Goal: Information Seeking & Learning: Compare options

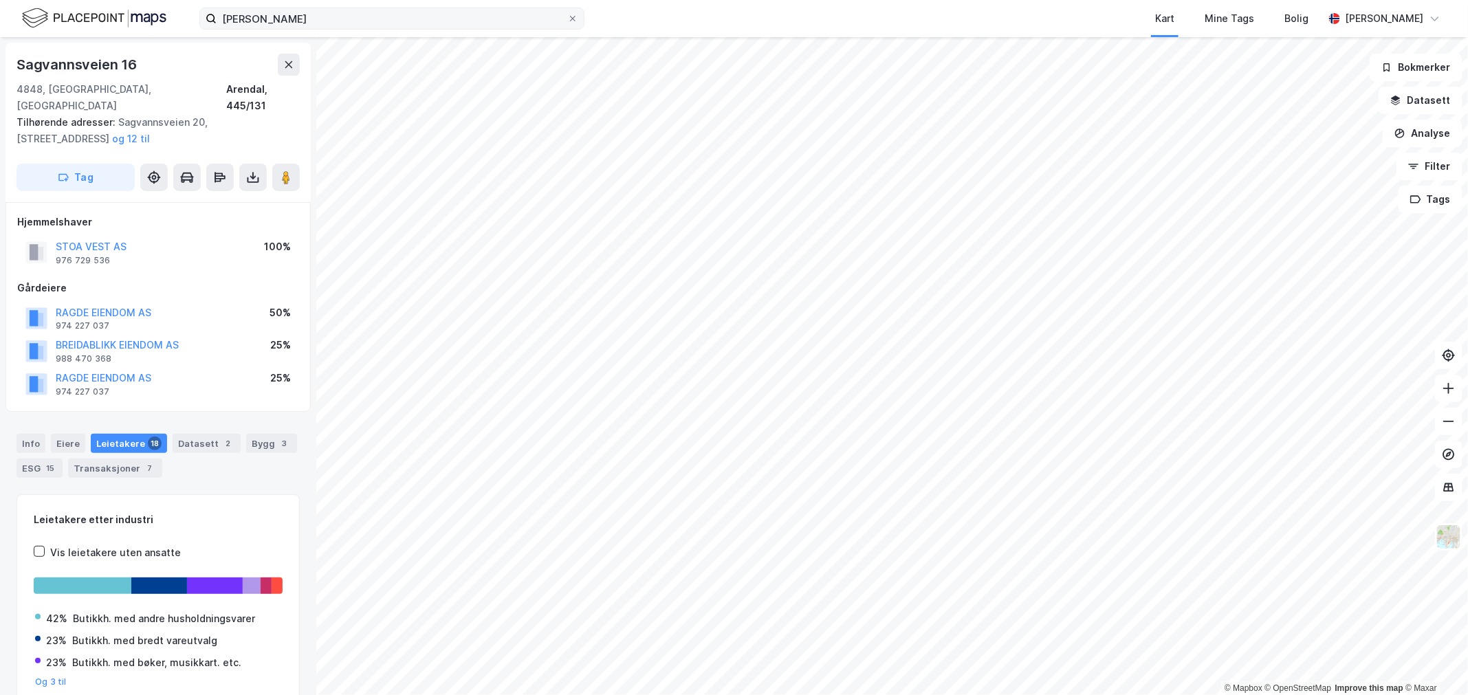
scroll to position [17, 0]
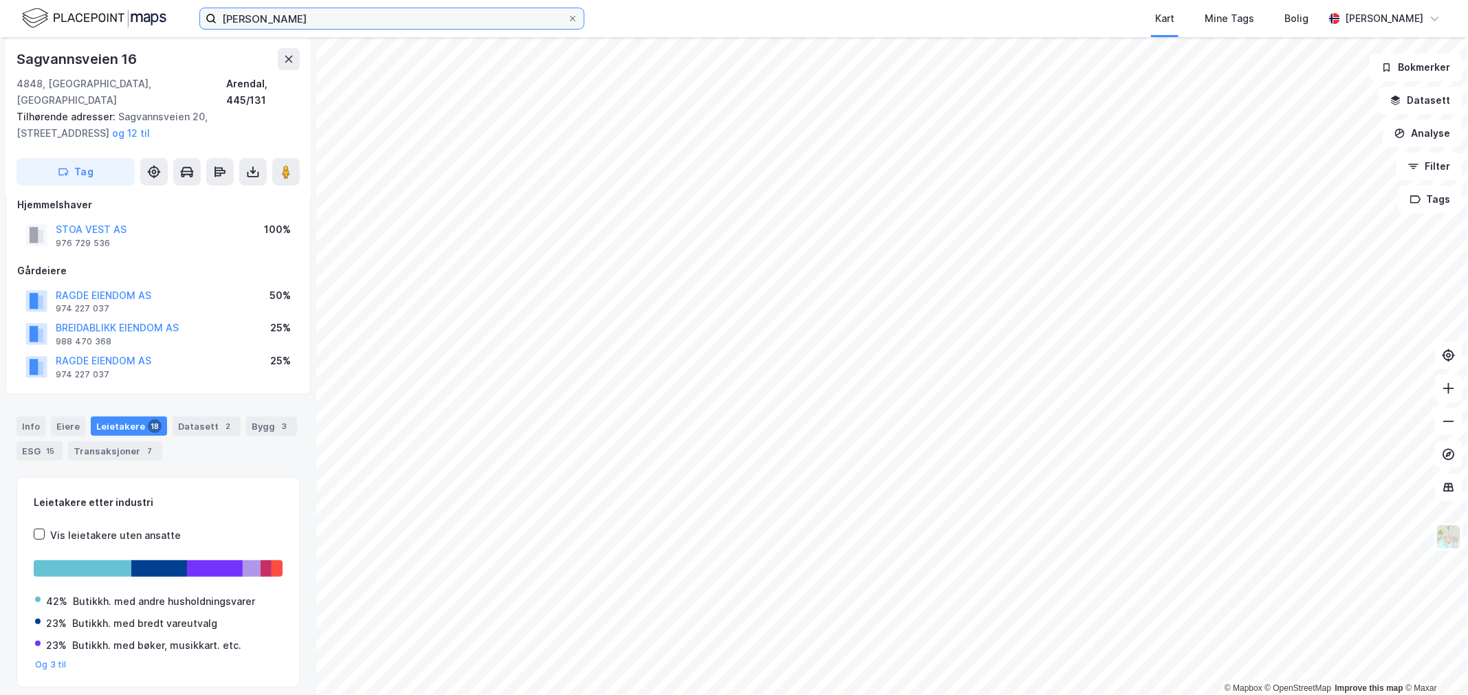
click at [269, 12] on input "kitron stoa" at bounding box center [392, 18] width 351 height 21
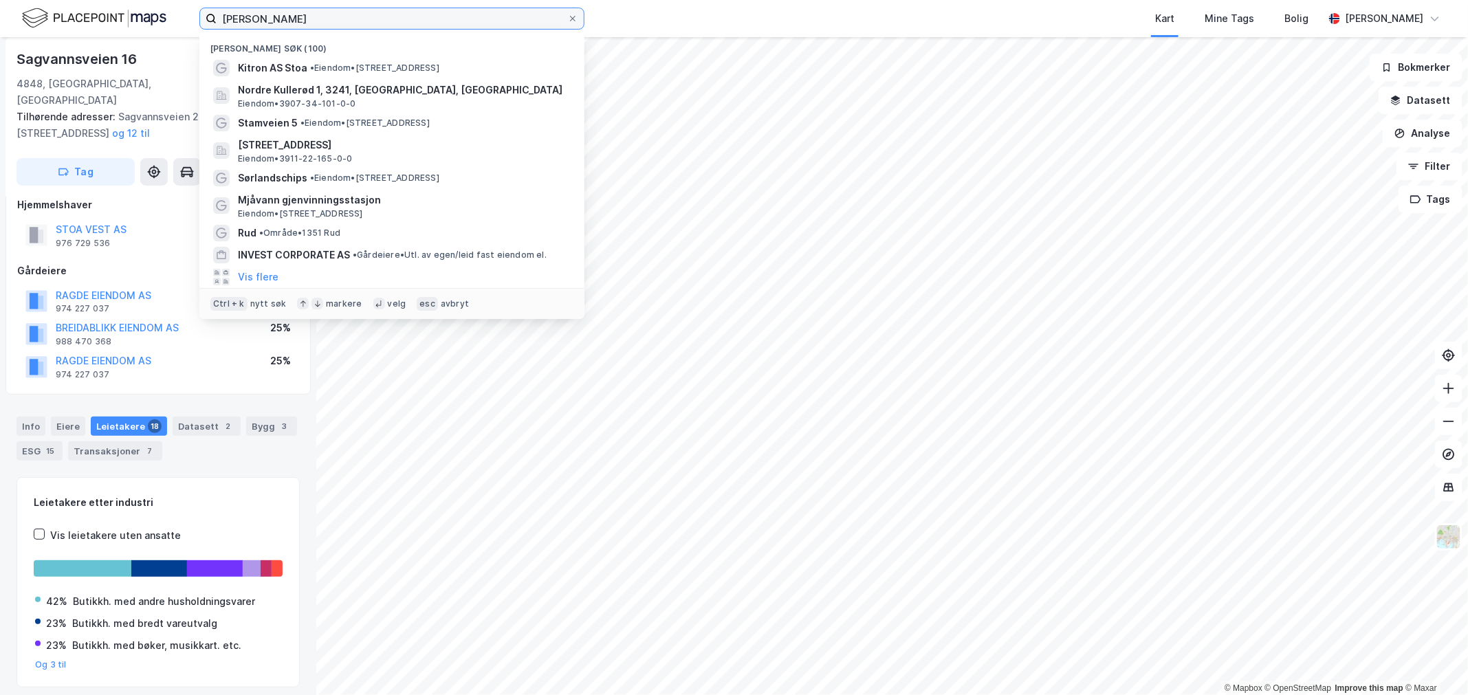
click at [269, 12] on input "kitron stoa" at bounding box center [392, 18] width 351 height 21
paste input "Huk Aveny"
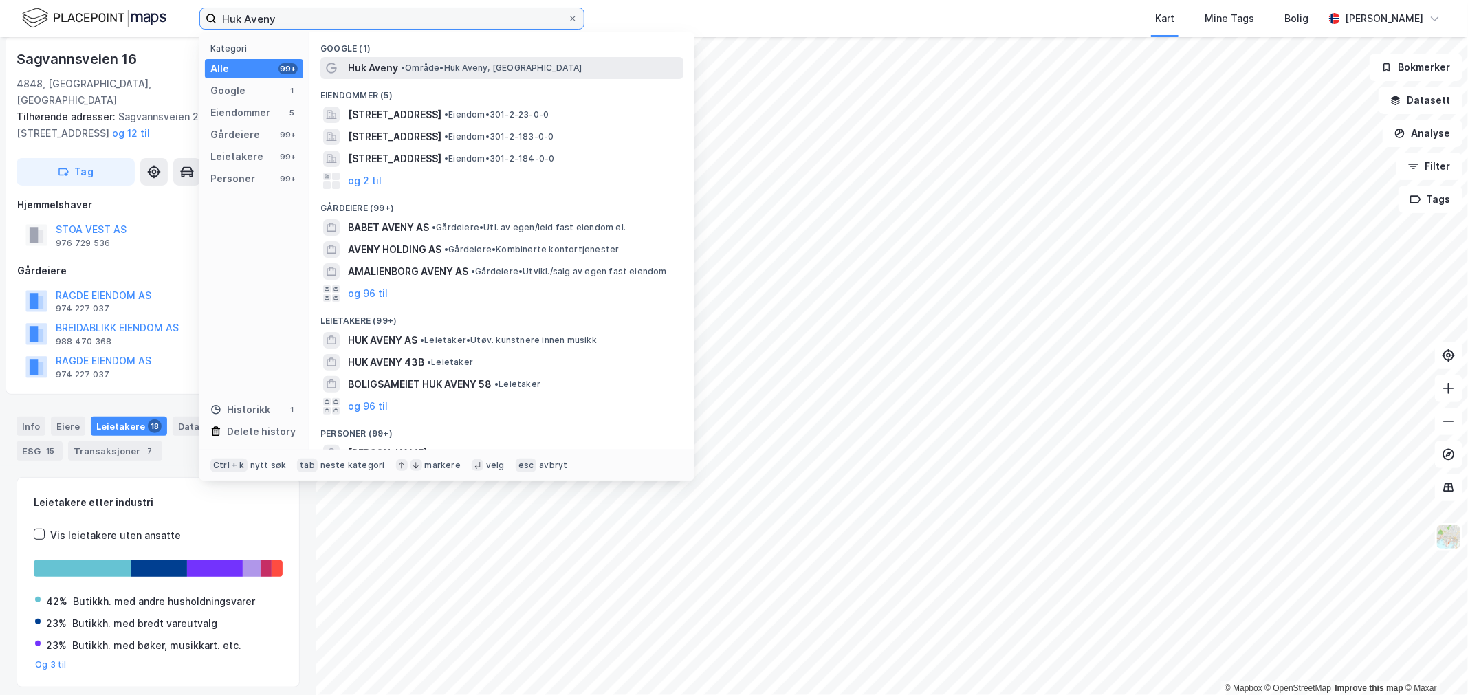
type input "Huk Aveny"
click at [413, 64] on span "• Område • Huk Aveny, Oslo" at bounding box center [491, 68] width 181 height 11
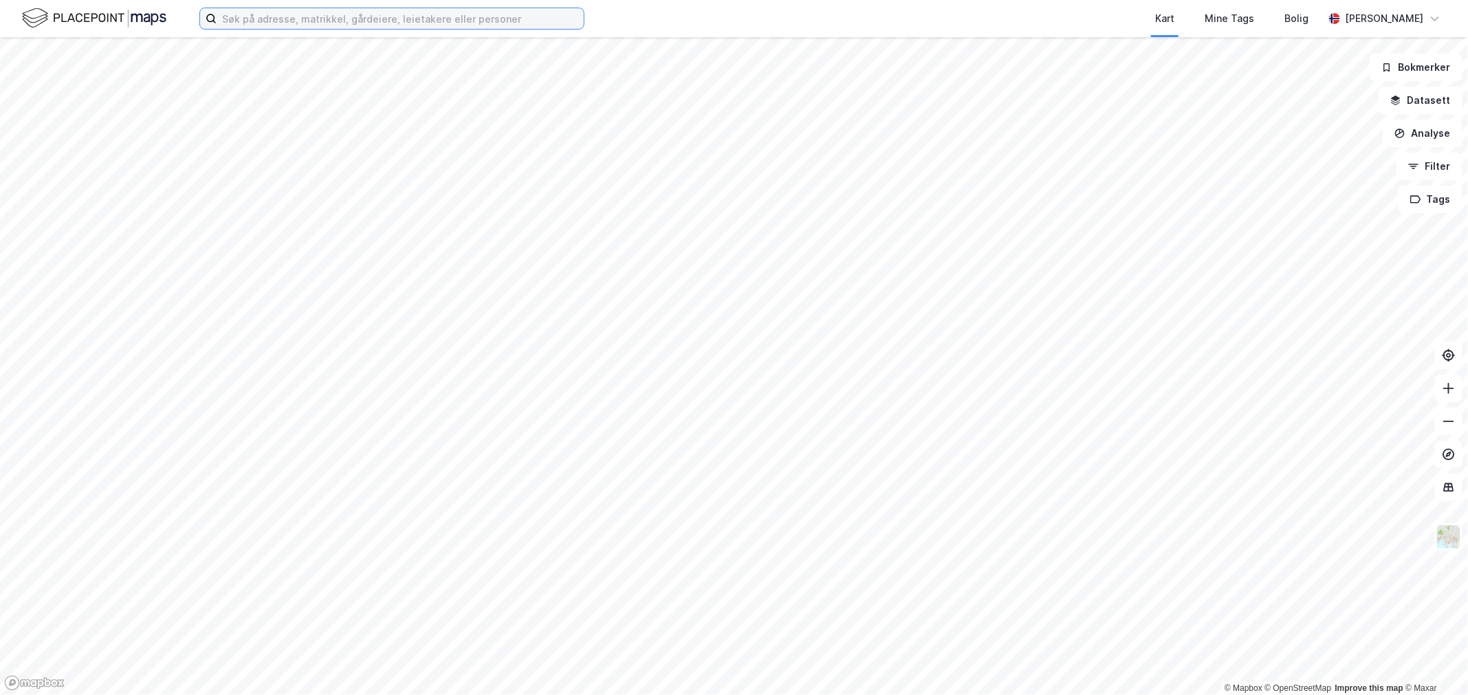
click at [372, 23] on input at bounding box center [400, 18] width 367 height 21
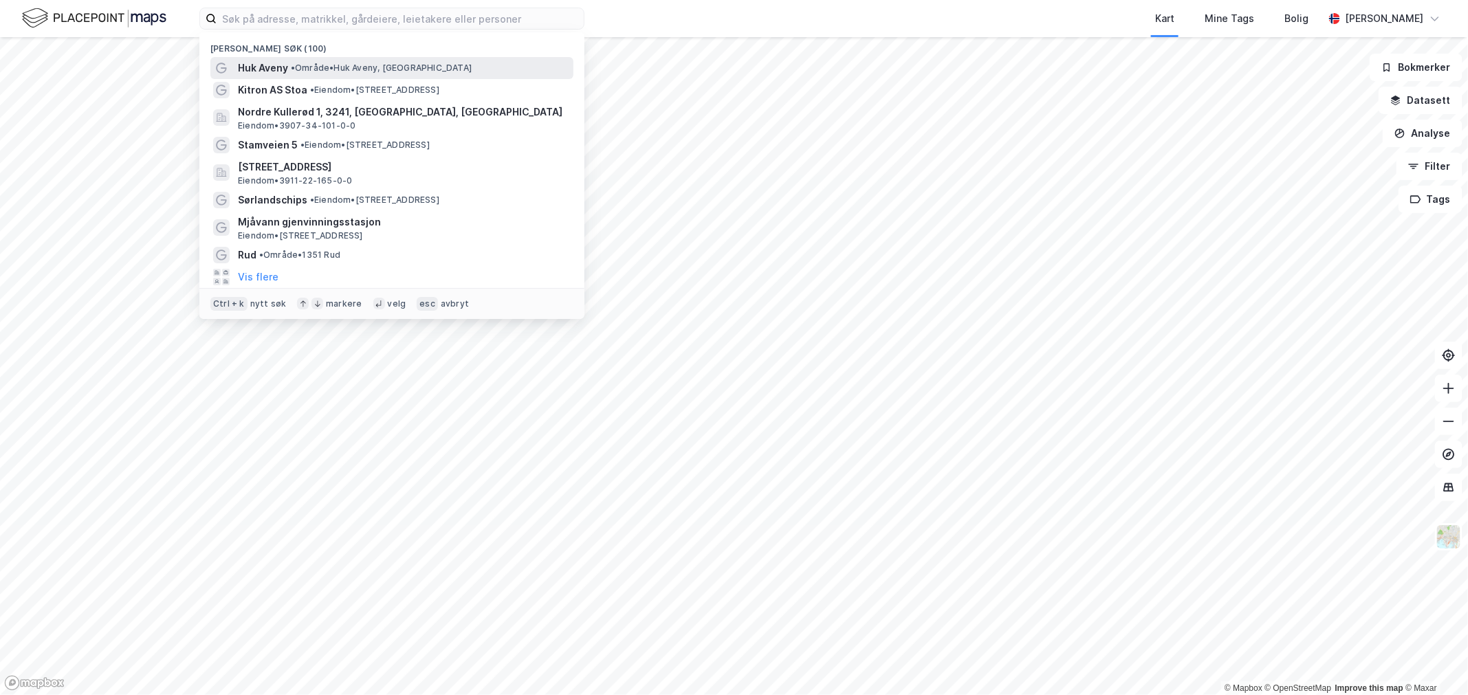
click at [340, 63] on span "• Område • Huk Aveny, Oslo" at bounding box center [381, 68] width 181 height 11
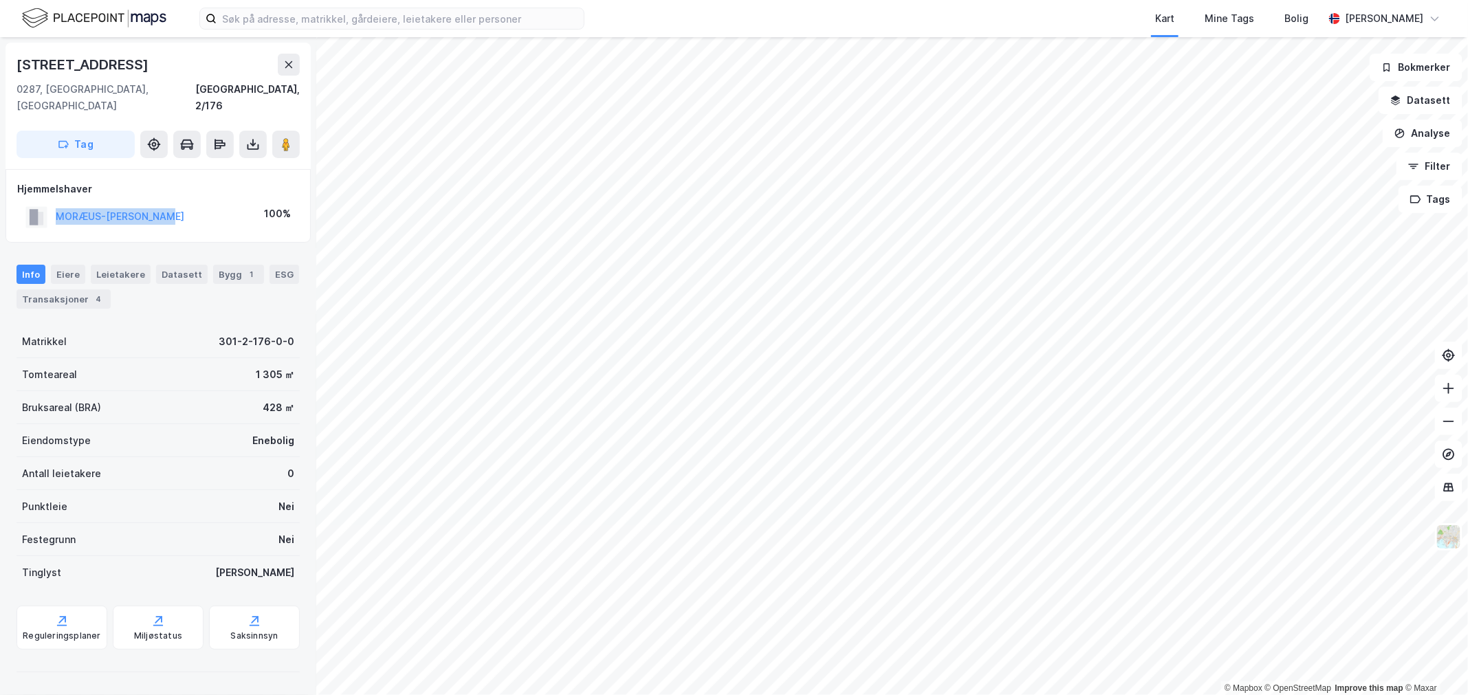
drag, startPoint x: 194, startPoint y: 190, endPoint x: 21, endPoint y: 207, distance: 173.4
click at [21, 207] on div "MORÆUS-HANSSEN SIF 100%" at bounding box center [158, 217] width 282 height 28
click at [107, 290] on div "Transaksjoner 5" at bounding box center [115, 299] width 94 height 19
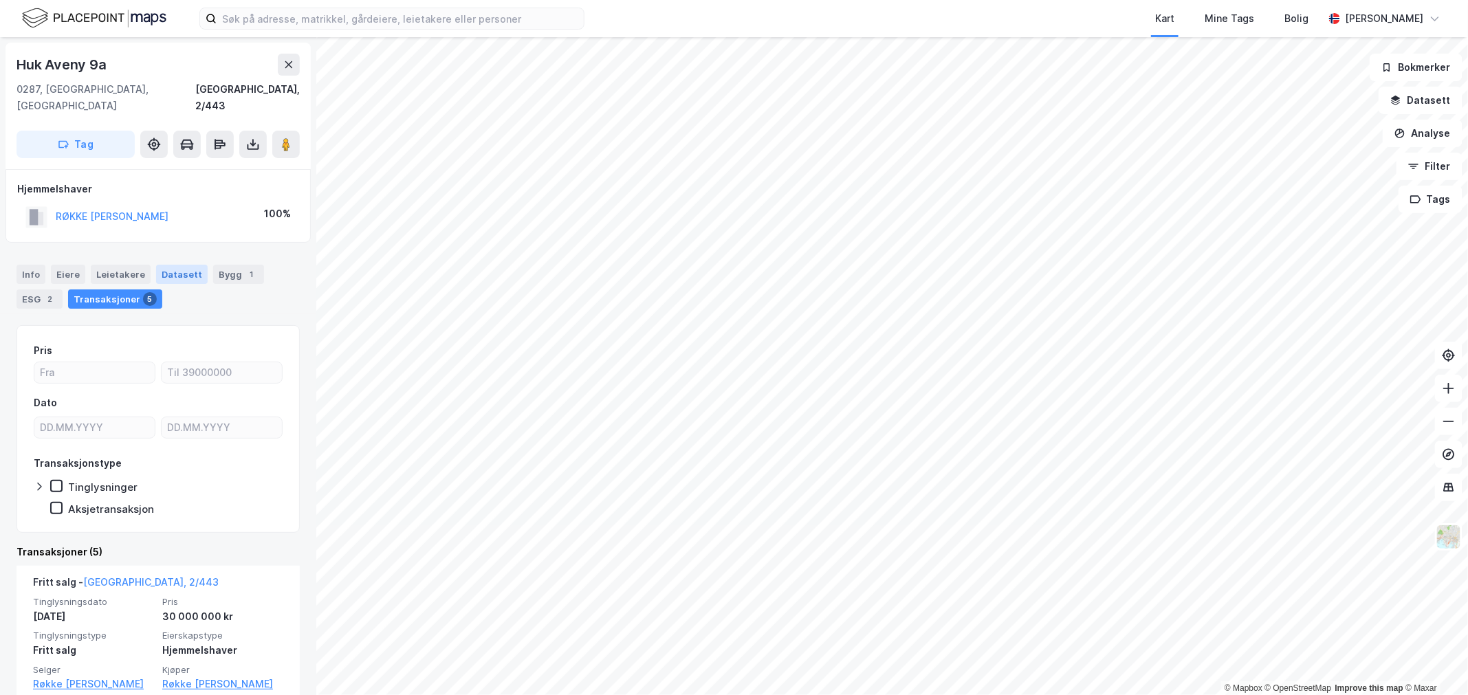
click at [194, 265] on div "Datasett" at bounding box center [182, 274] width 52 height 19
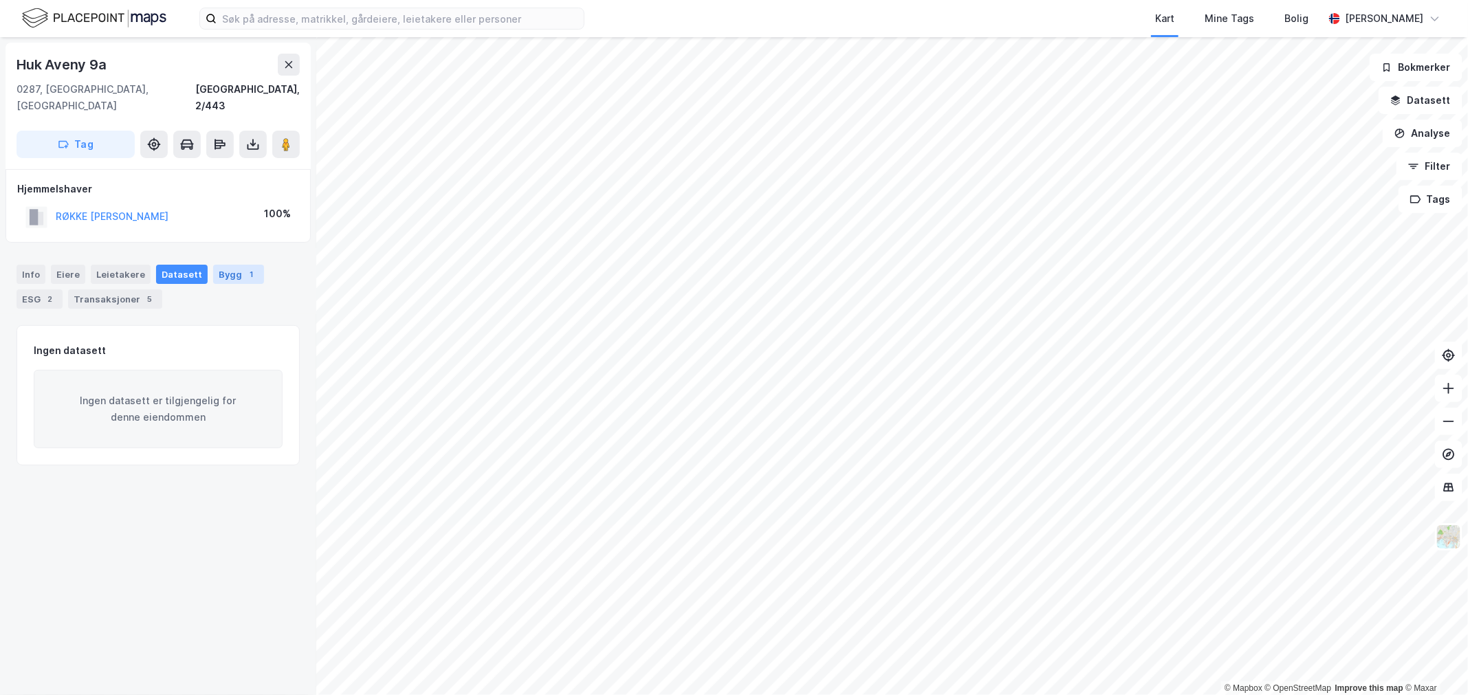
click at [215, 265] on div "Bygg 1" at bounding box center [238, 274] width 51 height 19
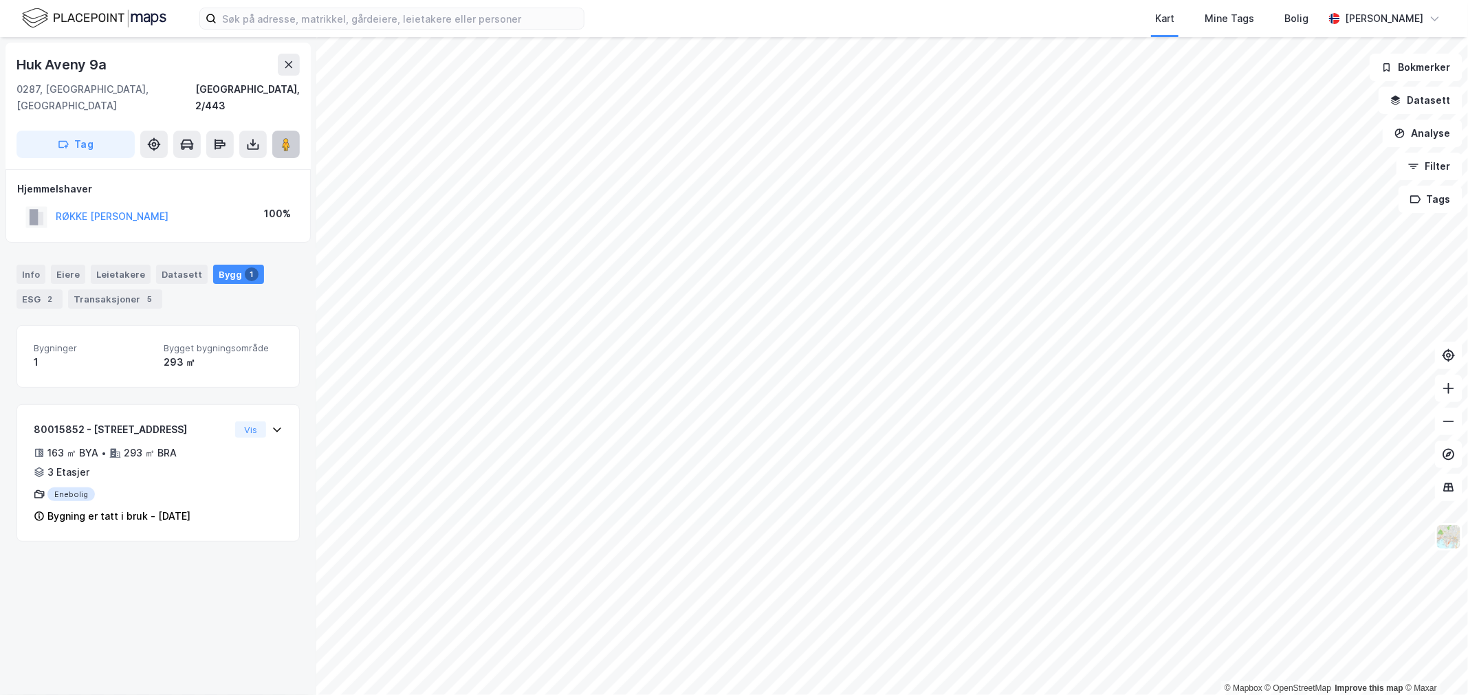
click at [273, 131] on button at bounding box center [286, 145] width 28 height 28
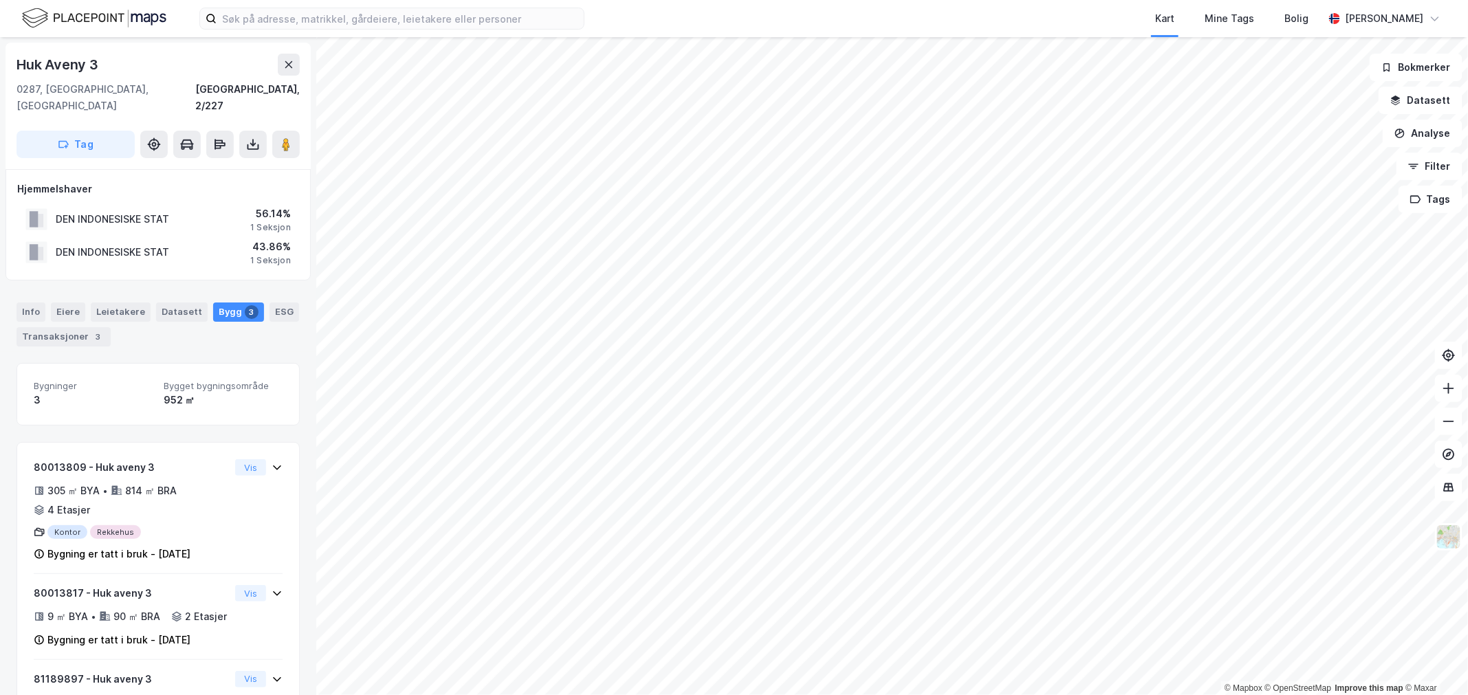
click at [641, 0] on html "Kart Mine Tags Bolig Wilhelm Grøm © Mapbox © OpenStreetMap Improve this map © M…" at bounding box center [734, 347] width 1468 height 695
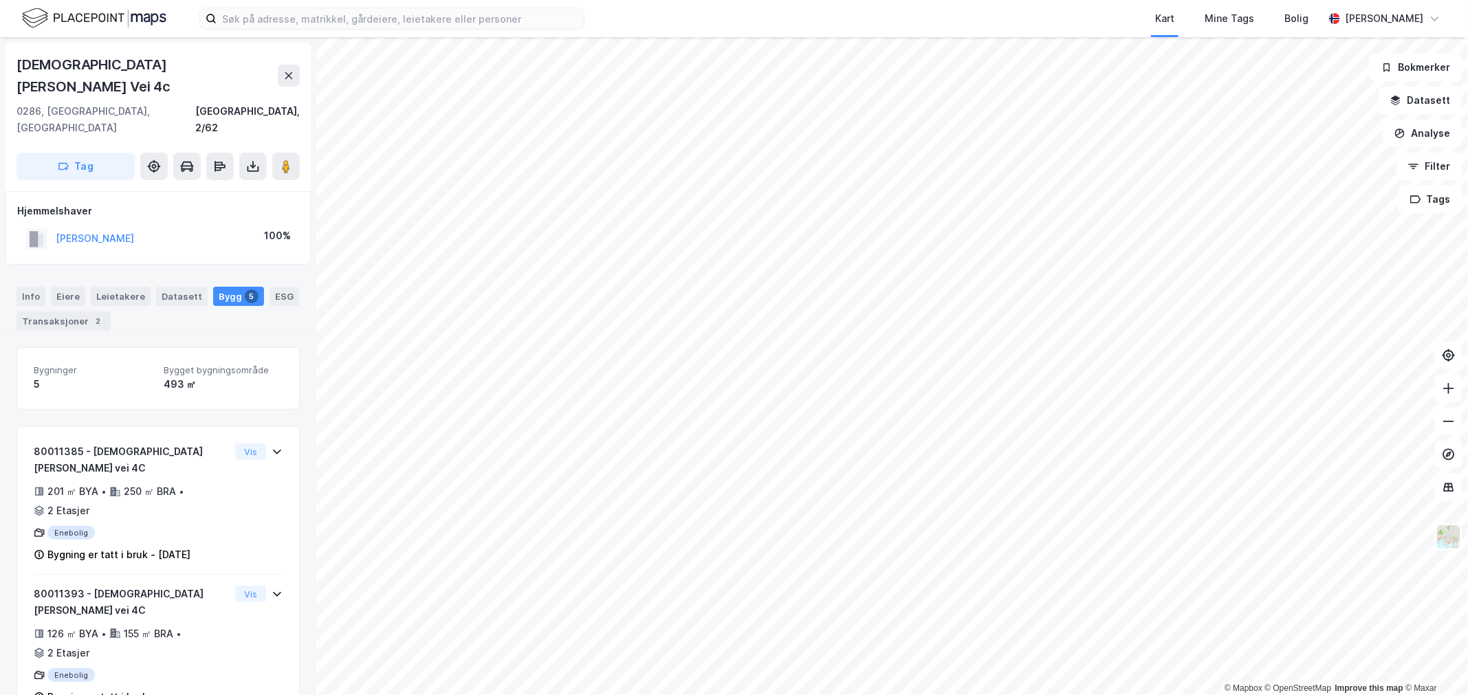
scroll to position [2, 0]
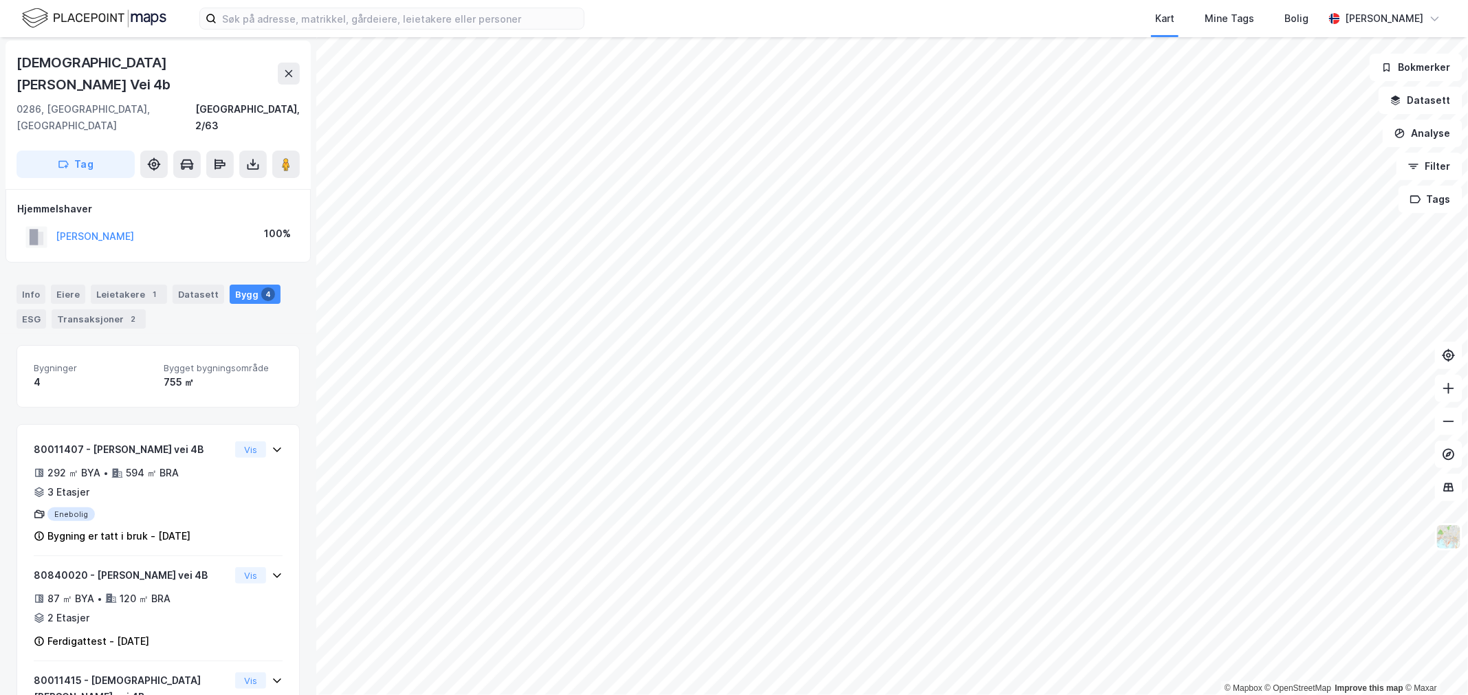
scroll to position [91, 0]
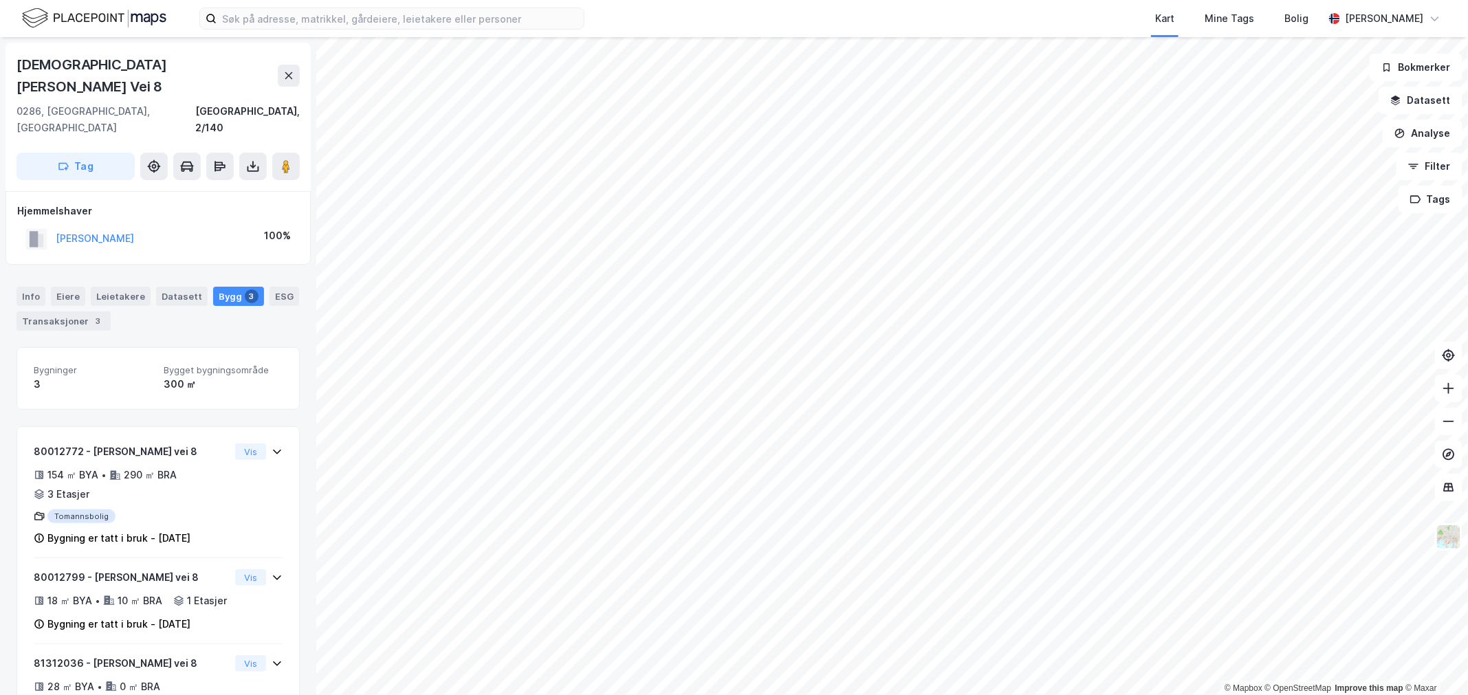
scroll to position [1, 0]
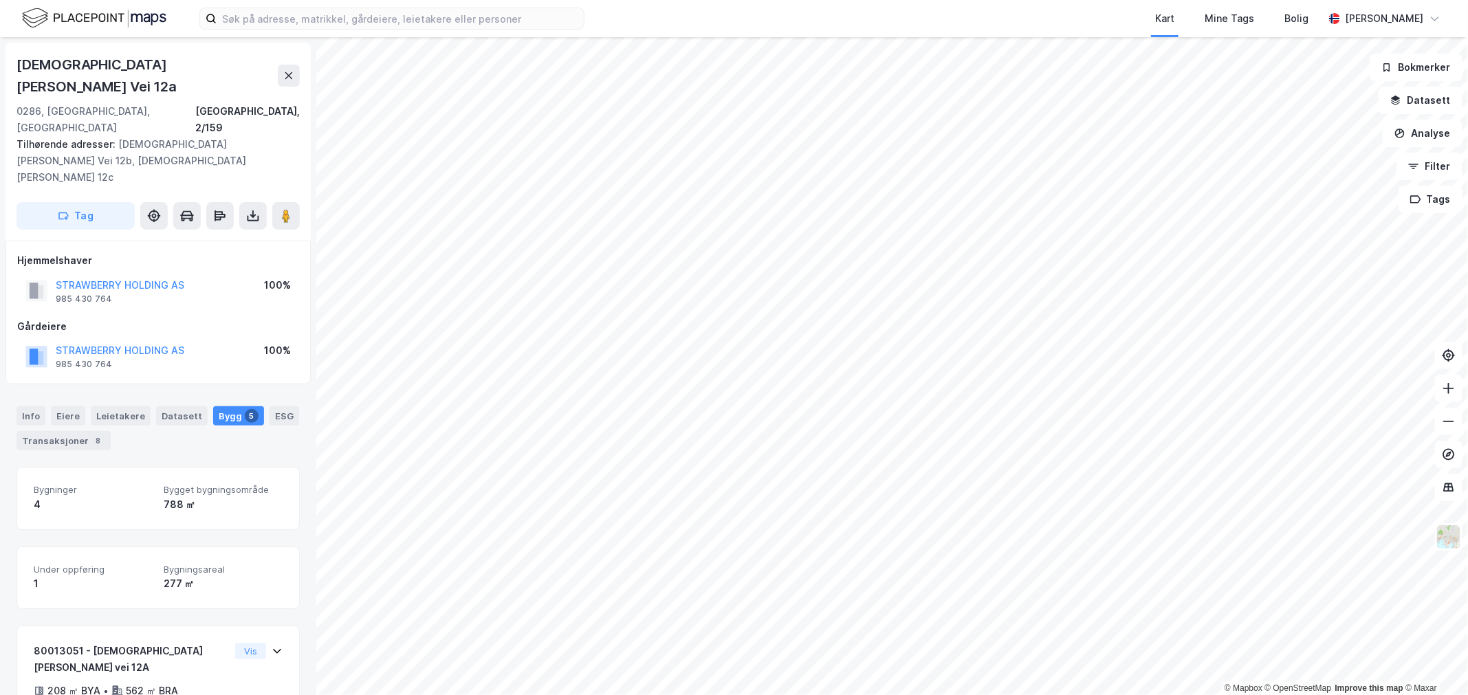
scroll to position [3, 0]
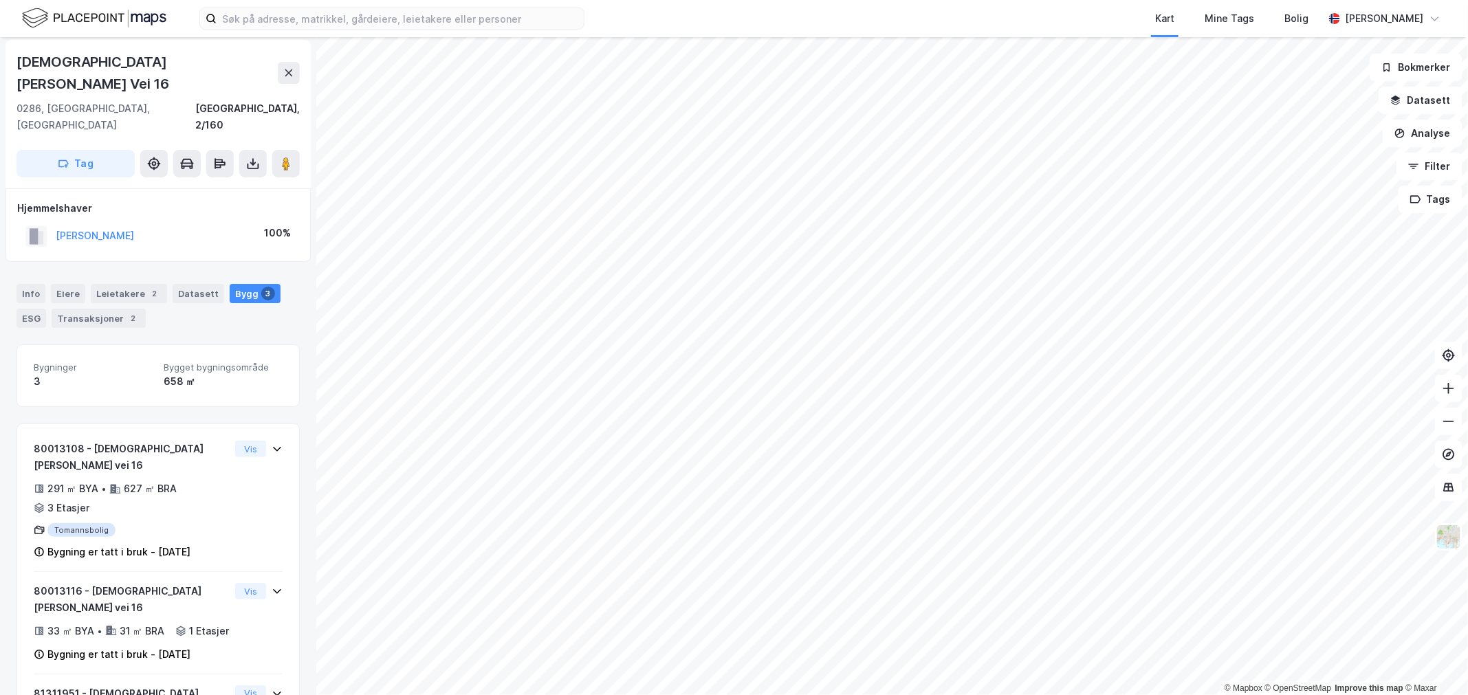
scroll to position [54, 0]
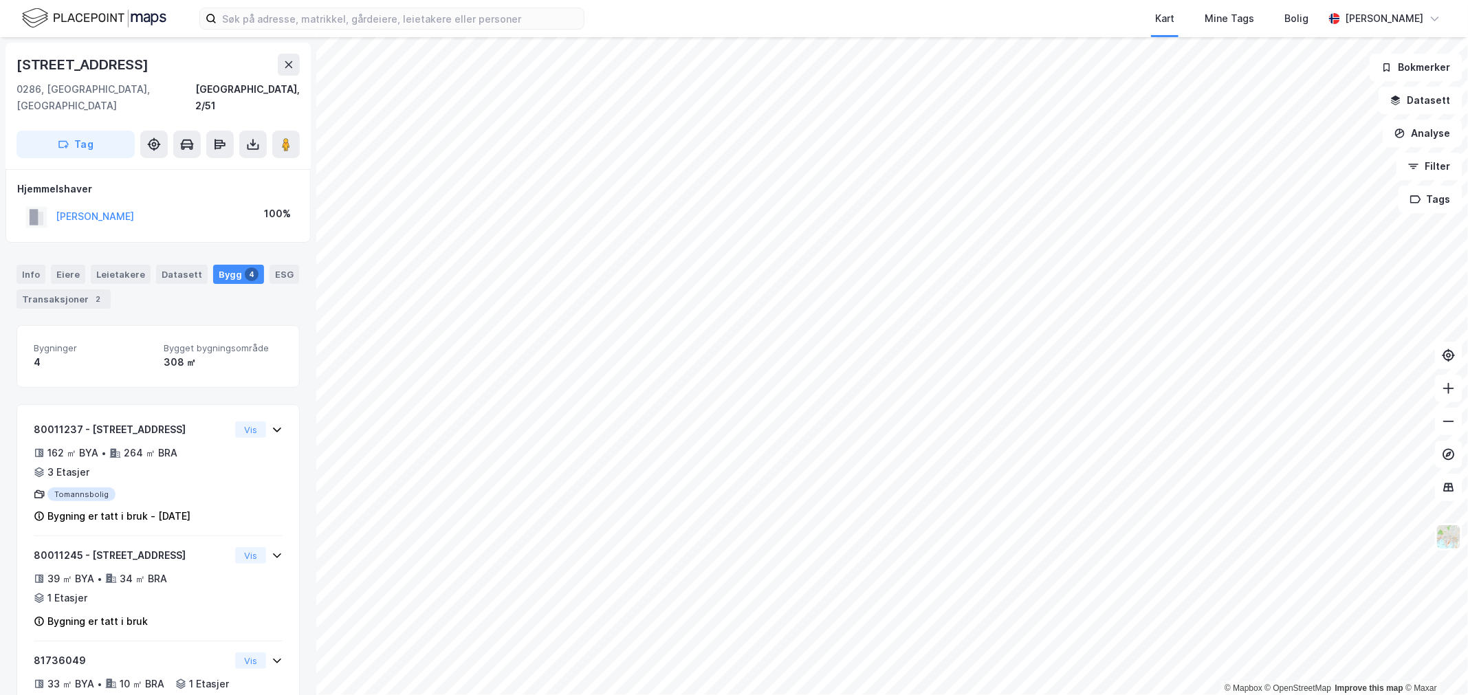
scroll to position [91, 0]
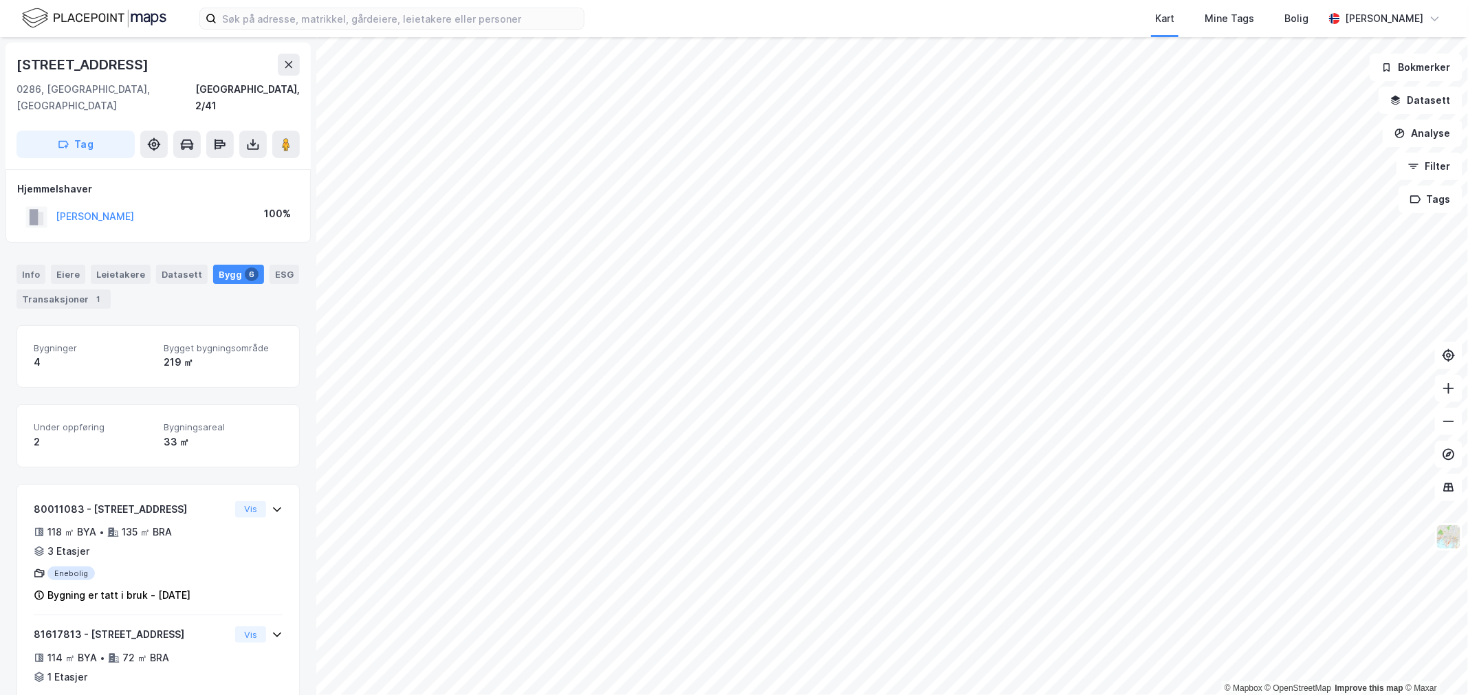
scroll to position [1, 0]
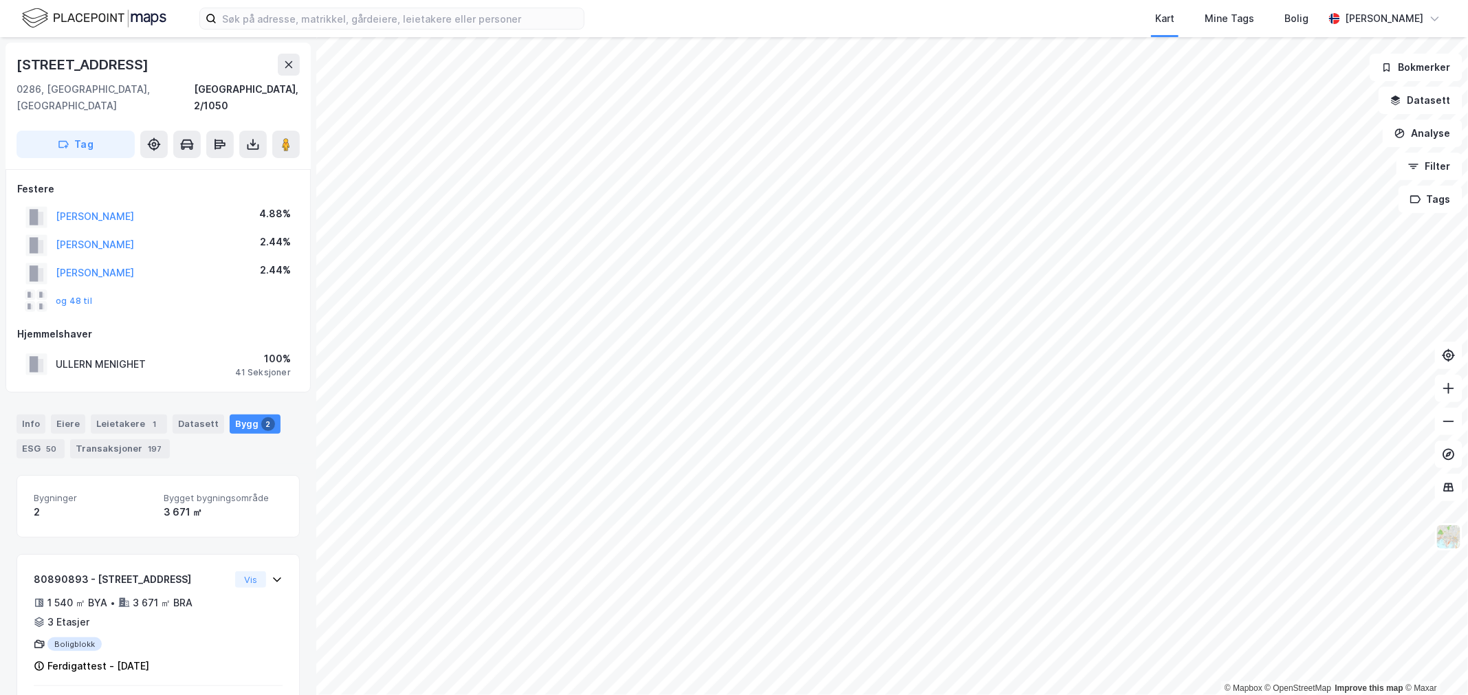
scroll to position [1, 0]
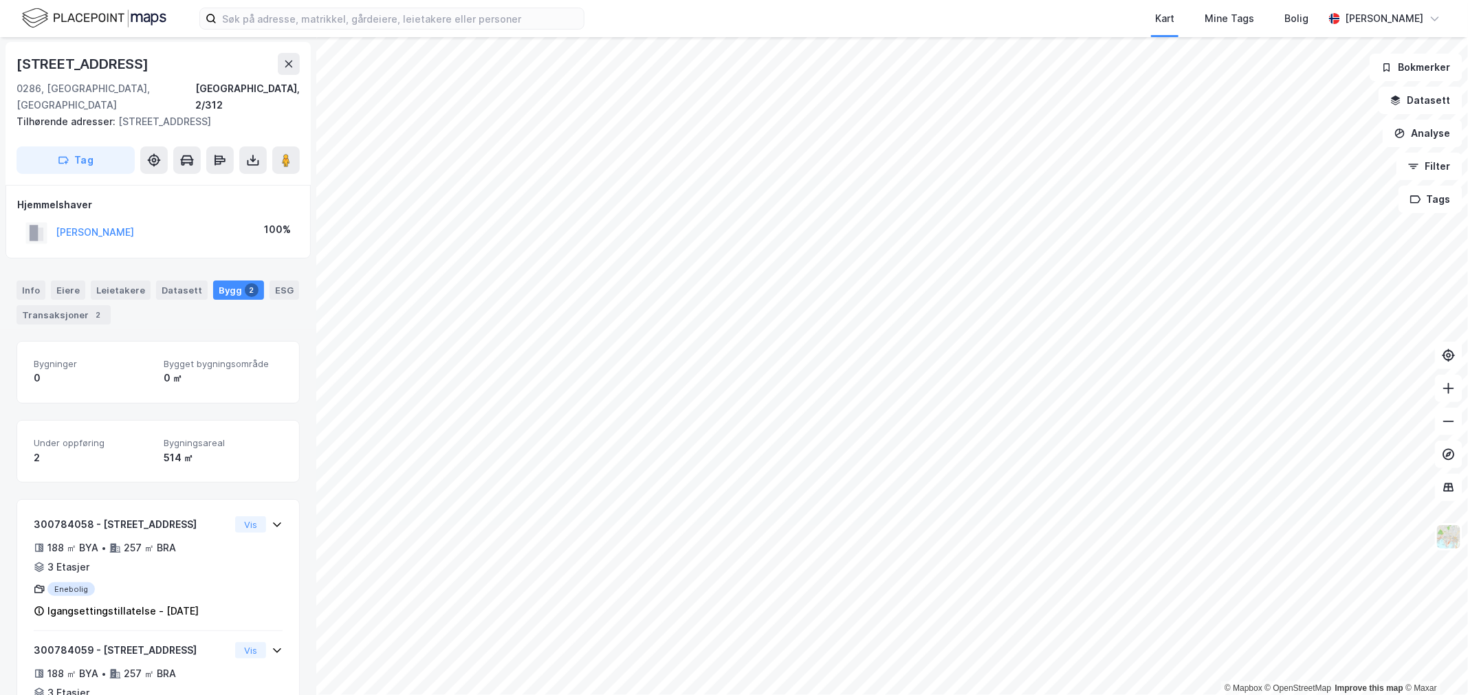
scroll to position [1, 0]
click at [142, 437] on span "Under oppføring" at bounding box center [93, 443] width 119 height 12
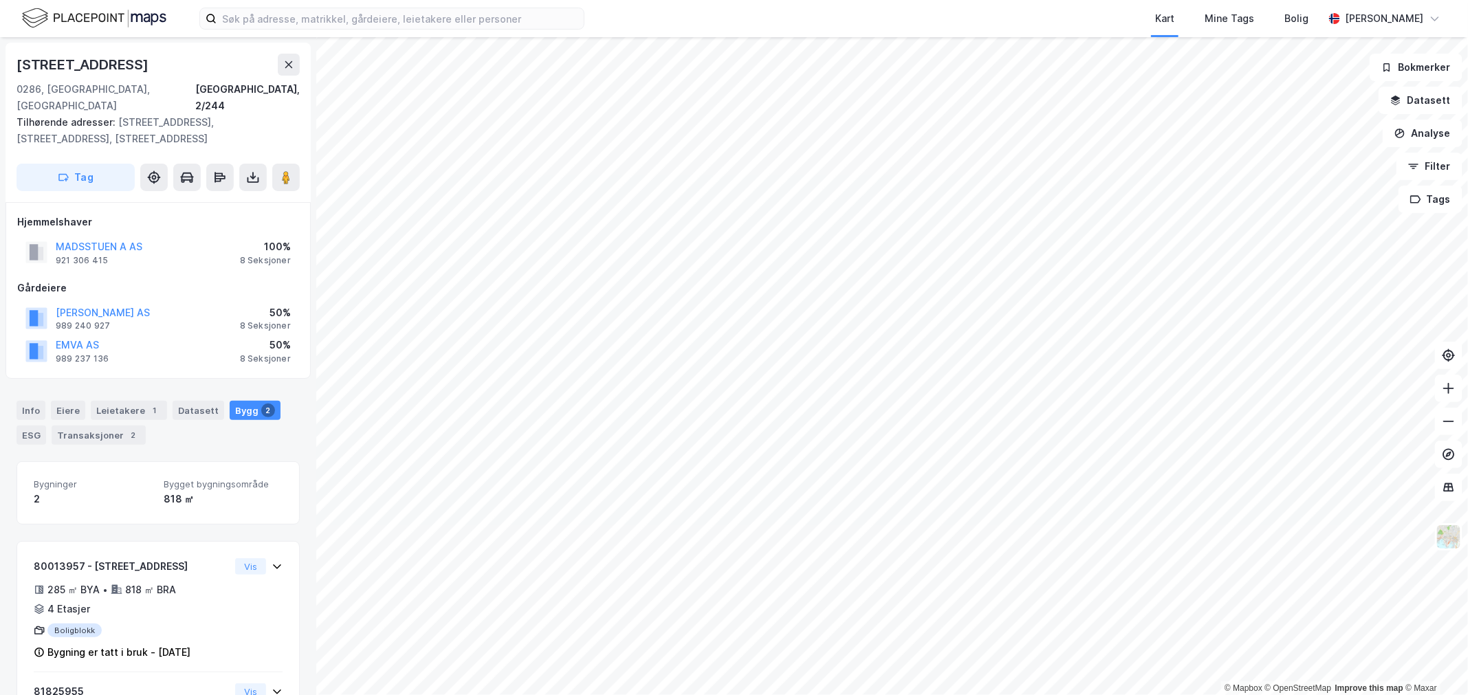
scroll to position [1, 0]
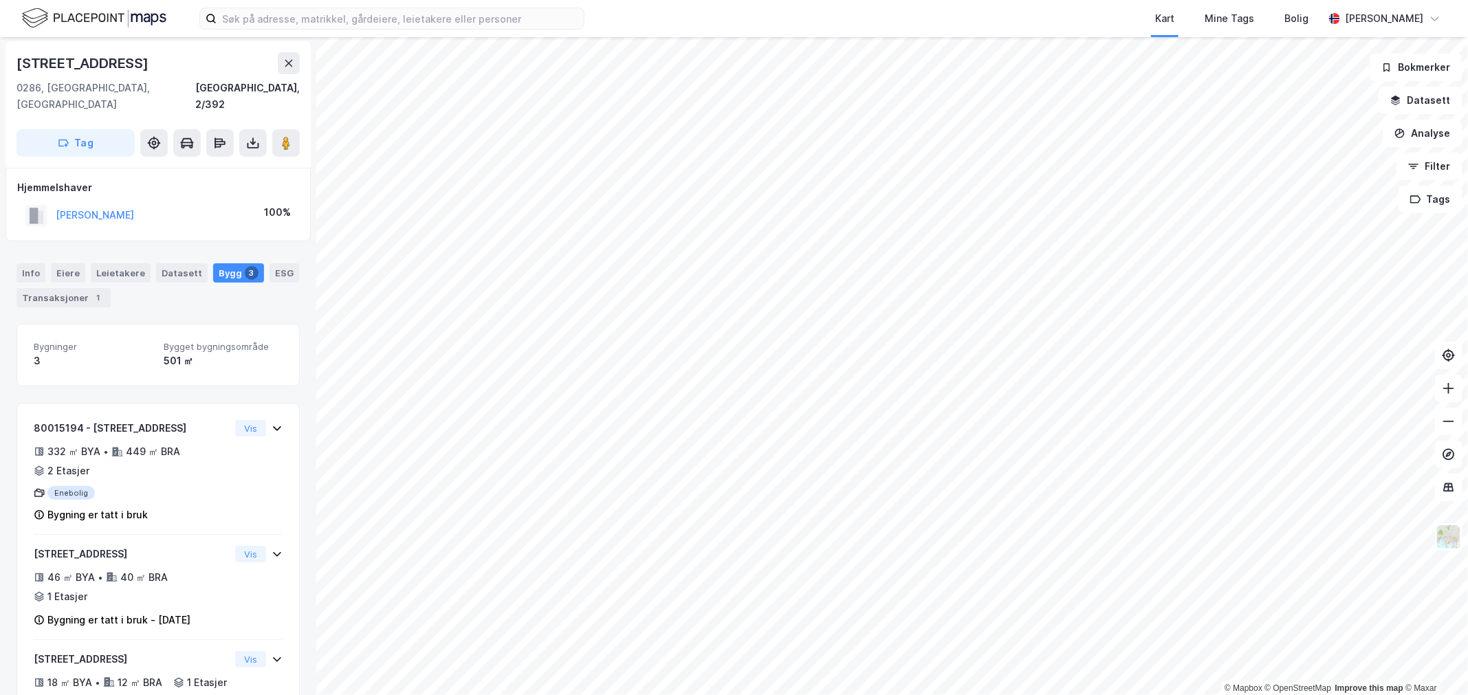
scroll to position [78, 0]
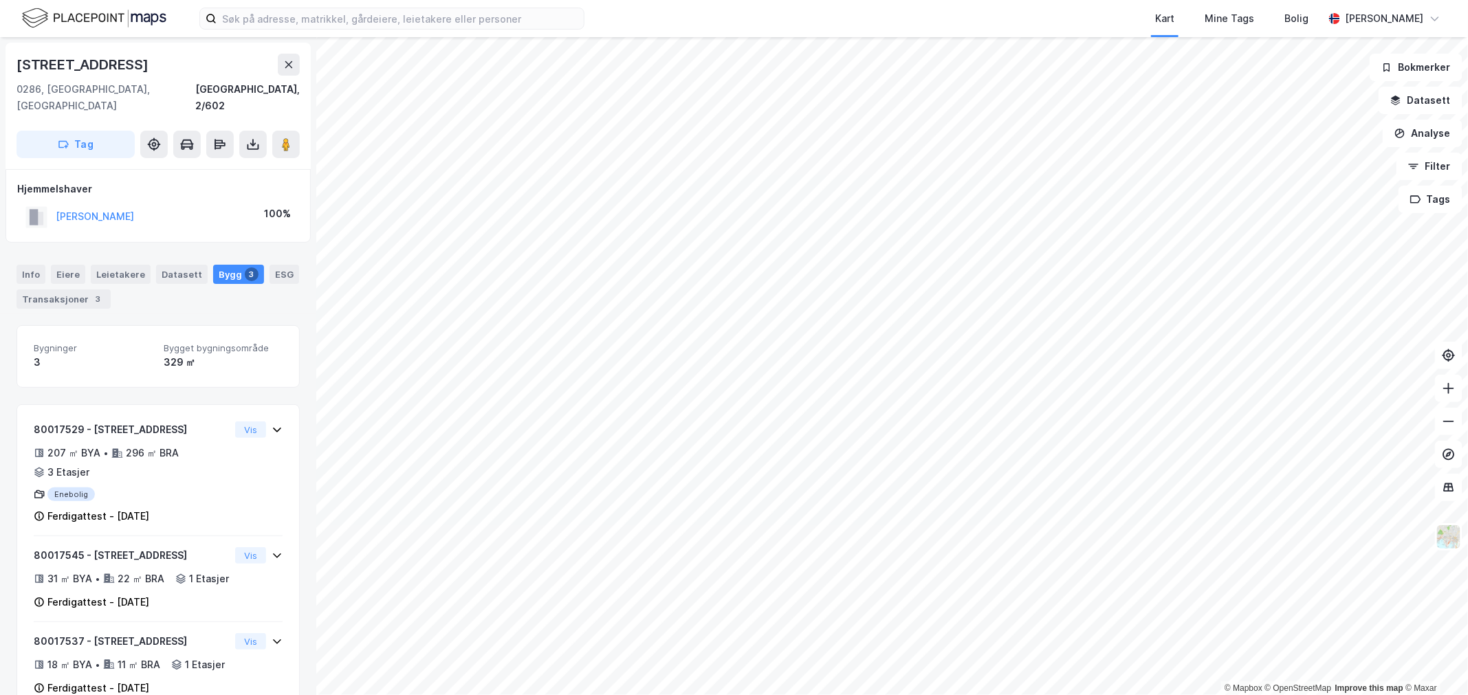
scroll to position [1, 0]
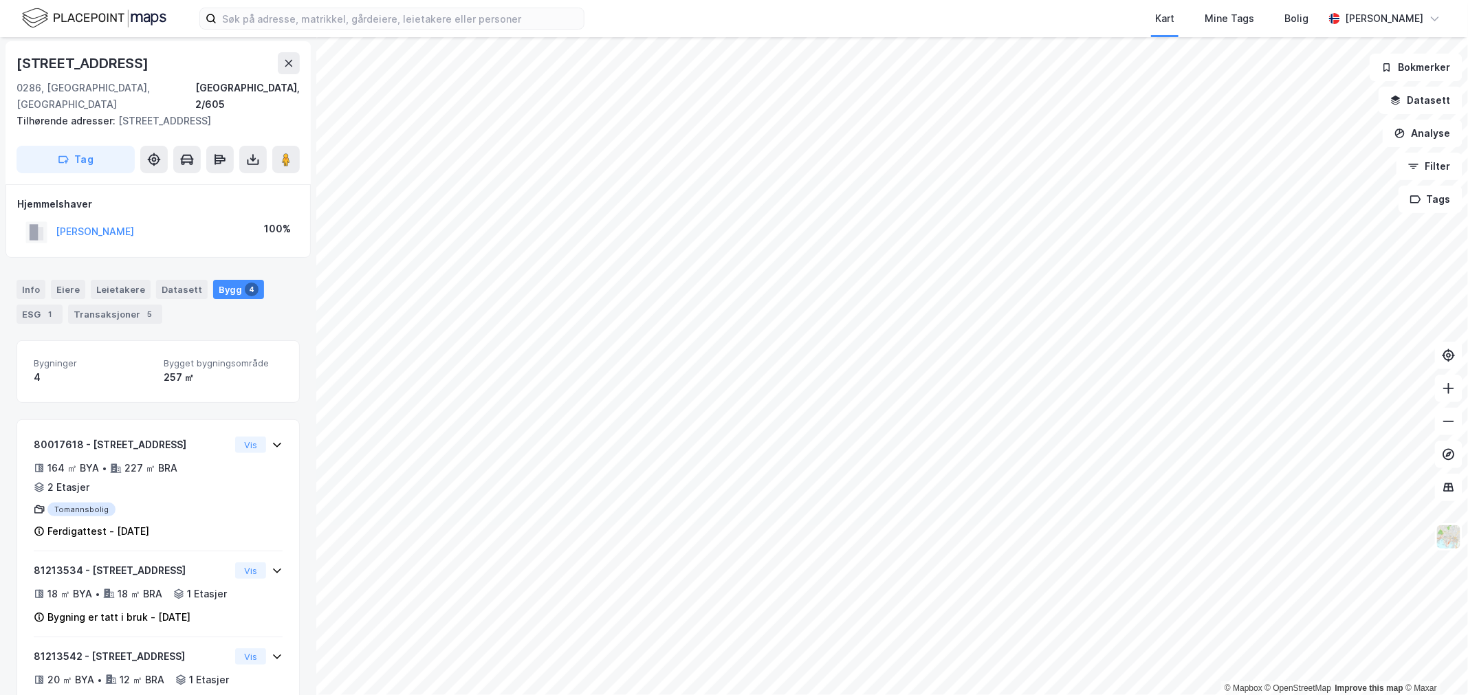
scroll to position [107, 0]
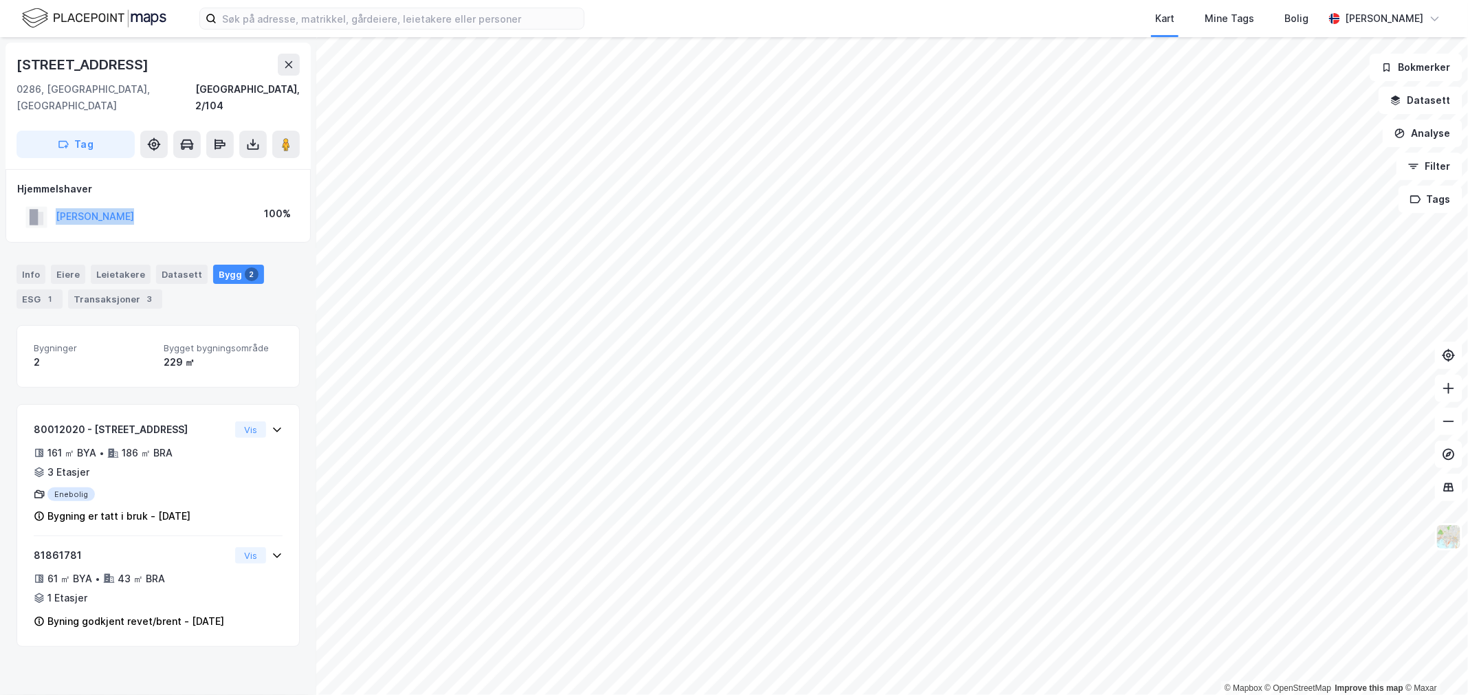
drag, startPoint x: 177, startPoint y: 199, endPoint x: 35, endPoint y: 208, distance: 141.9
click at [35, 208] on div "FOLLEGG BERNA 100%" at bounding box center [158, 217] width 282 height 28
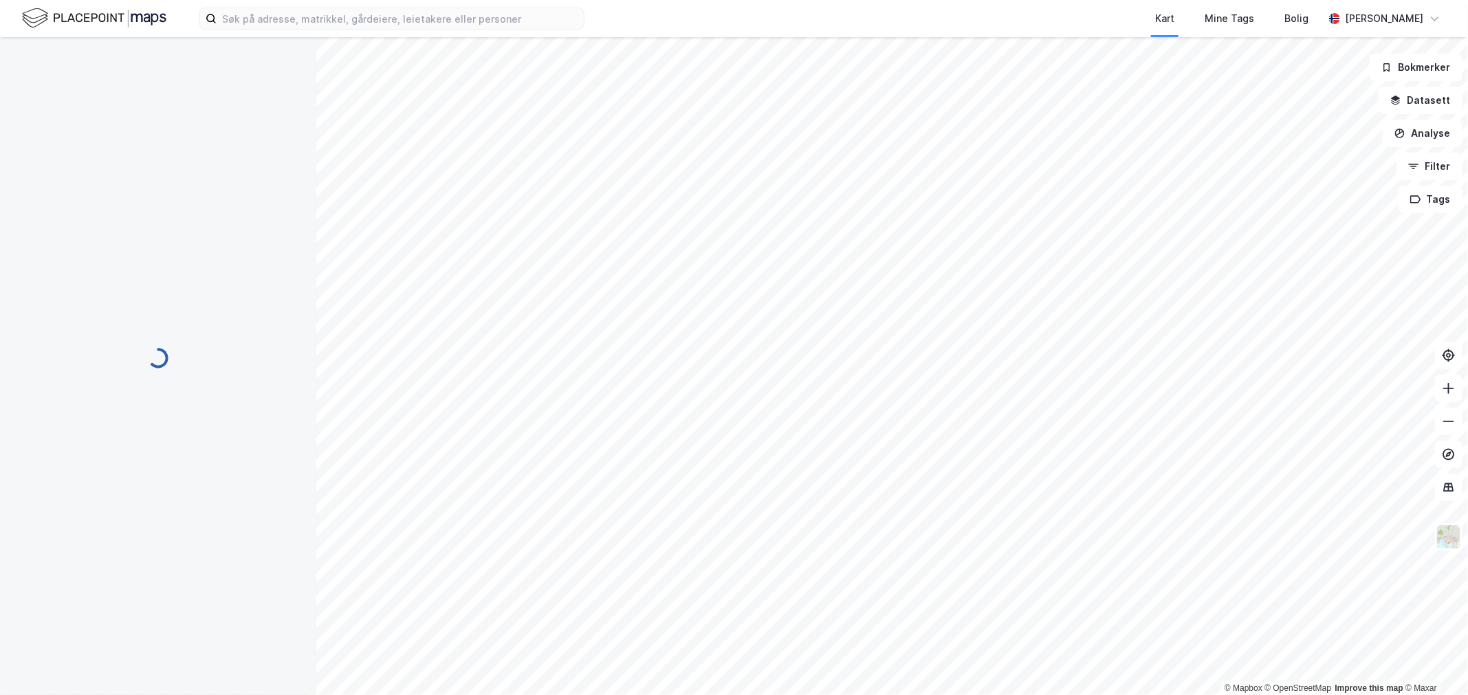
scroll to position [36, 0]
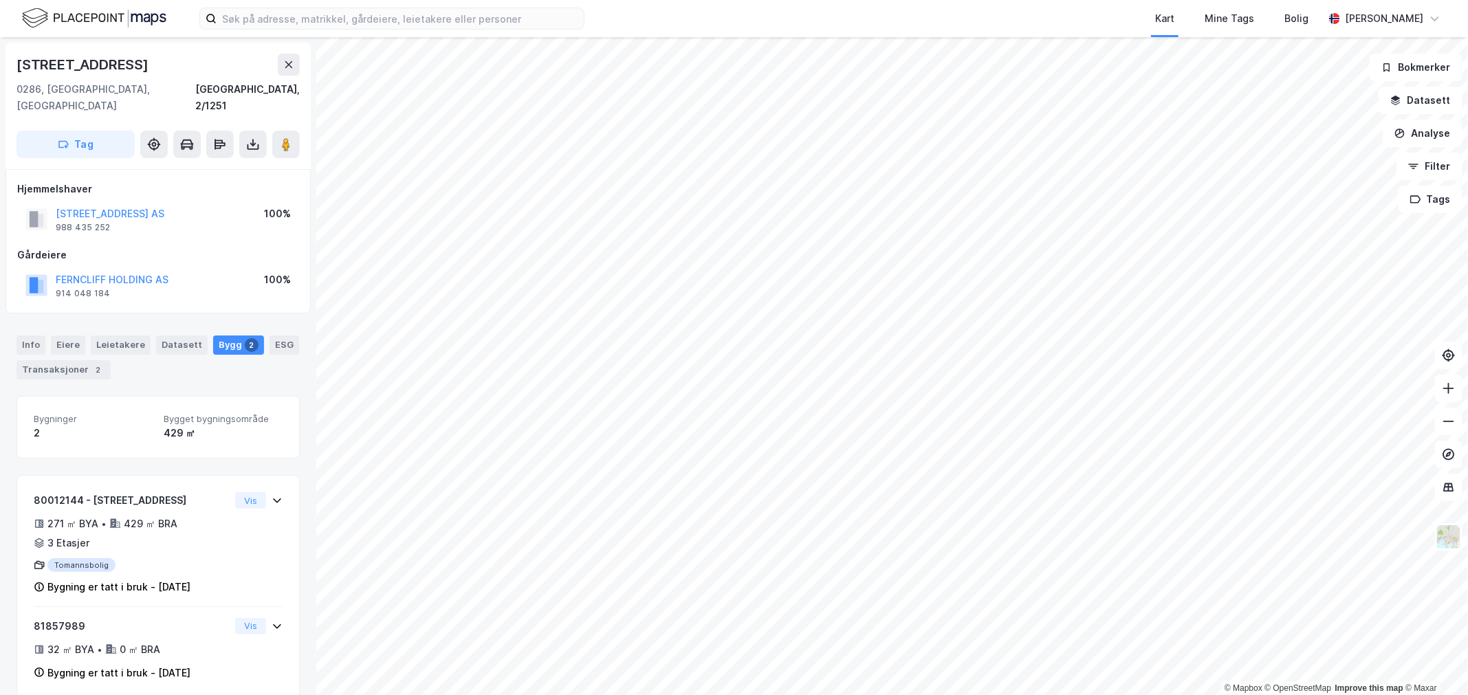
scroll to position [1, 0]
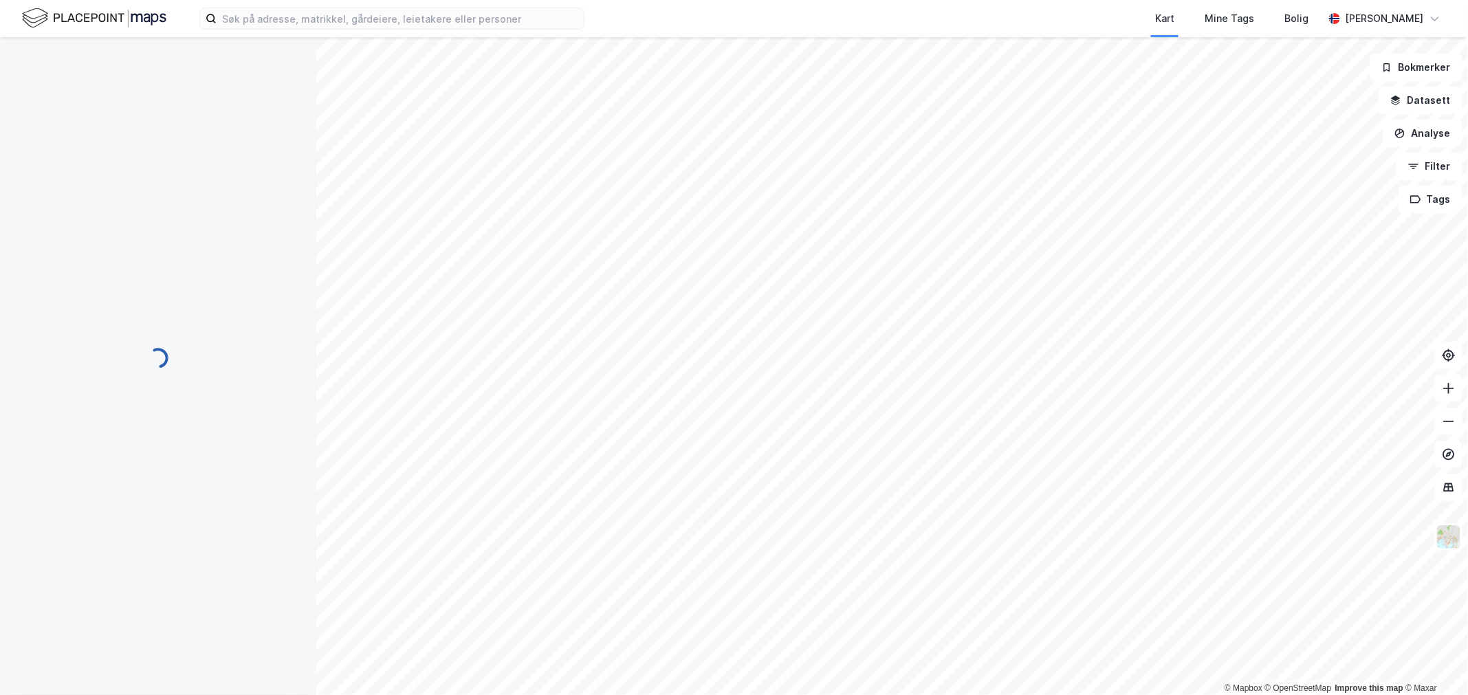
scroll to position [1, 0]
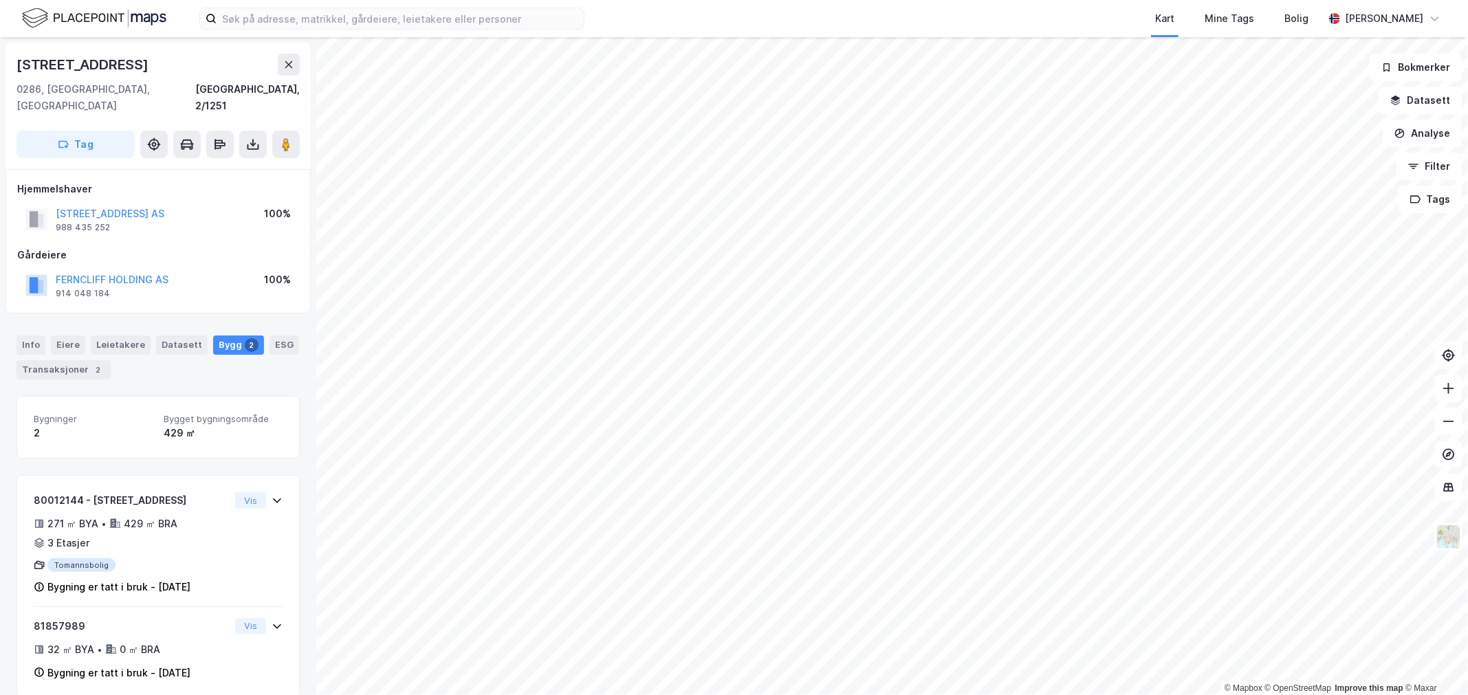
scroll to position [1, 0]
click at [59, 359] on div "Transaksjoner 2" at bounding box center [64, 368] width 94 height 19
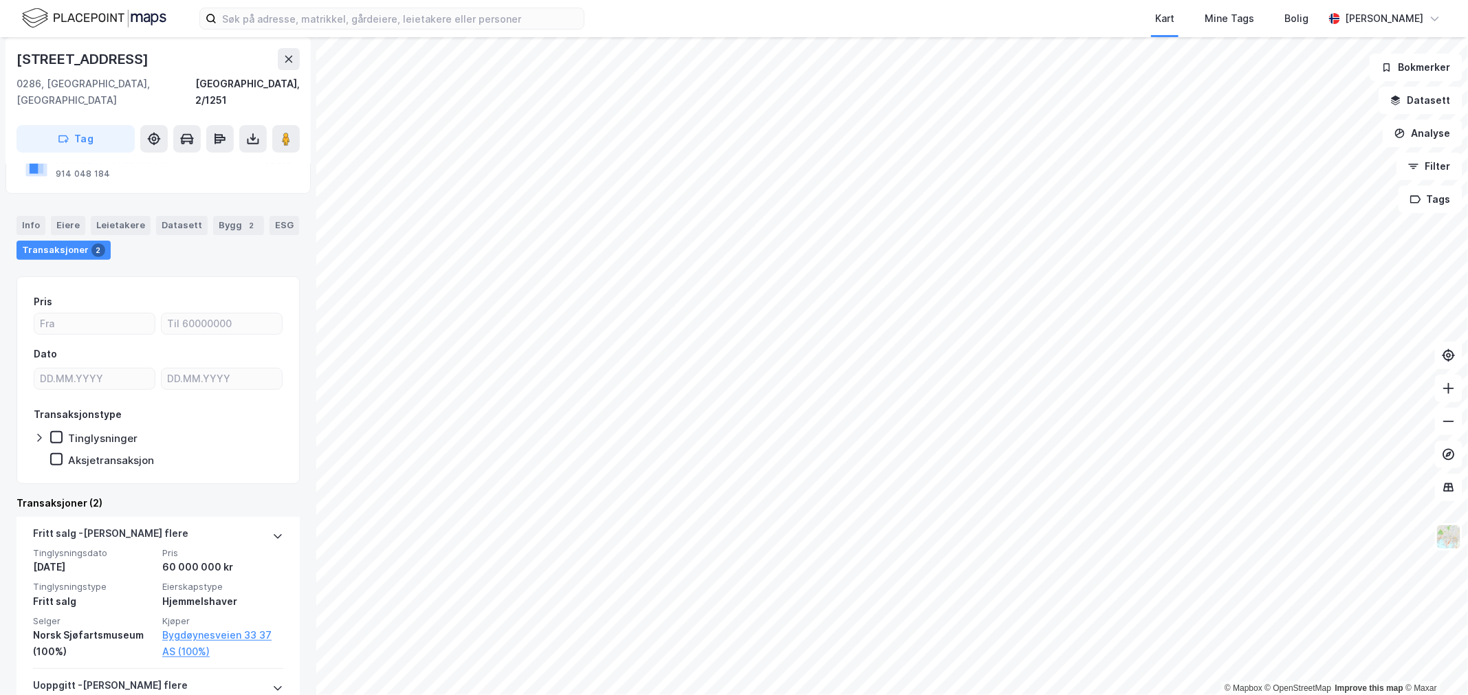
scroll to position [153, 0]
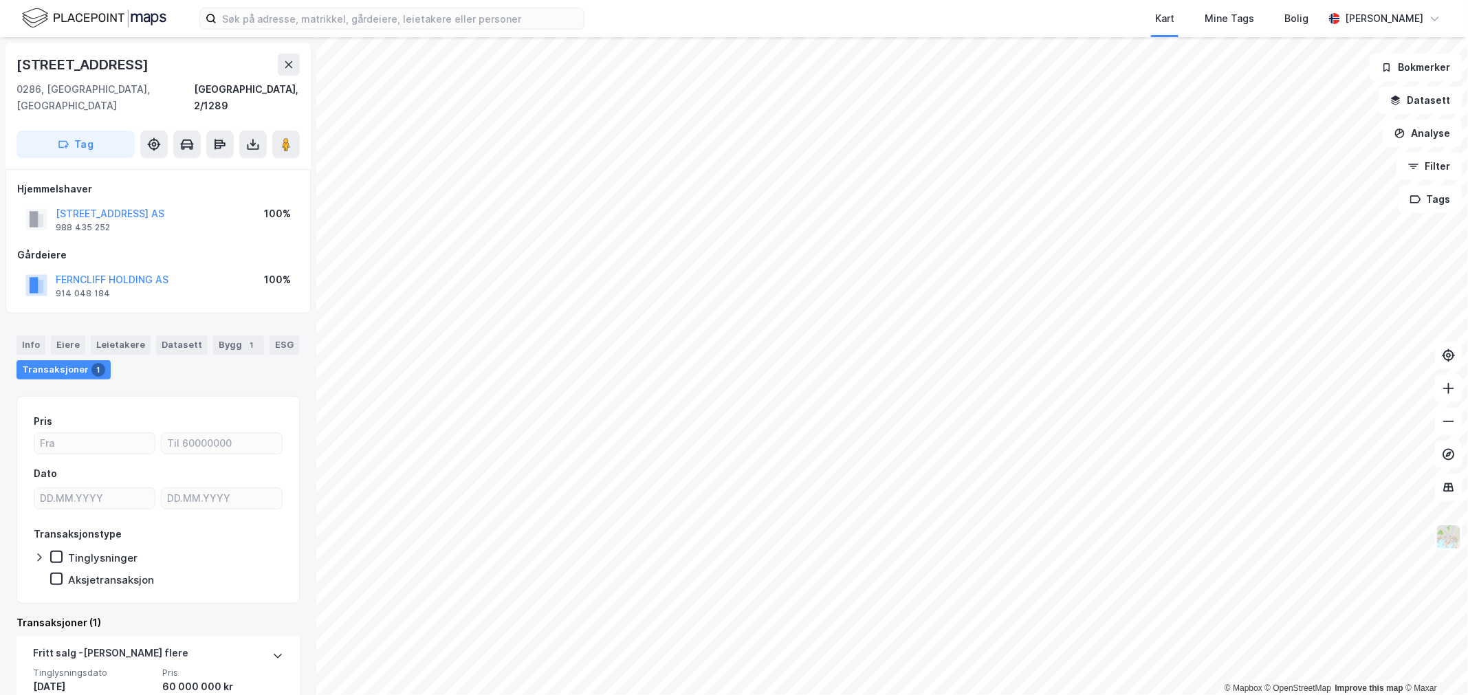
scroll to position [76, 0]
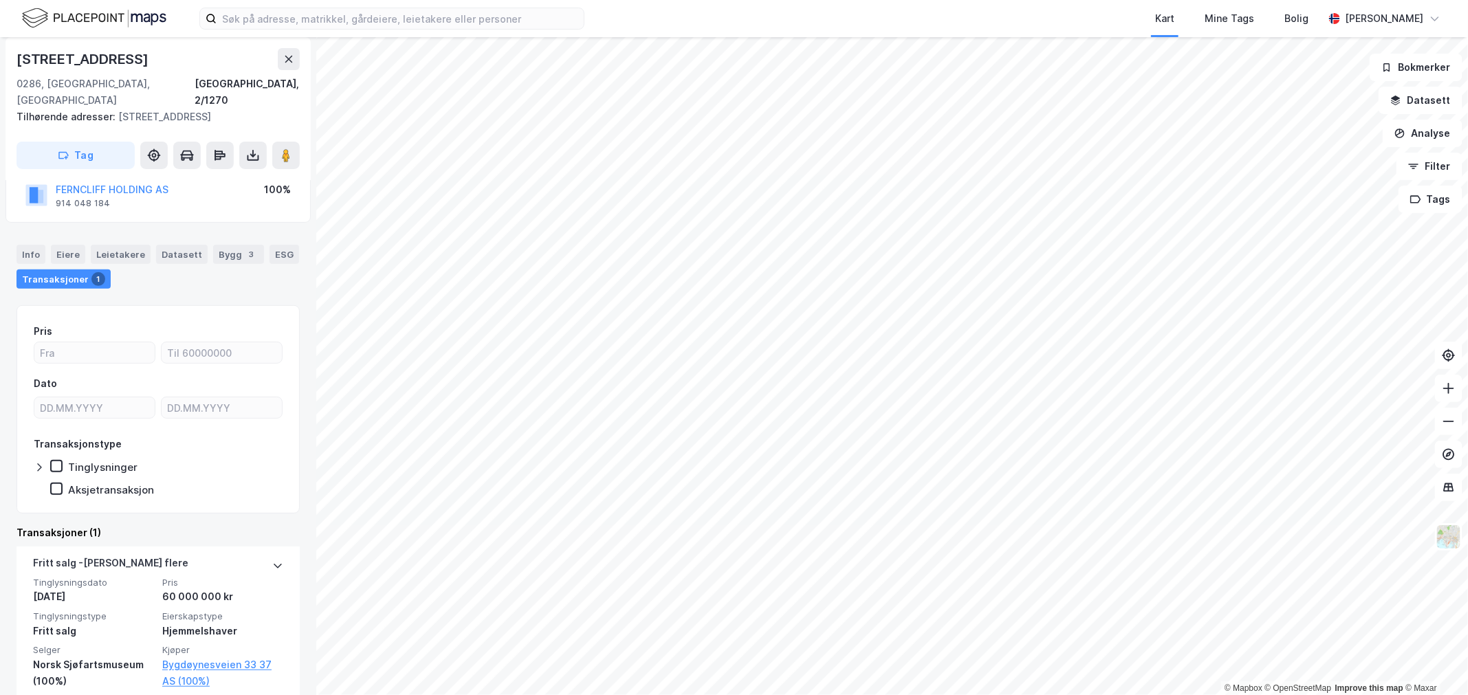
scroll to position [108, 0]
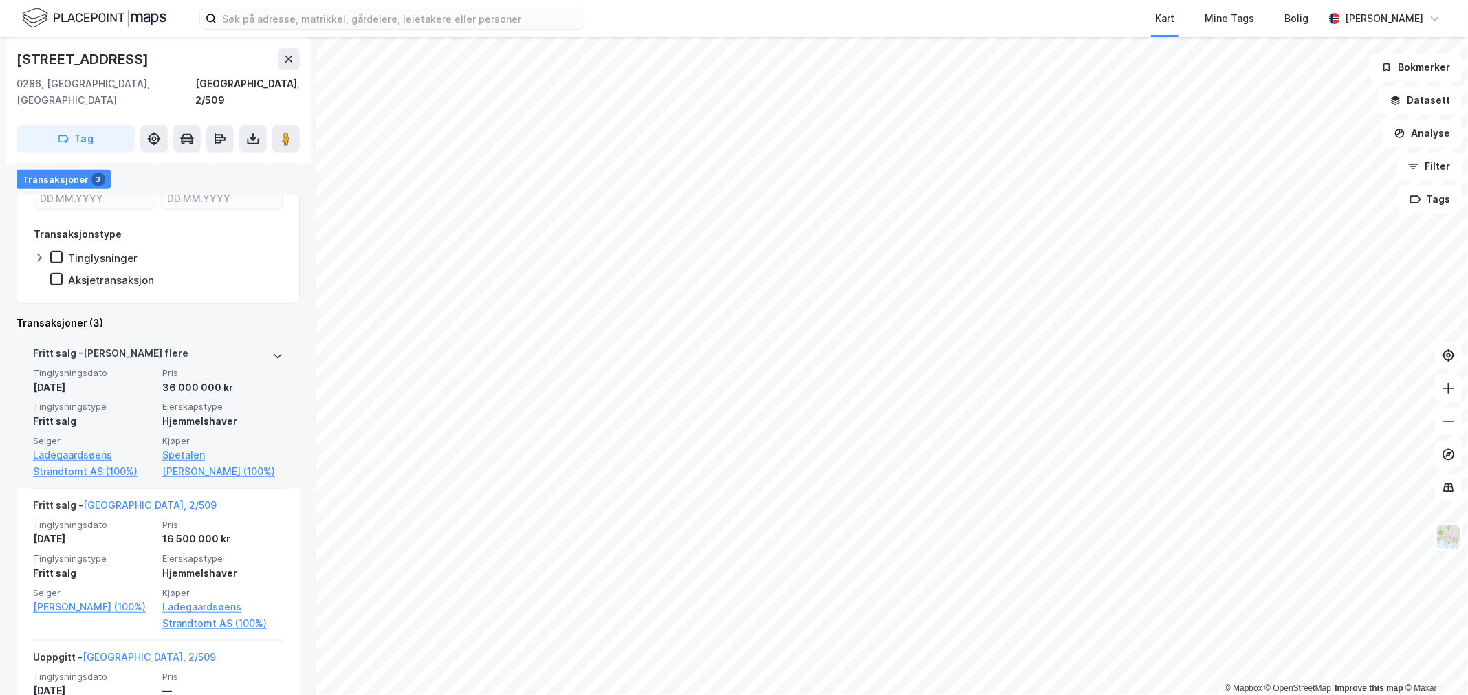
scroll to position [305, 0]
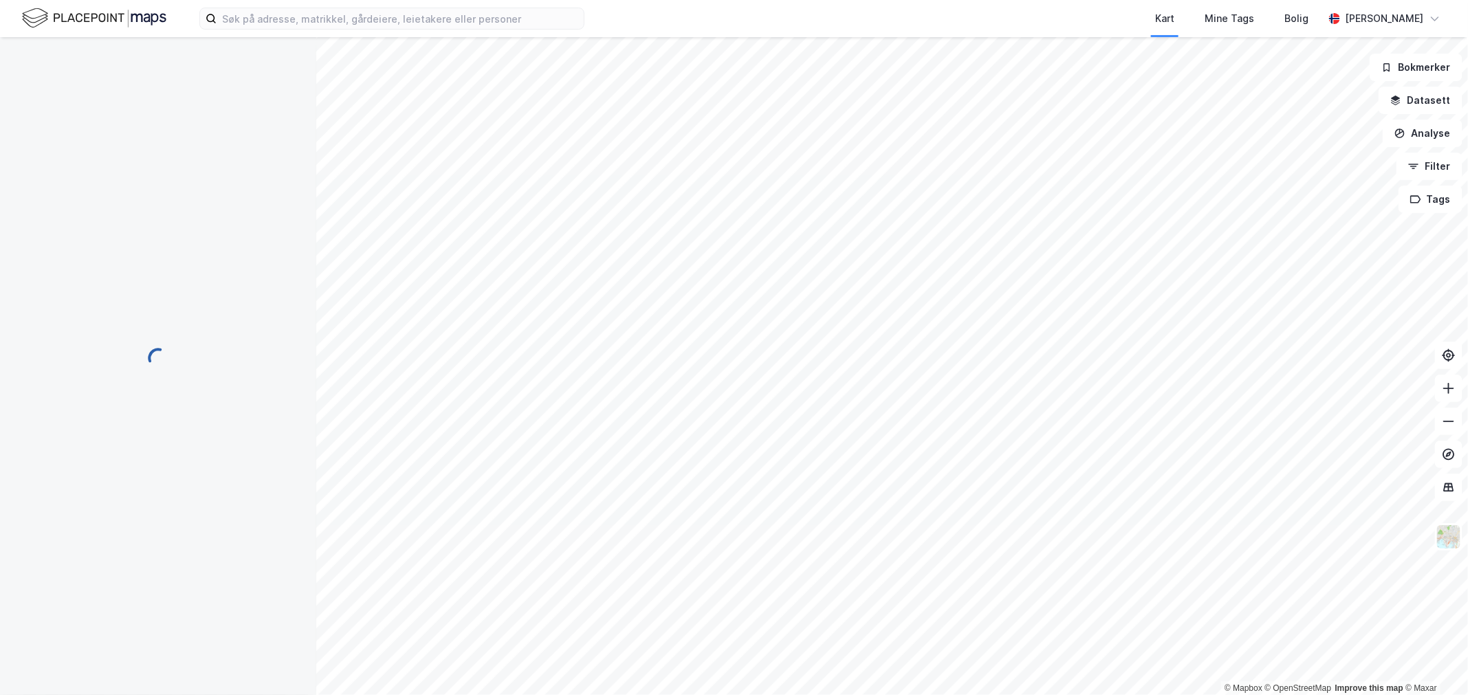
scroll to position [1, 0]
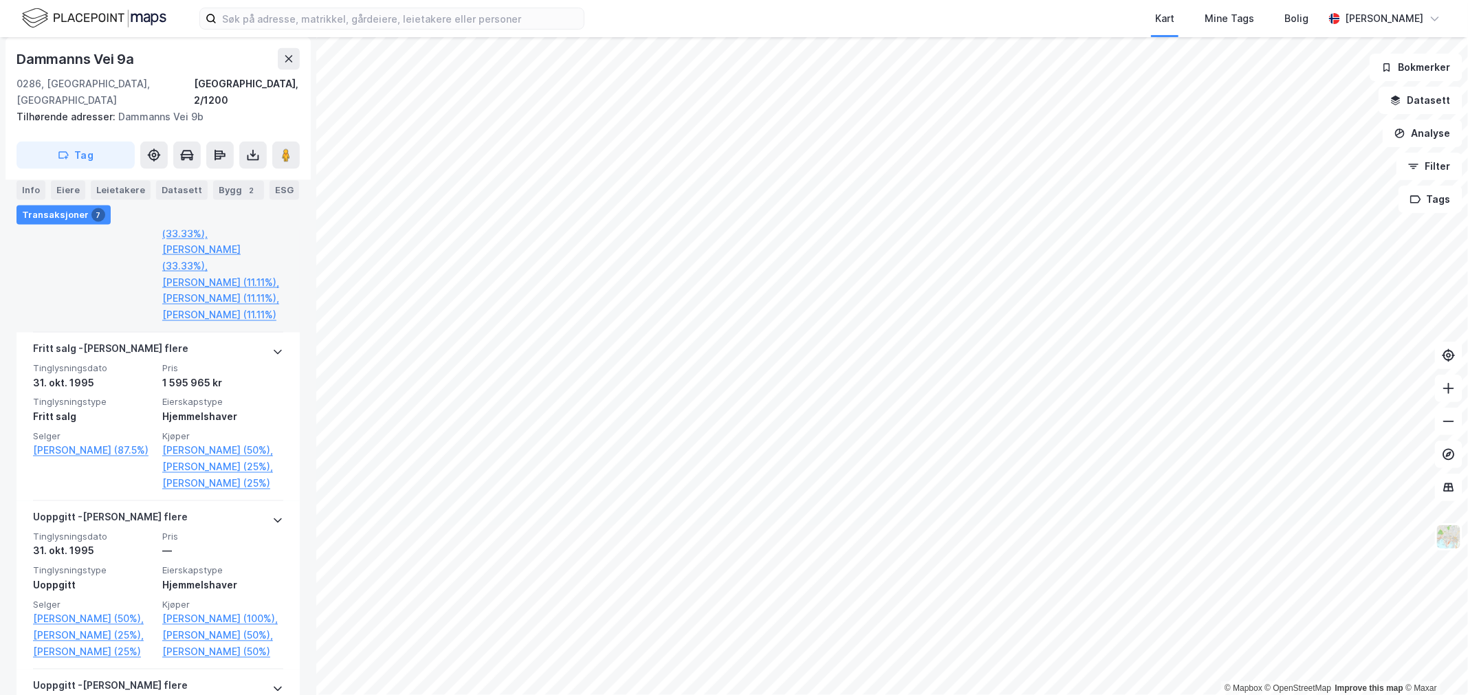
scroll to position [1069, 0]
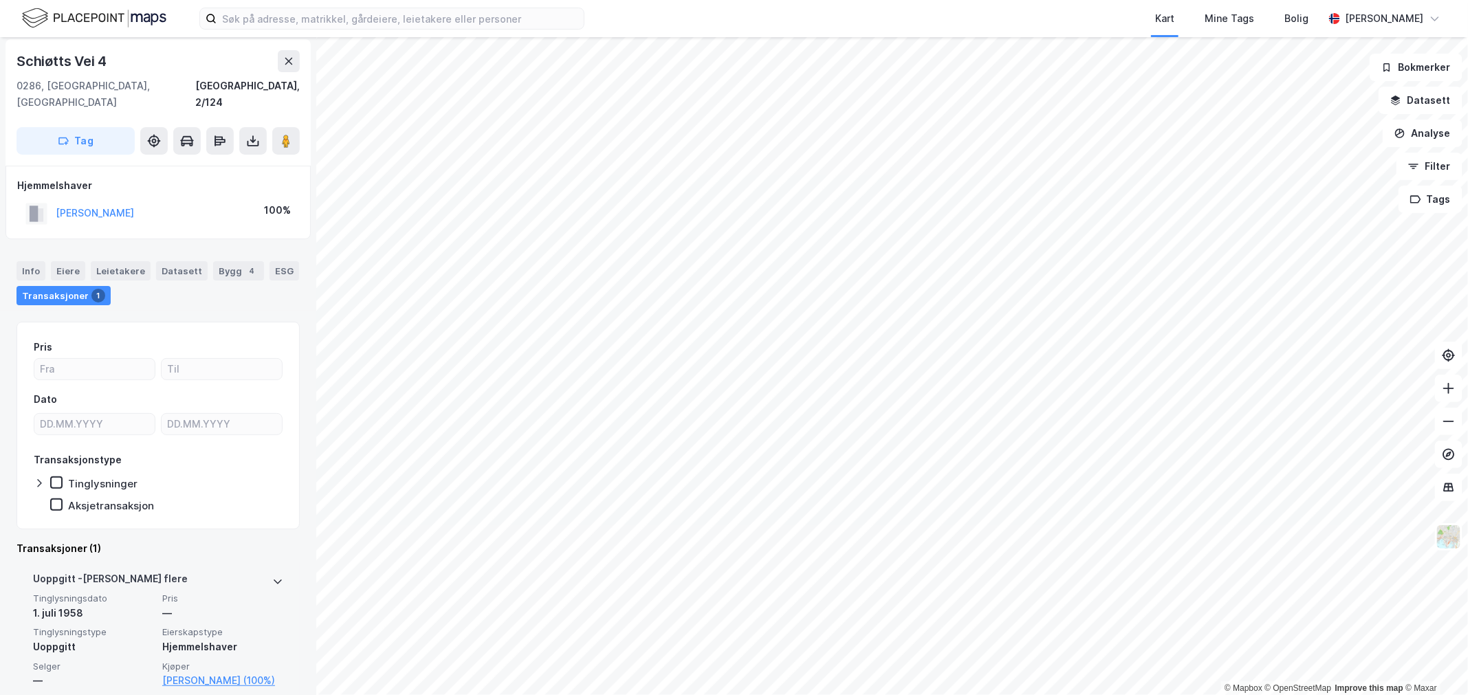
scroll to position [5, 0]
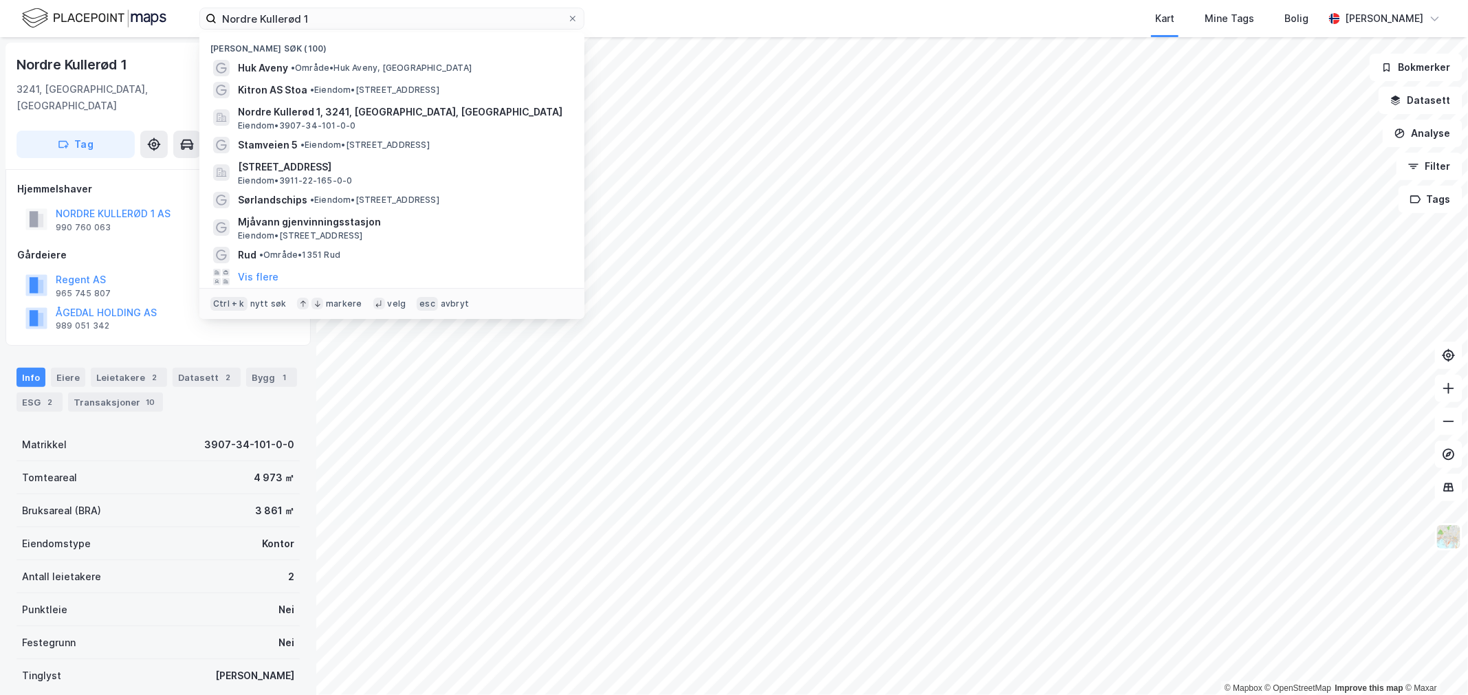
click at [386, 10] on input "Nordre Kullerød 1" at bounding box center [392, 18] width 351 height 21
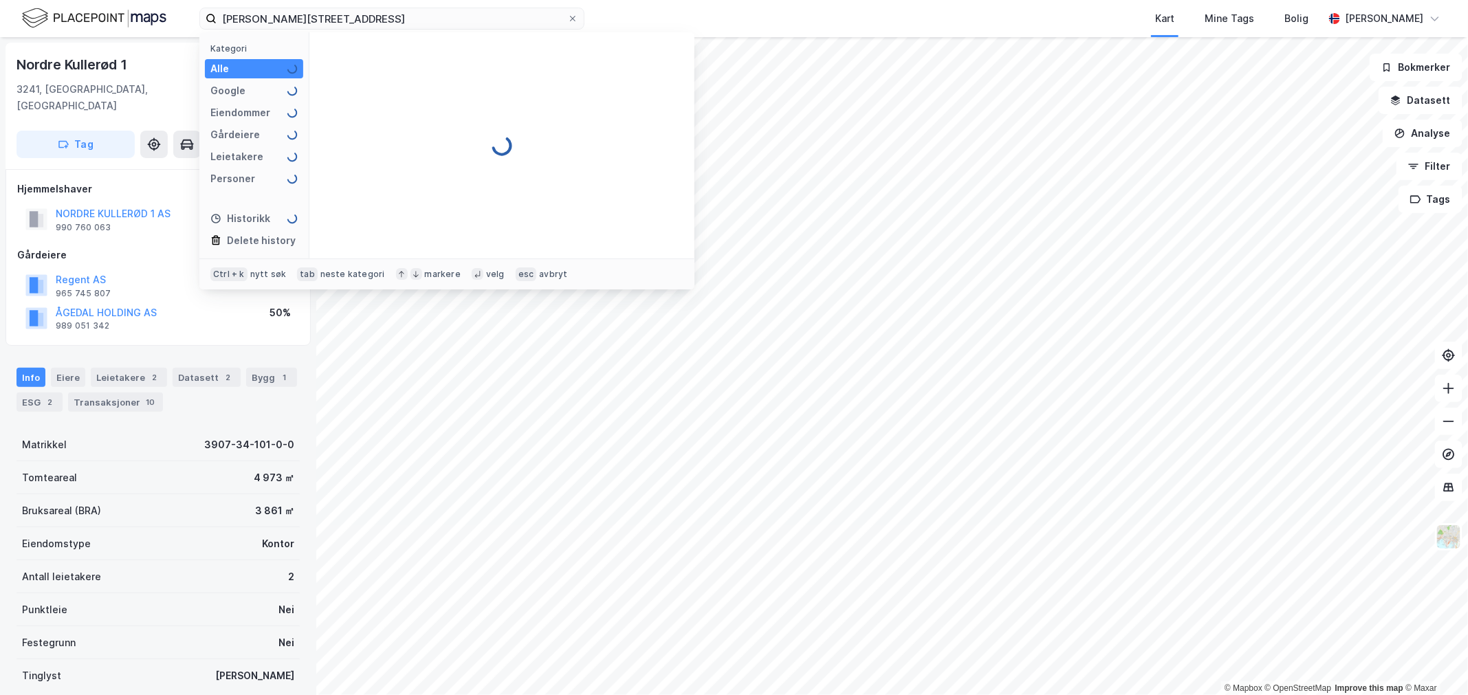
drag, startPoint x: 0, startPoint y: 0, endPoint x: 186, endPoint y: 307, distance: 359.1
click at [270, 30] on div "[PERSON_NAME][STREET_ADDRESS] Kategori Alle Google Eiendommer Gårdeiere Leietak…" at bounding box center [391, 19] width 385 height 22
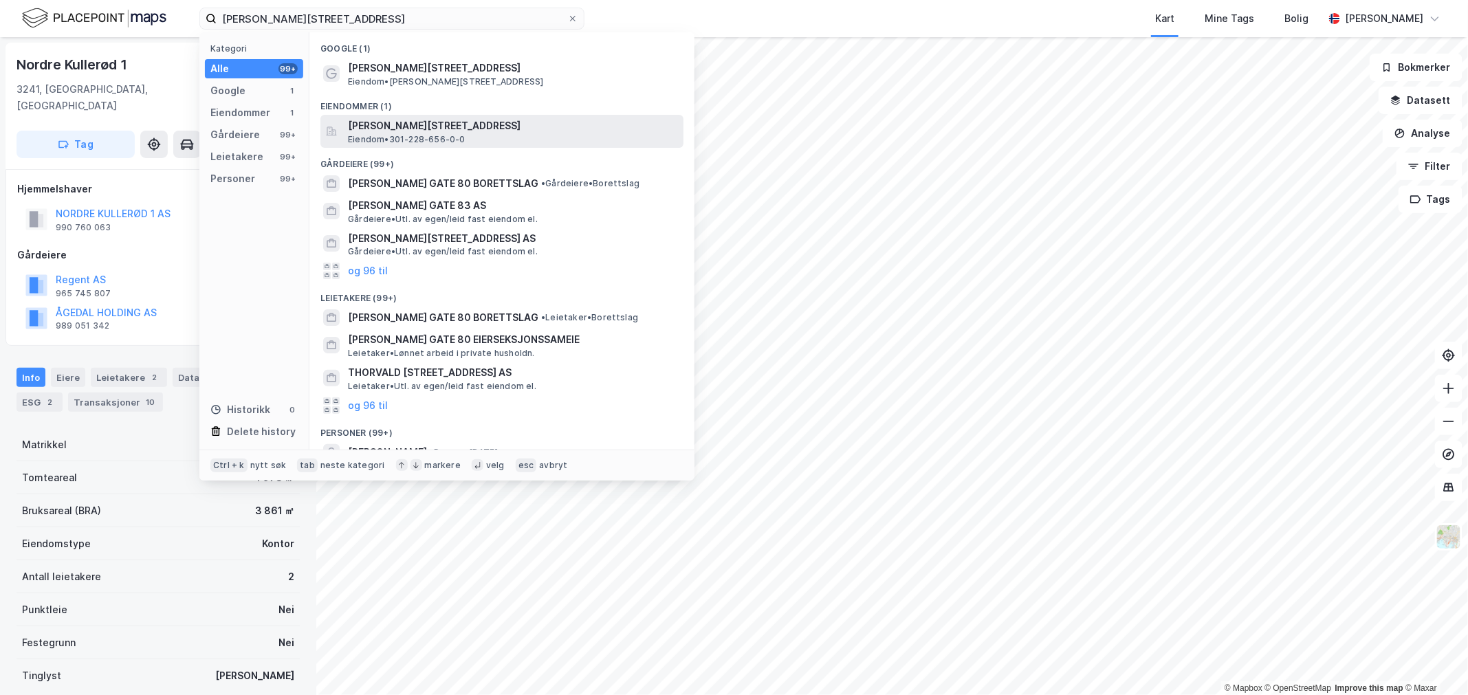
type input "thorvald meyers gate 80"
click at [397, 122] on span "Thorvald Meyers gate 80, 0550, OSLO, OSLO" at bounding box center [513, 126] width 330 height 17
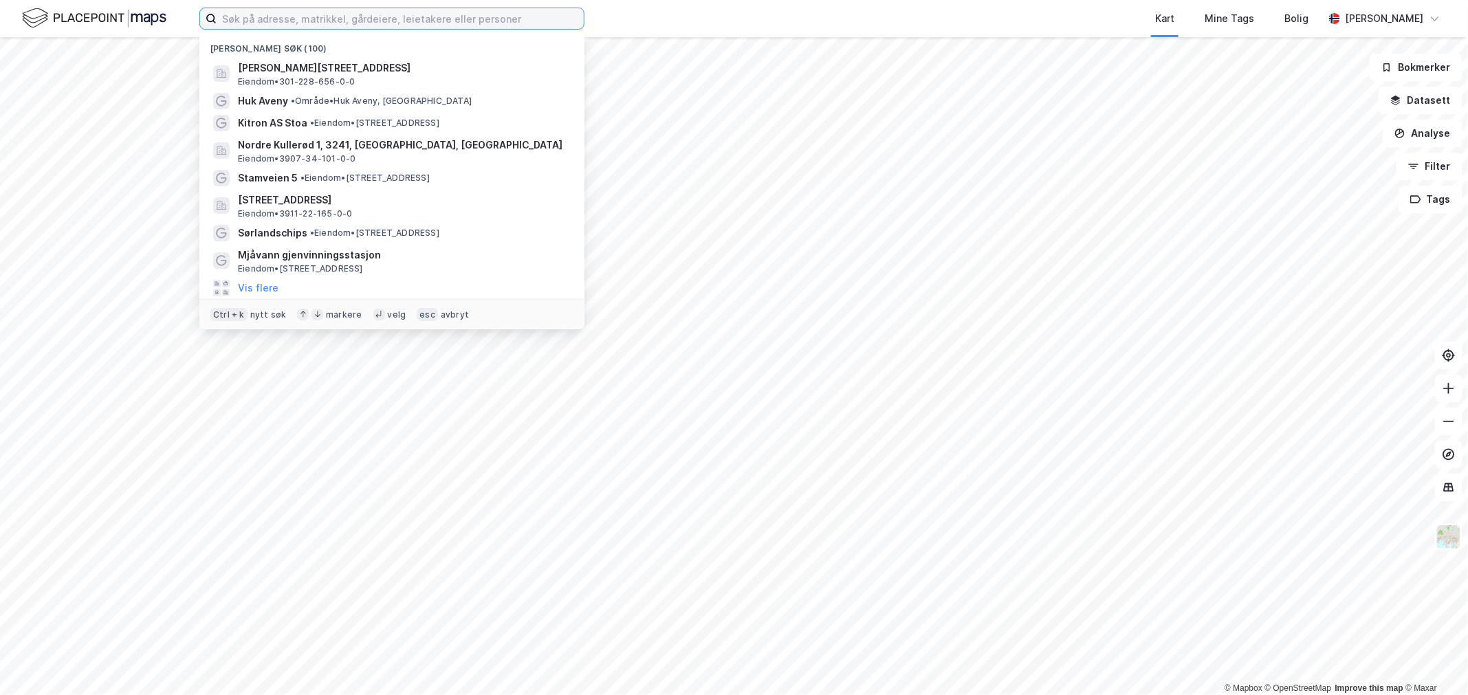
click at [347, 12] on input at bounding box center [400, 18] width 367 height 21
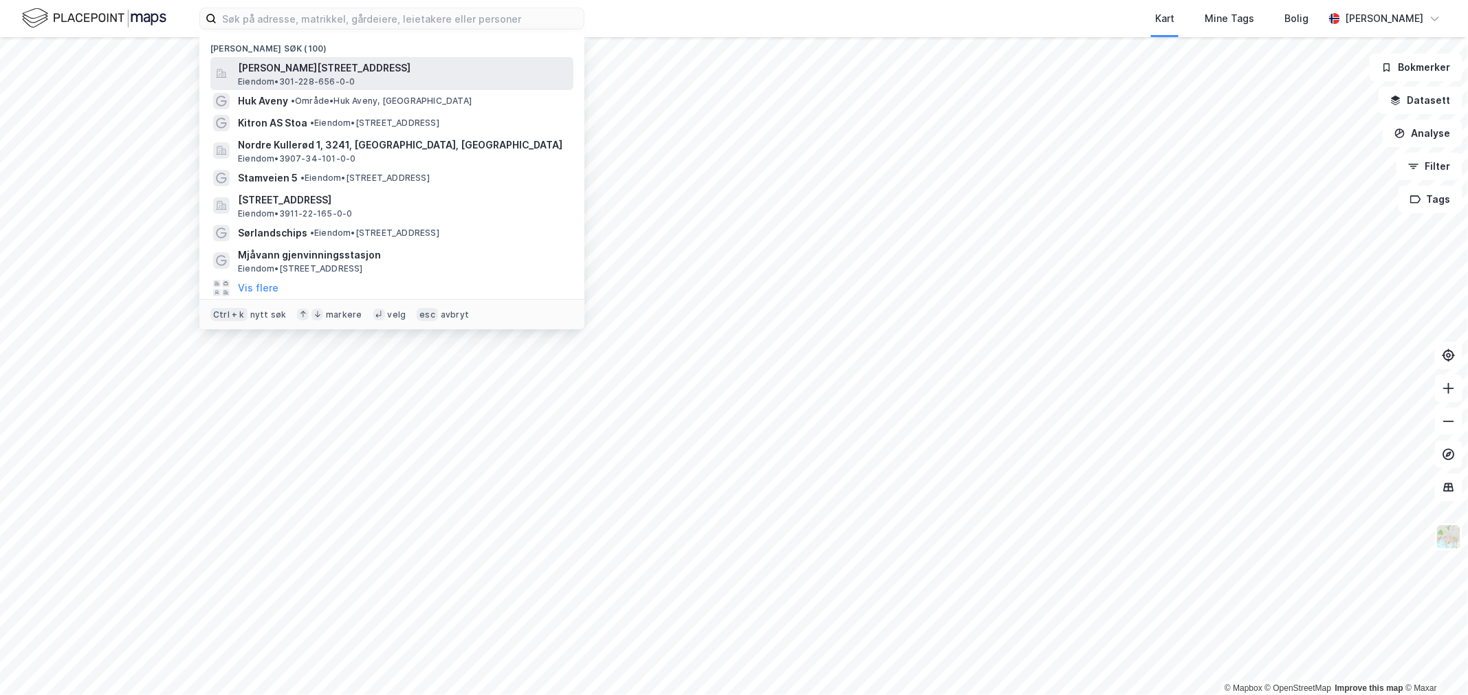
click at [320, 76] on span "Eiendom • 301-228-656-0-0" at bounding box center [297, 81] width 118 height 11
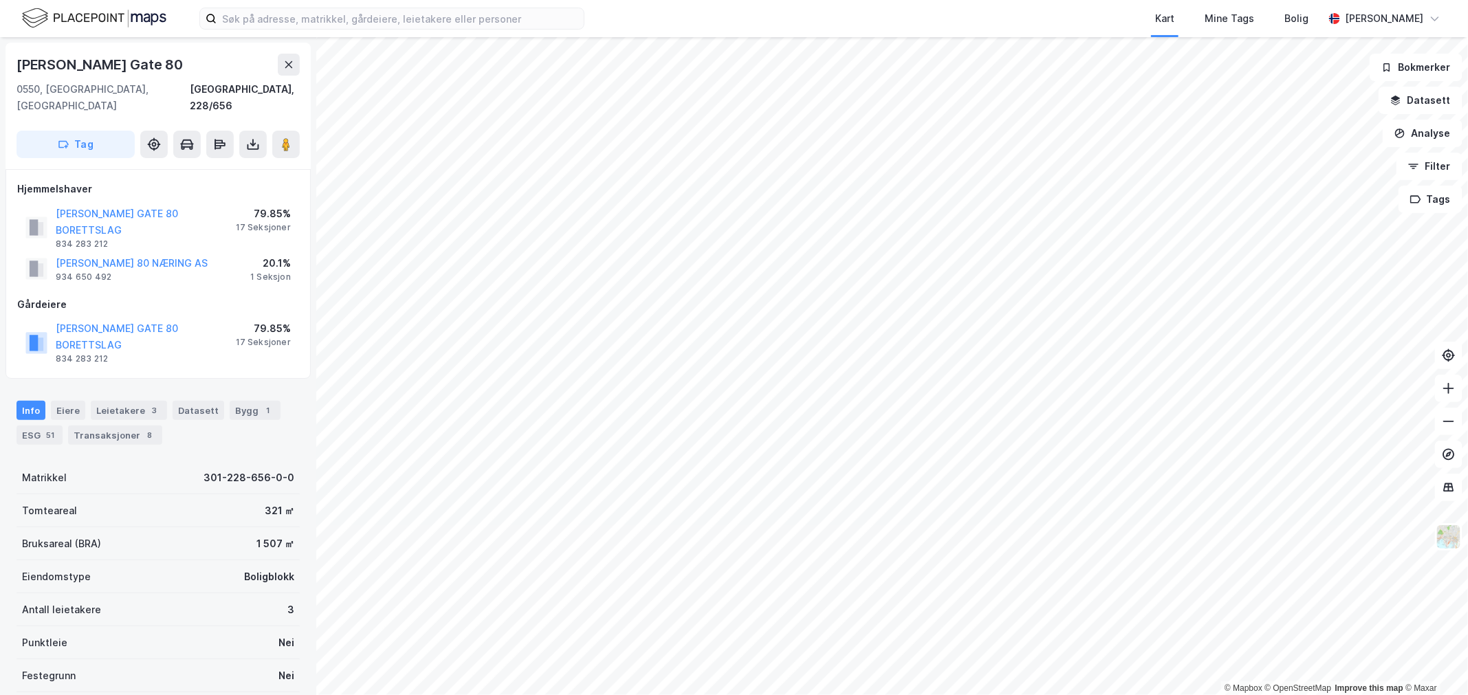
drag, startPoint x: 175, startPoint y: 201, endPoint x: 47, endPoint y: 191, distance: 128.3
click at [47, 206] on div "THORVALD MEYERS GATE 80 BORETTSLAG 834 283 212" at bounding box center [130, 228] width 210 height 44
drag, startPoint x: 195, startPoint y: 261, endPoint x: 56, endPoint y: 239, distance: 140.1
click at [56, 255] on div "THORVALD MEYERSGATE 80 NÆRING AS 934 650 492" at bounding box center [132, 269] width 152 height 28
click at [291, 138] on icon at bounding box center [286, 145] width 14 height 14
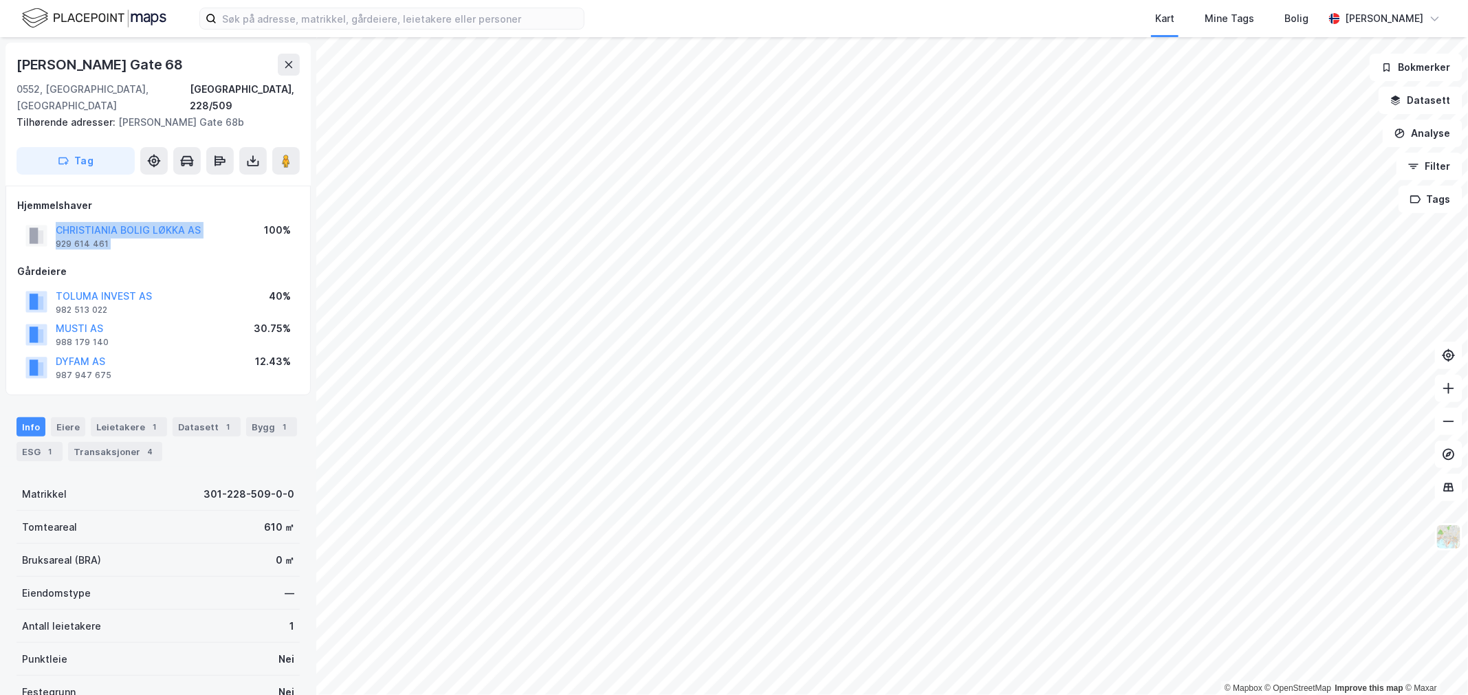
drag, startPoint x: 236, startPoint y: 208, endPoint x: 43, endPoint y: 204, distance: 192.6
click at [43, 219] on div "CHRISTIANIA BOLIG LØKKA AS 929 614 461 100%" at bounding box center [158, 235] width 282 height 33
click at [227, 219] on div "CHRISTIANIA BOLIG LØKKA AS 929 614 461 100%" at bounding box center [158, 235] width 282 height 33
drag, startPoint x: 225, startPoint y: 213, endPoint x: 54, endPoint y: 210, distance: 171.3
click at [54, 219] on div "CHRISTIANIA BOLIG LØKKA AS 929 614 461 100%" at bounding box center [158, 235] width 282 height 33
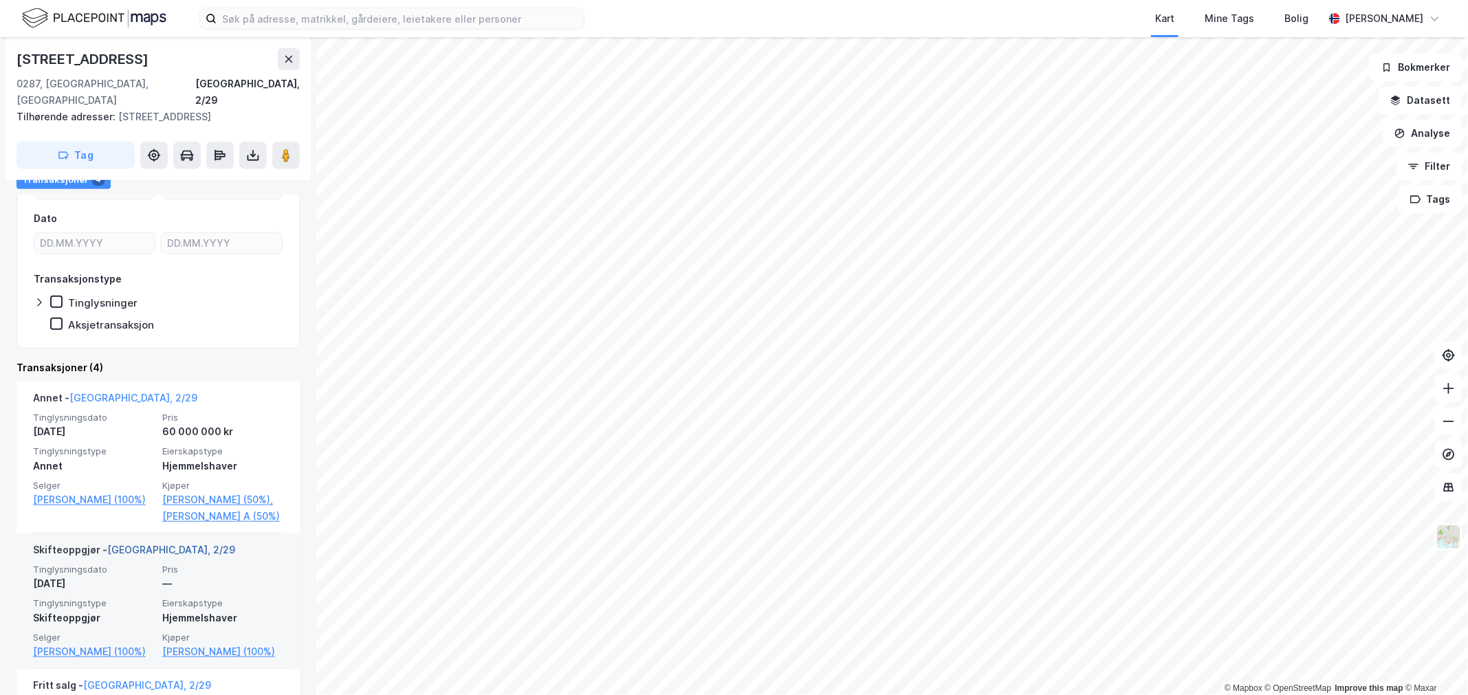
scroll to position [382, 0]
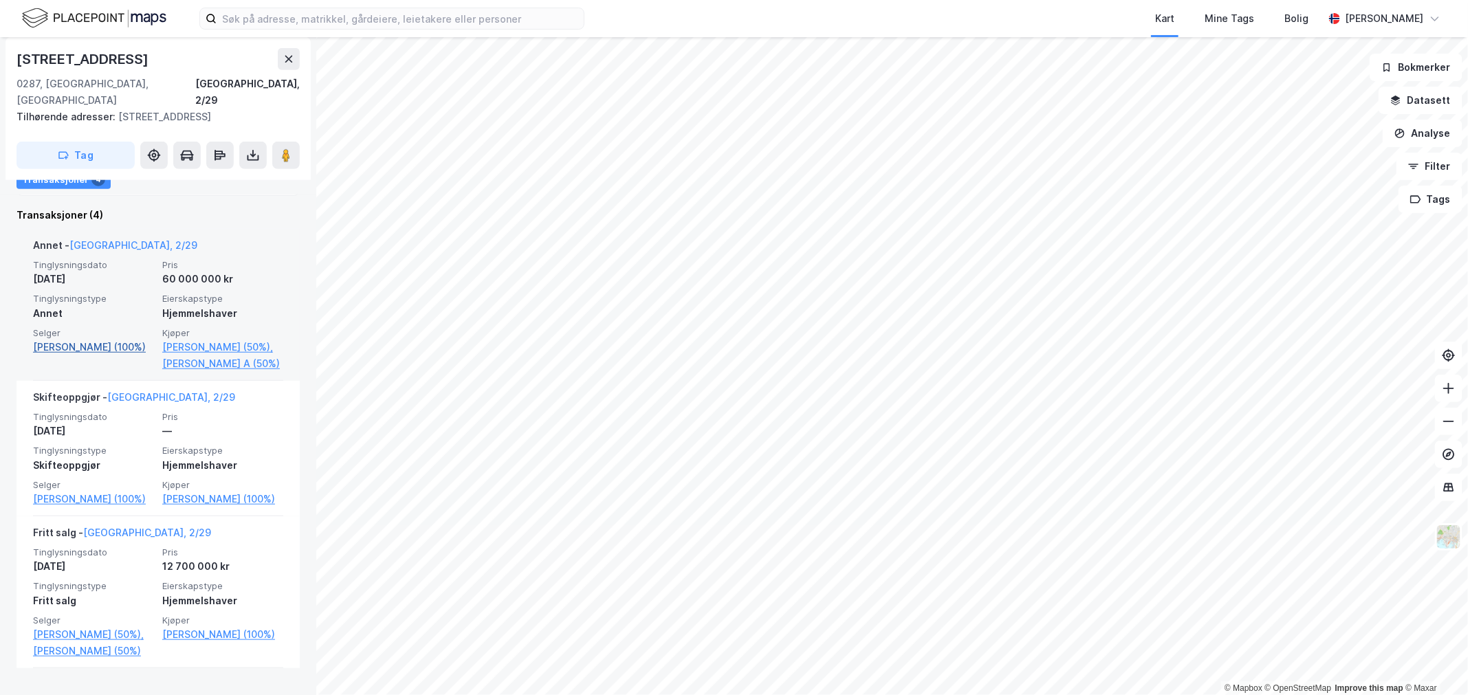
click at [78, 346] on link "Fredriksen John (100%)" at bounding box center [93, 347] width 121 height 17
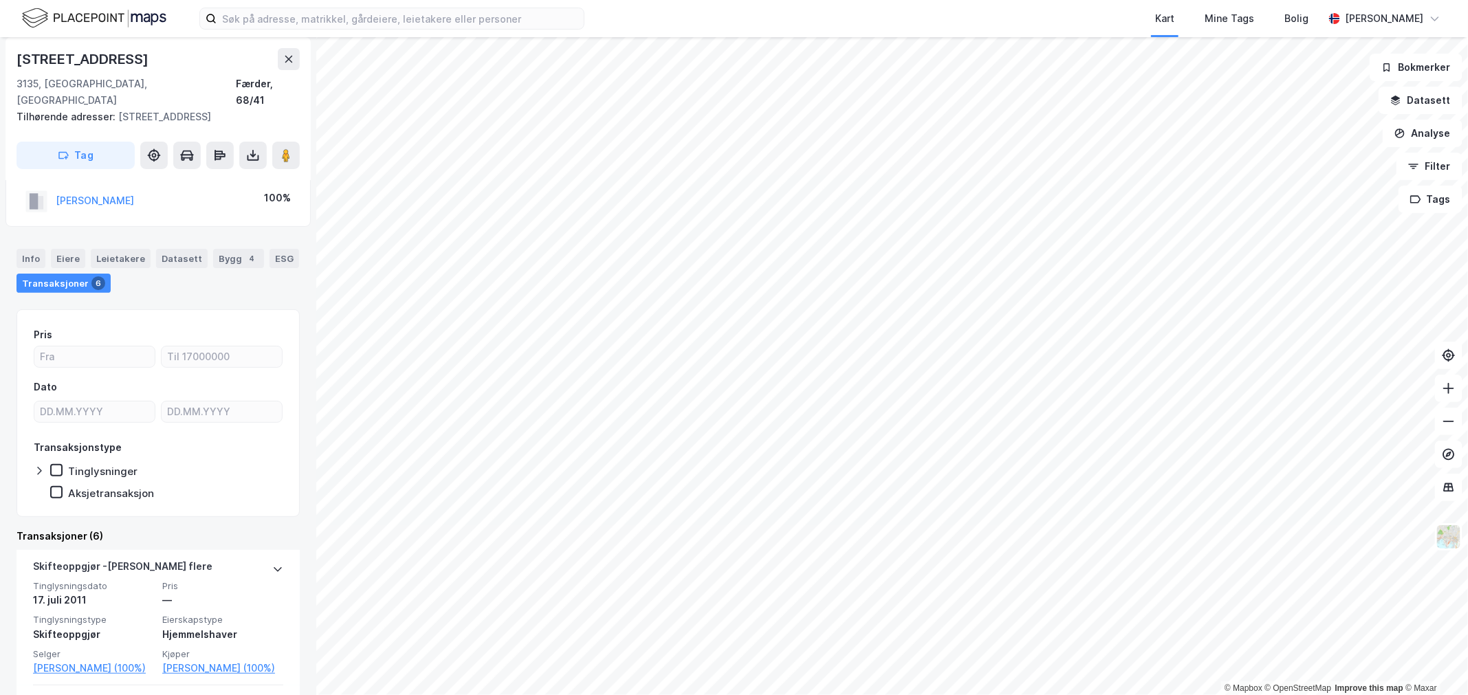
scroll to position [229, 0]
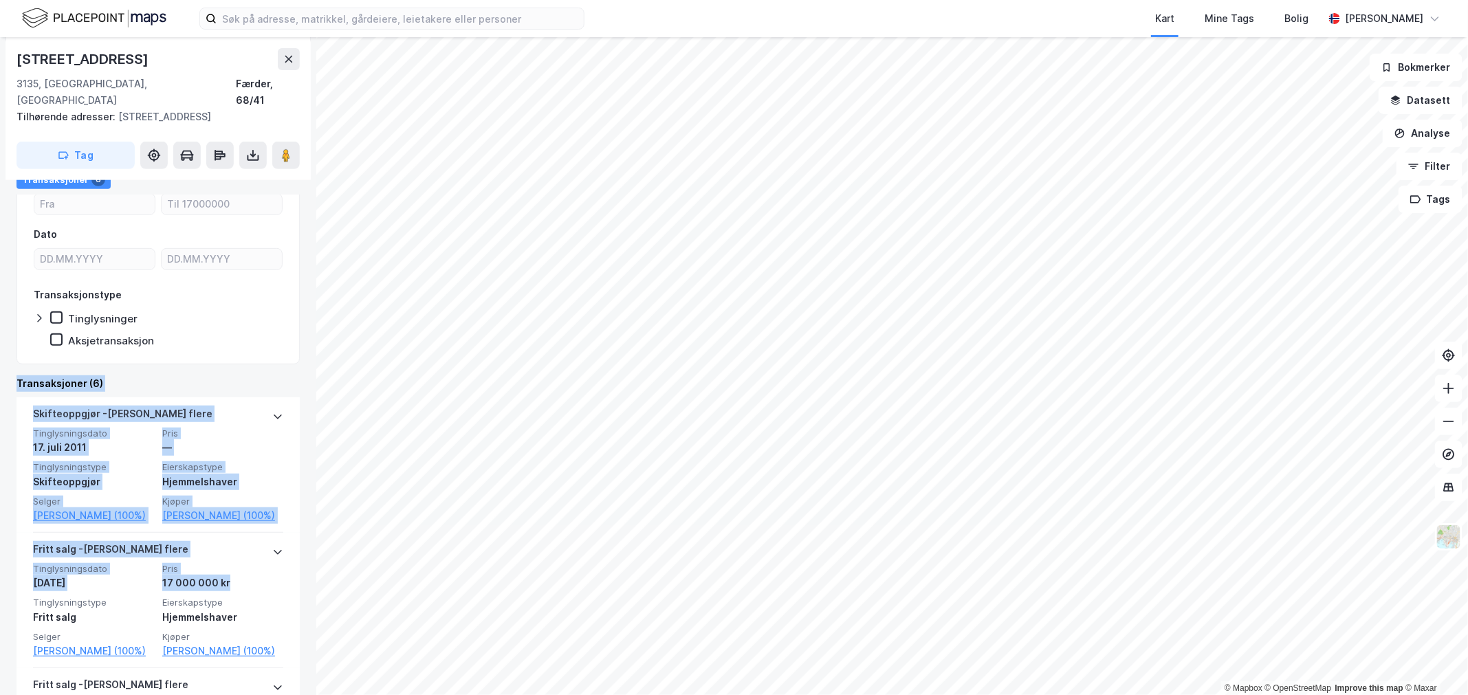
drag, startPoint x: 251, startPoint y: 580, endPoint x: 14, endPoint y: 361, distance: 322.7
click at [14, 361] on div "Strømsborgveien 45b FREDRIKSEN JOHN Eiendom Tilbake Movikveien 80a 3135, Torød,…" at bounding box center [158, 366] width 316 height 658
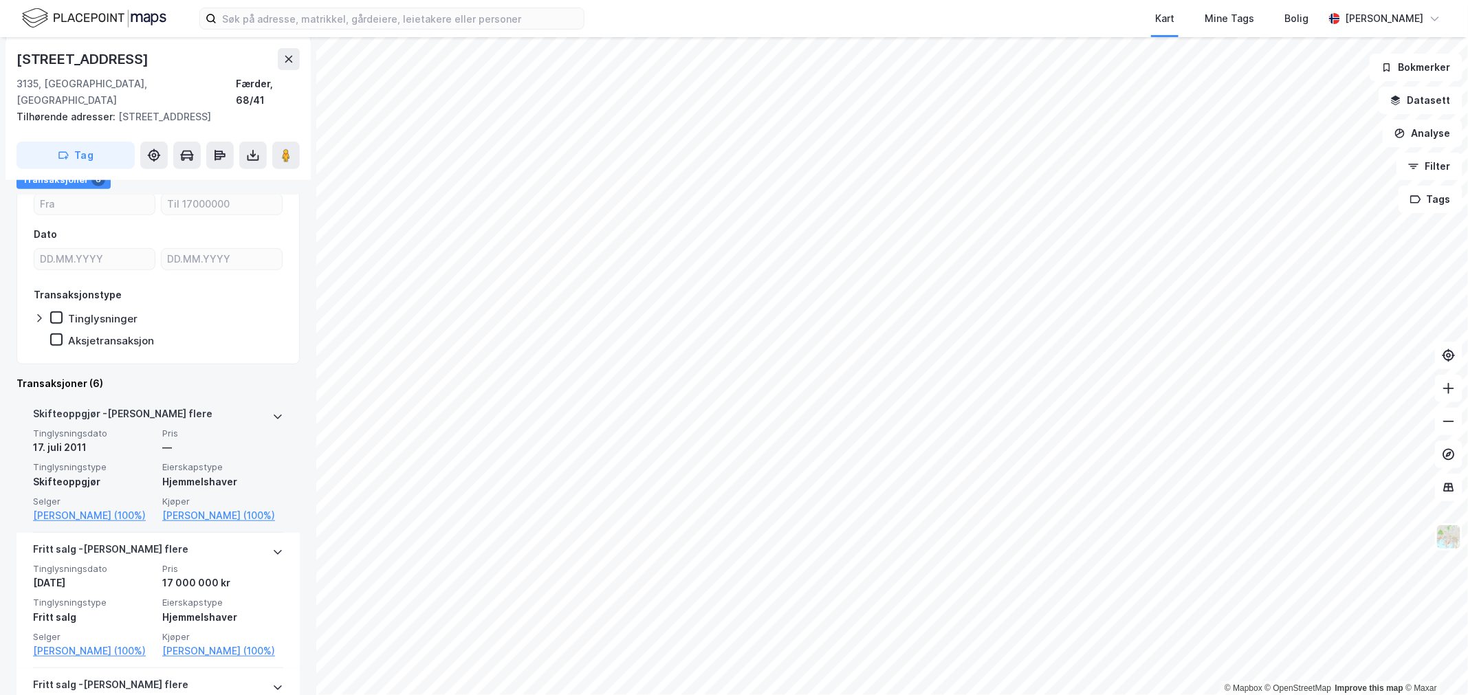
drag, startPoint x: 8, startPoint y: 362, endPoint x: 286, endPoint y: 505, distance: 312.8
click at [286, 505] on div "Strømsborgveien 45b FREDRIKSEN JOHN Eiendom Tilbake Movikveien 80a 3135, Torød,…" at bounding box center [158, 366] width 316 height 658
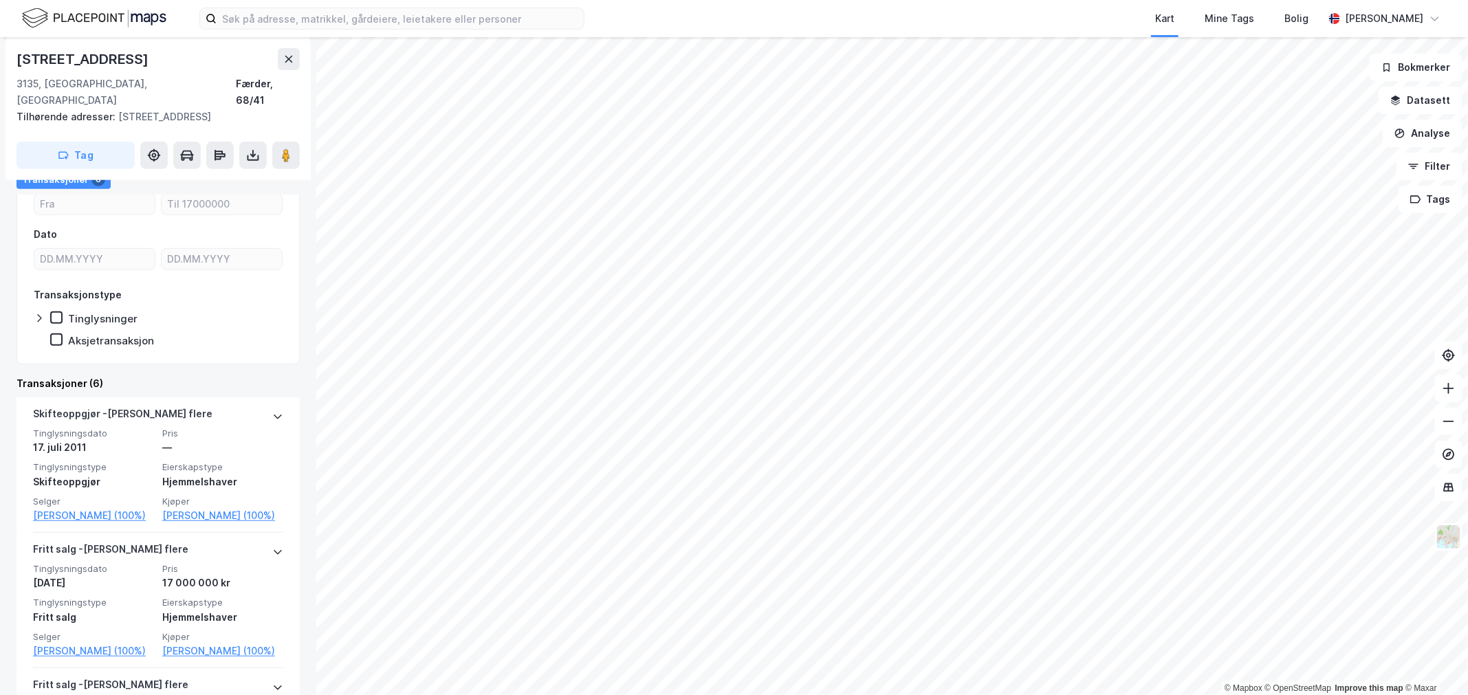
click at [290, 499] on div "Strømsborgveien 45b FREDRIKSEN JOHN Eiendom Tilbake Movikveien 80a 3135, Torød,…" at bounding box center [158, 366] width 316 height 658
click at [19, 375] on div "Transaksjoner (6)" at bounding box center [158, 383] width 283 height 17
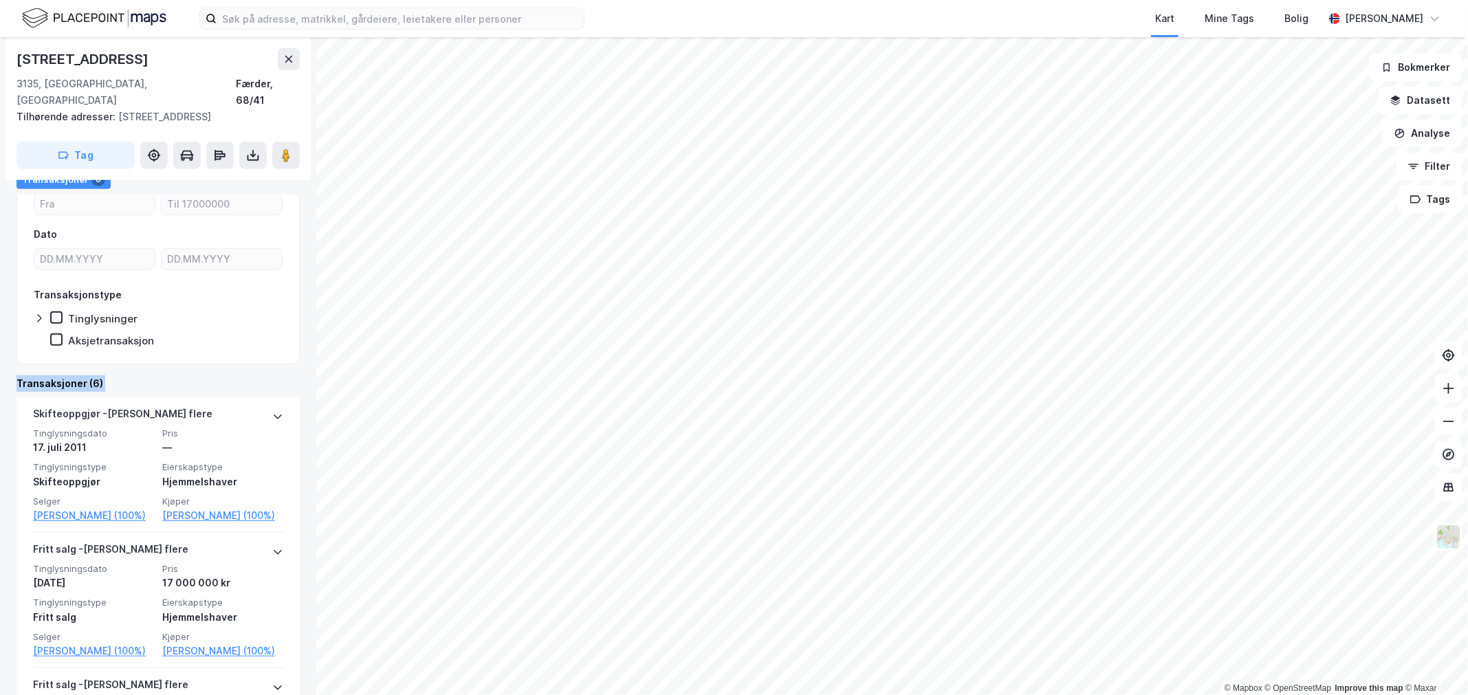
click at [19, 375] on div "Transaksjoner (6)" at bounding box center [158, 383] width 283 height 17
click at [12, 361] on div "Strømsborgveien 45b FREDRIKSEN JOHN Eiendom Tilbake Movikveien 80a 3135, Torød,…" at bounding box center [158, 366] width 316 height 658
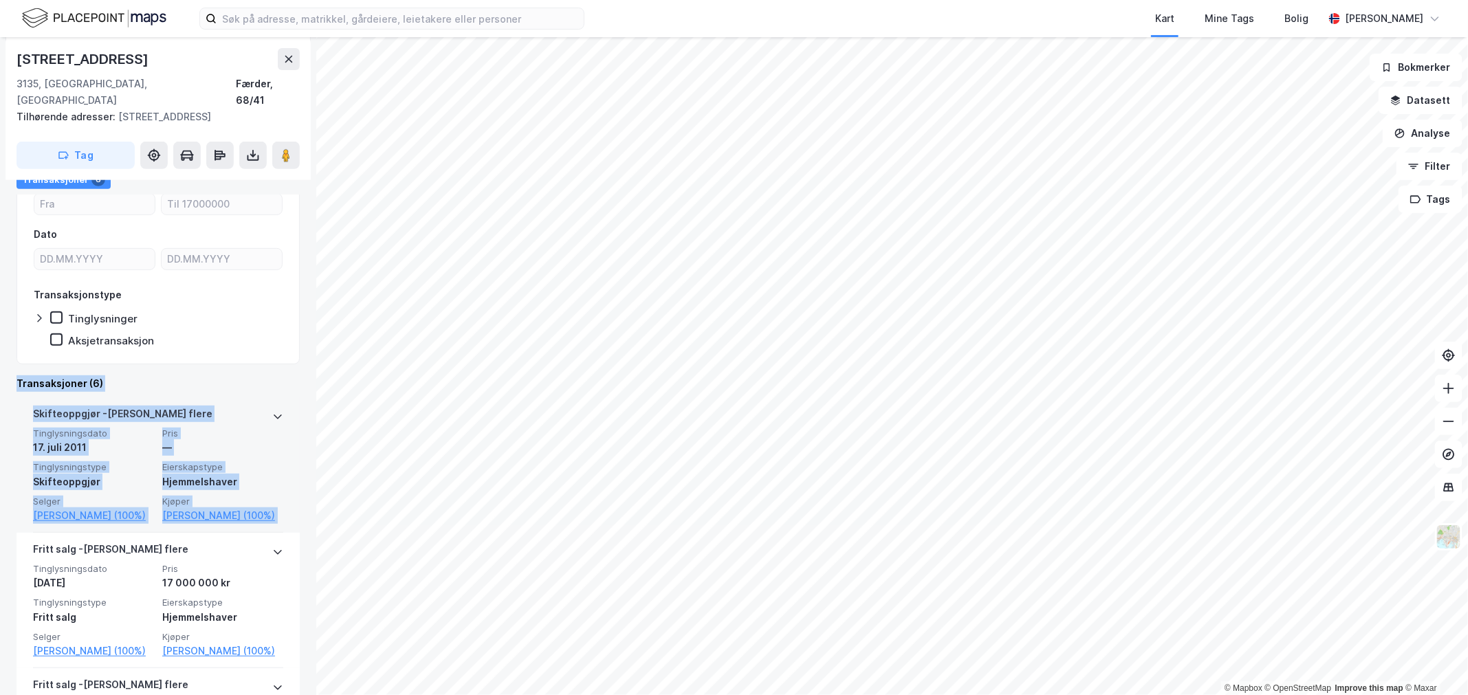
drag, startPoint x: 59, startPoint y: 367, endPoint x: 276, endPoint y: 512, distance: 260.4
click at [276, 512] on div "Strømsborgveien 45b FREDRIKSEN JOHN Eiendom Tilbake Movikveien 80a 3135, Torød,…" at bounding box center [158, 366] width 316 height 658
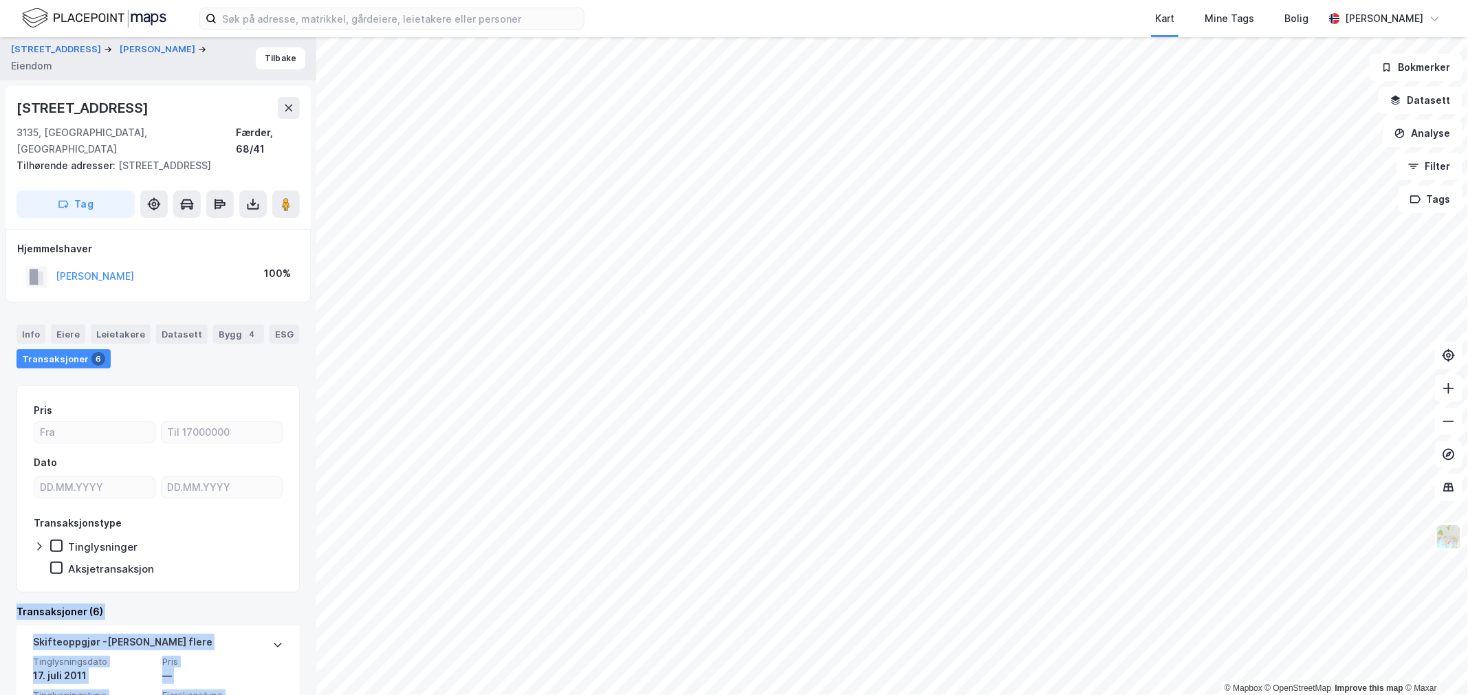
scroll to position [0, 0]
click at [30, 325] on div "Info" at bounding box center [31, 334] width 29 height 19
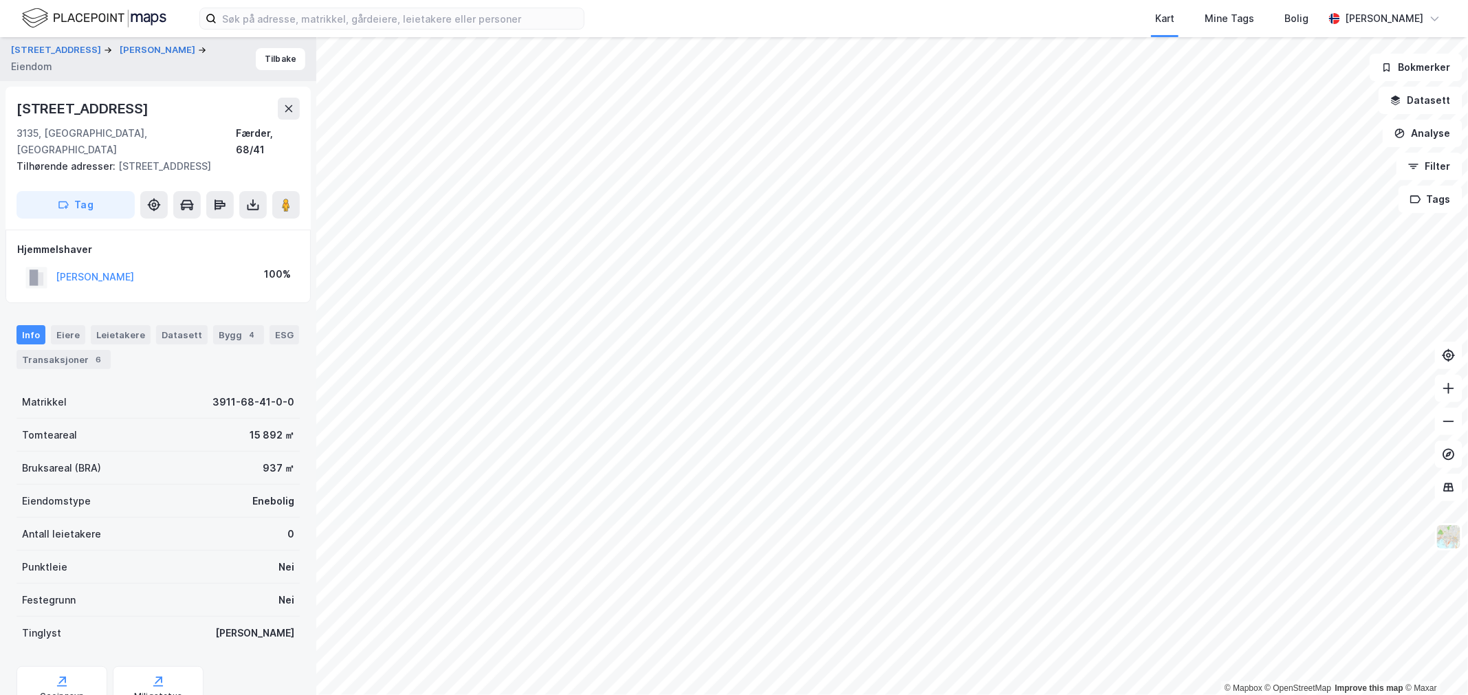
scroll to position [1, 0]
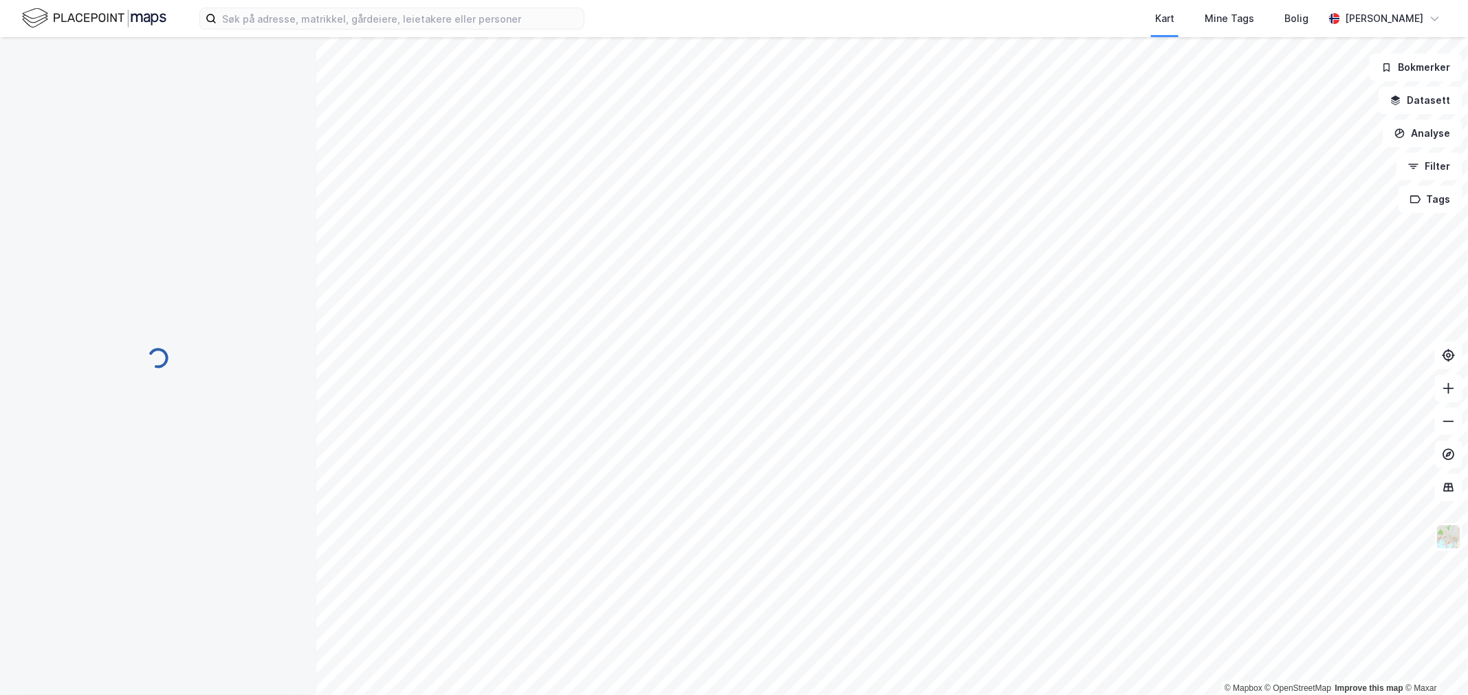
scroll to position [1, 0]
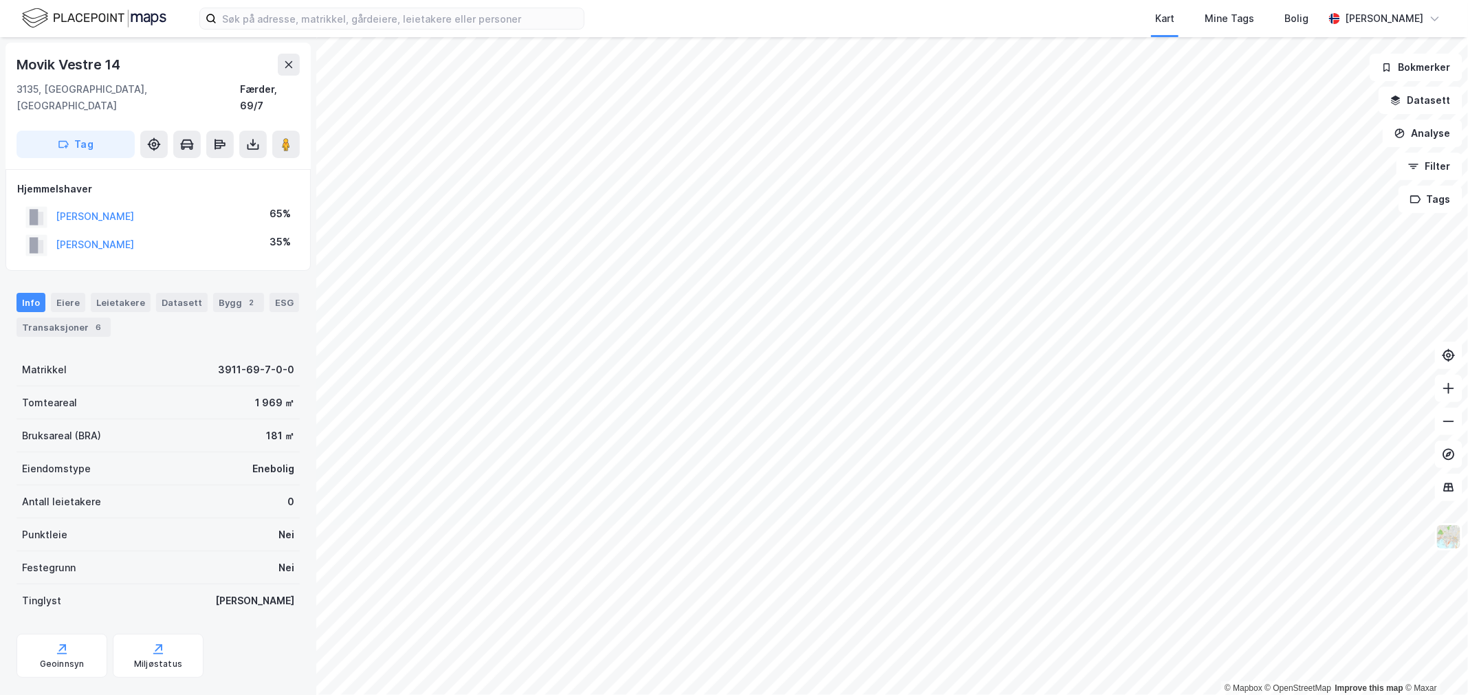
scroll to position [1, 0]
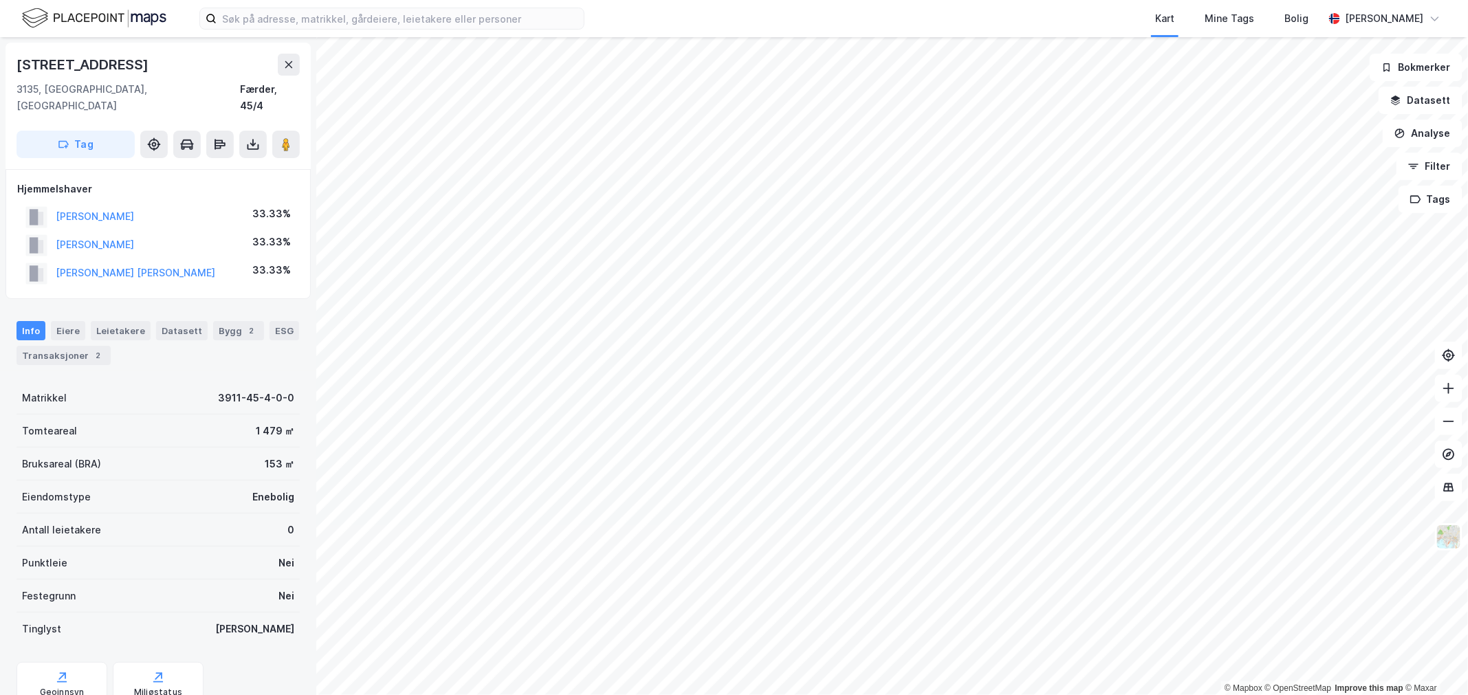
scroll to position [1, 0]
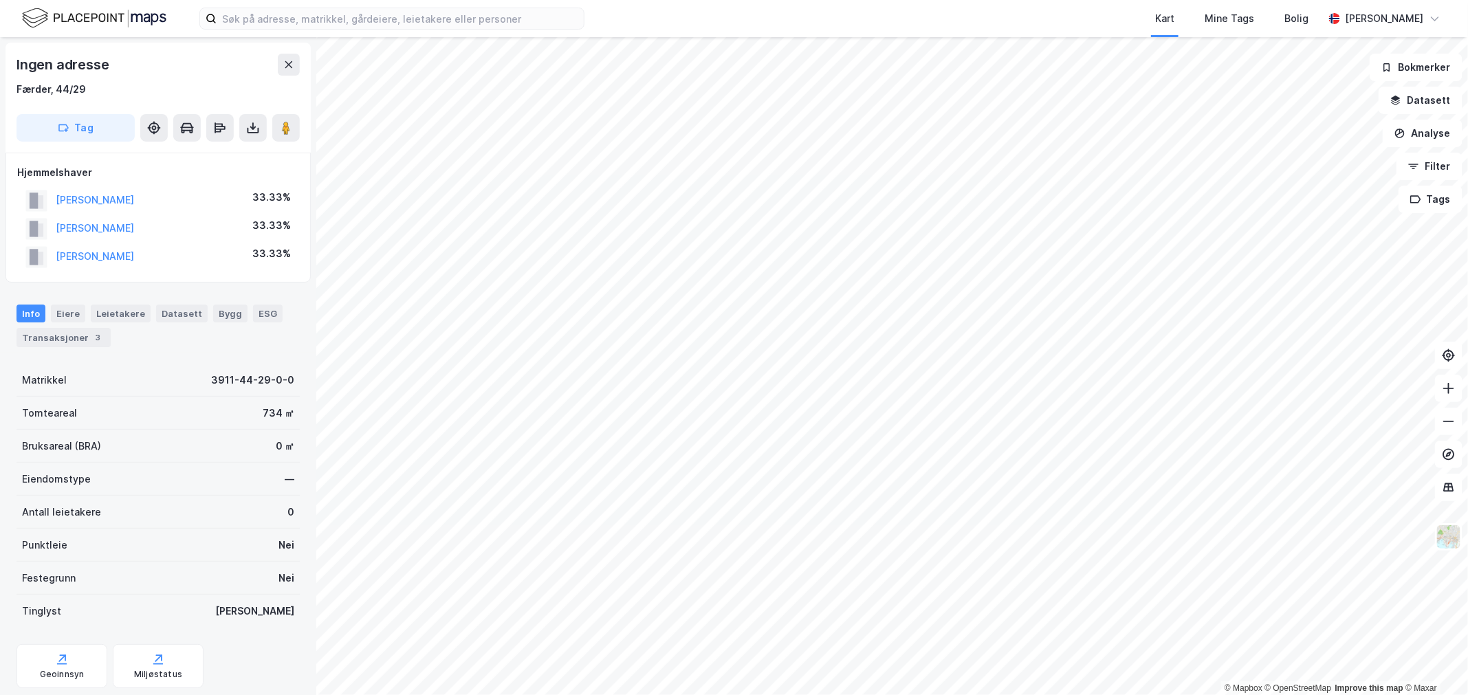
scroll to position [1, 0]
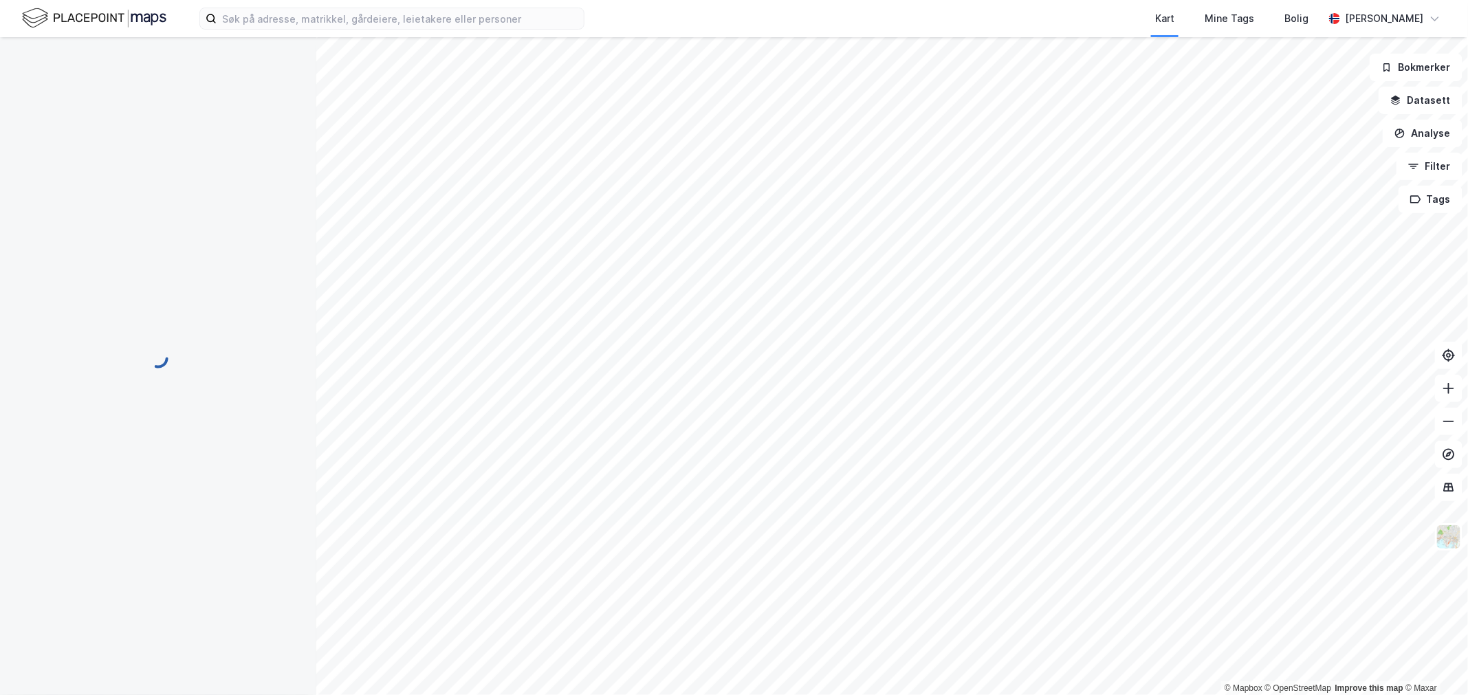
scroll to position [1, 0]
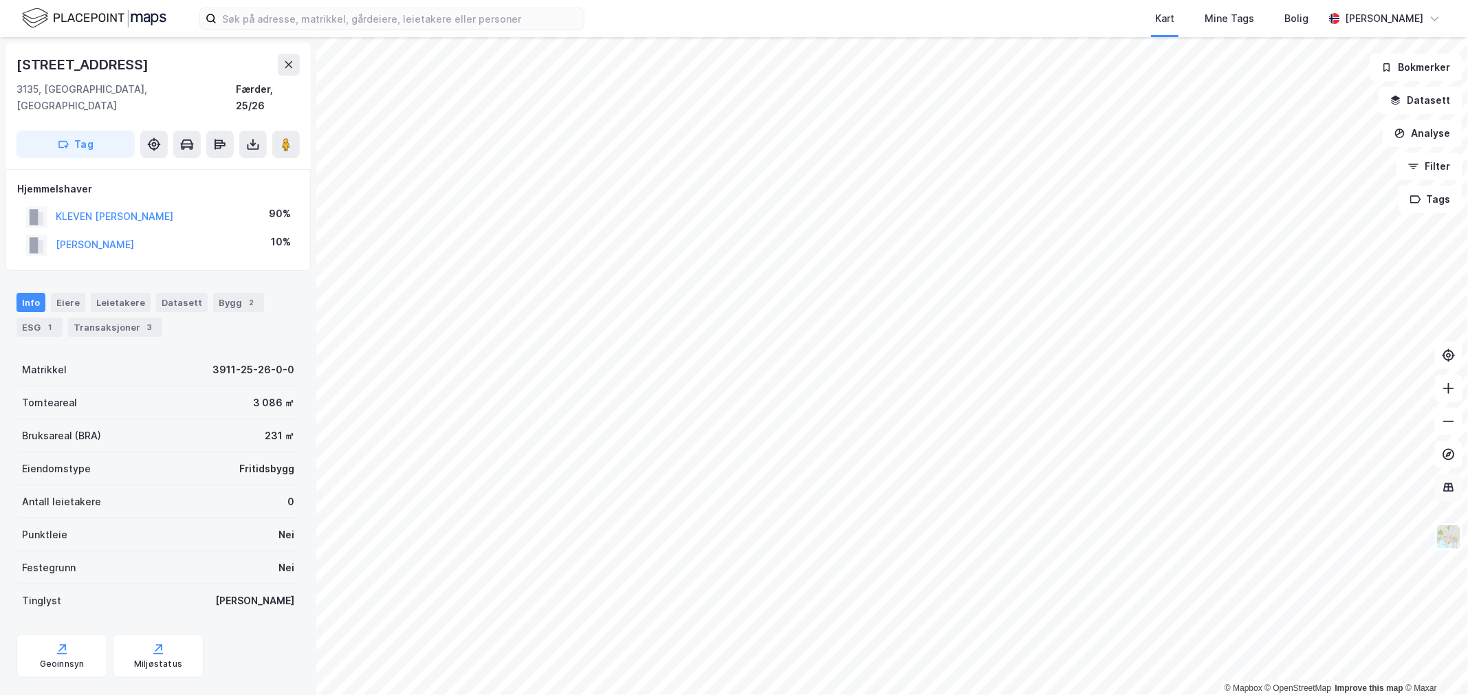
scroll to position [1, 0]
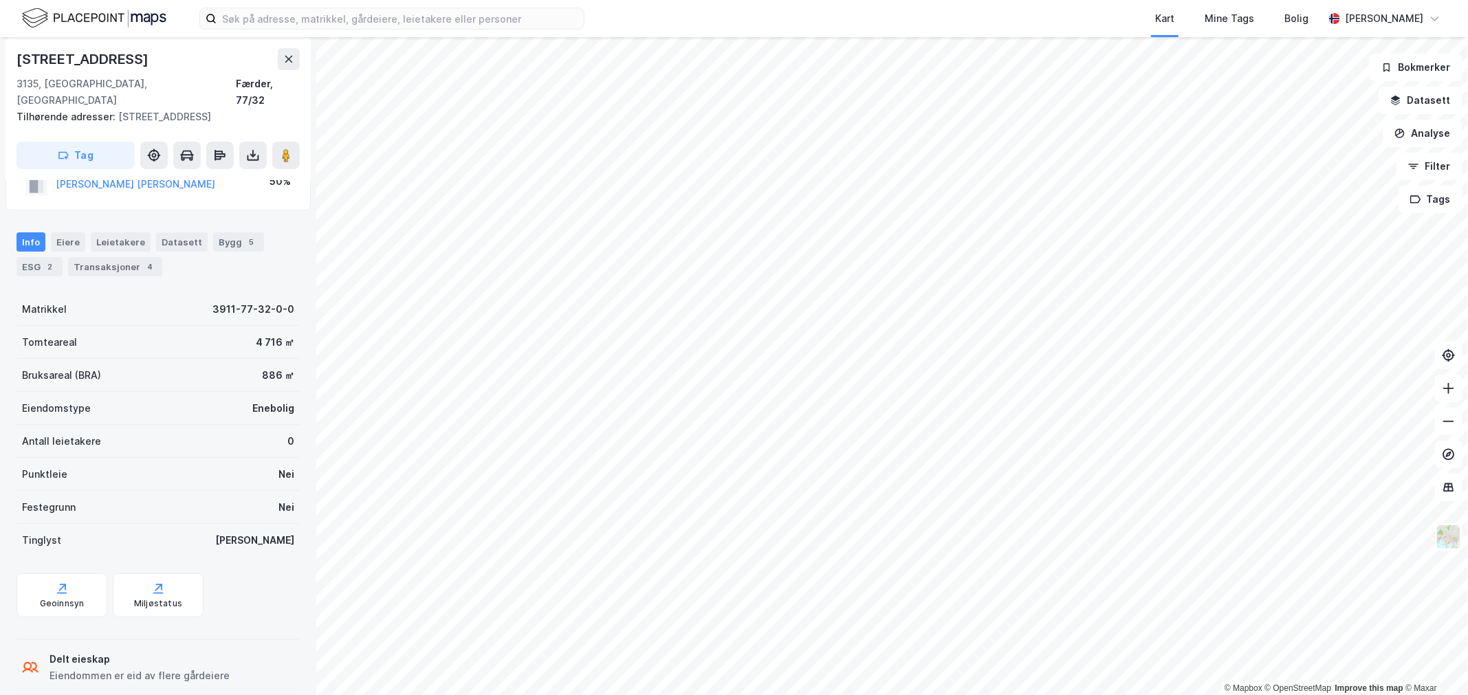
scroll to position [1, 0]
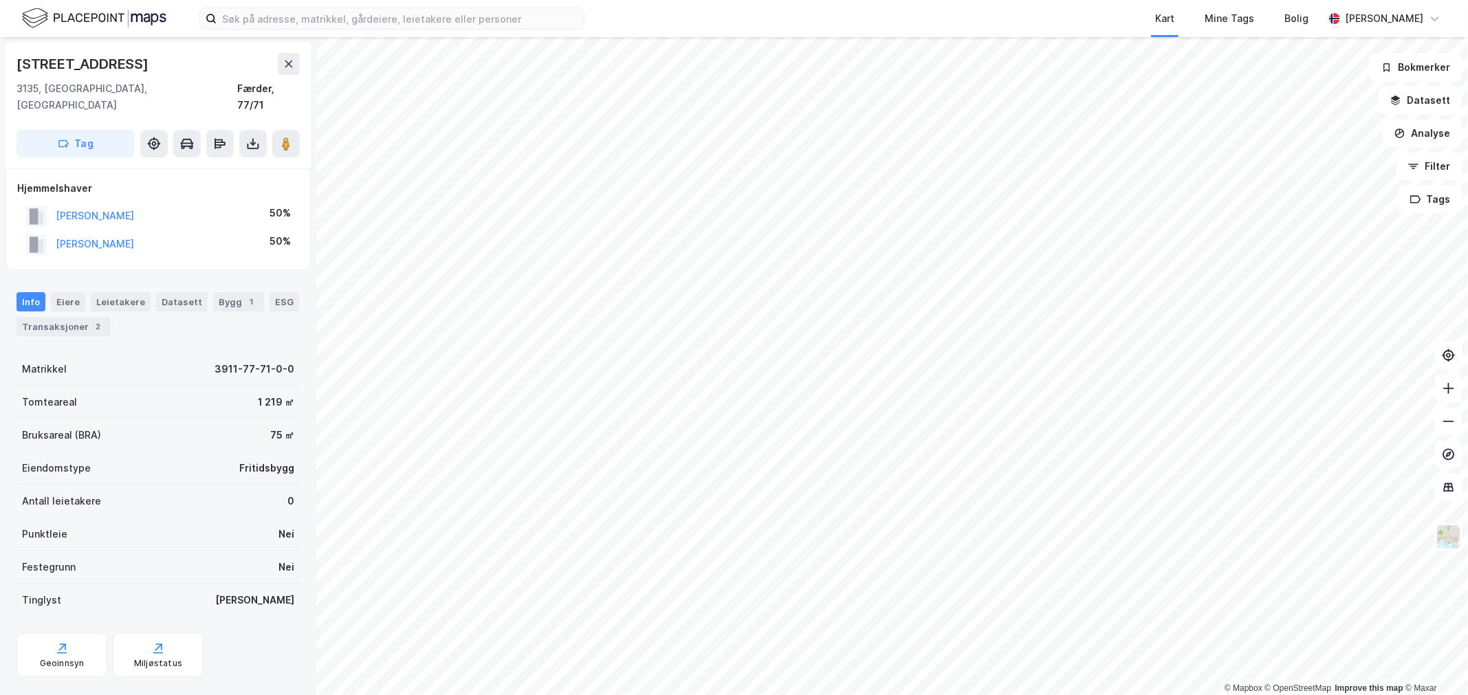
scroll to position [1, 0]
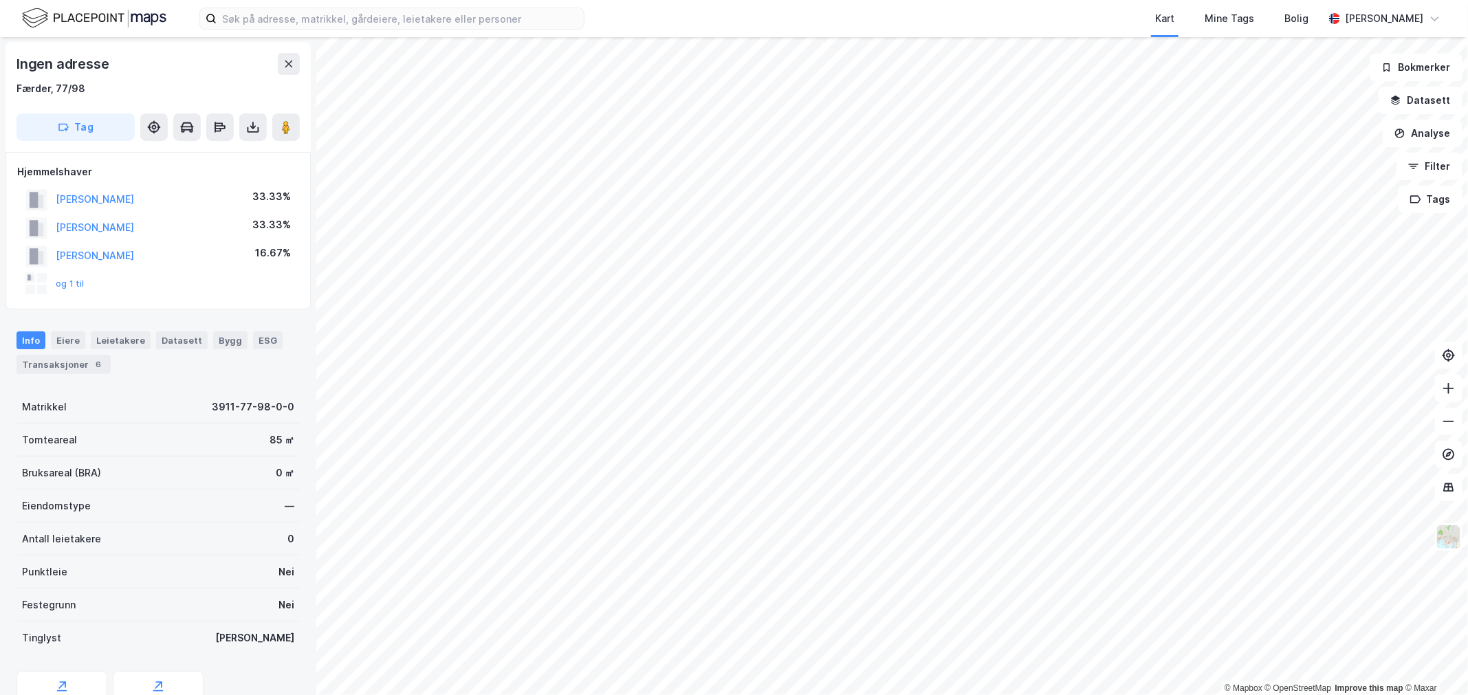
scroll to position [1, 0]
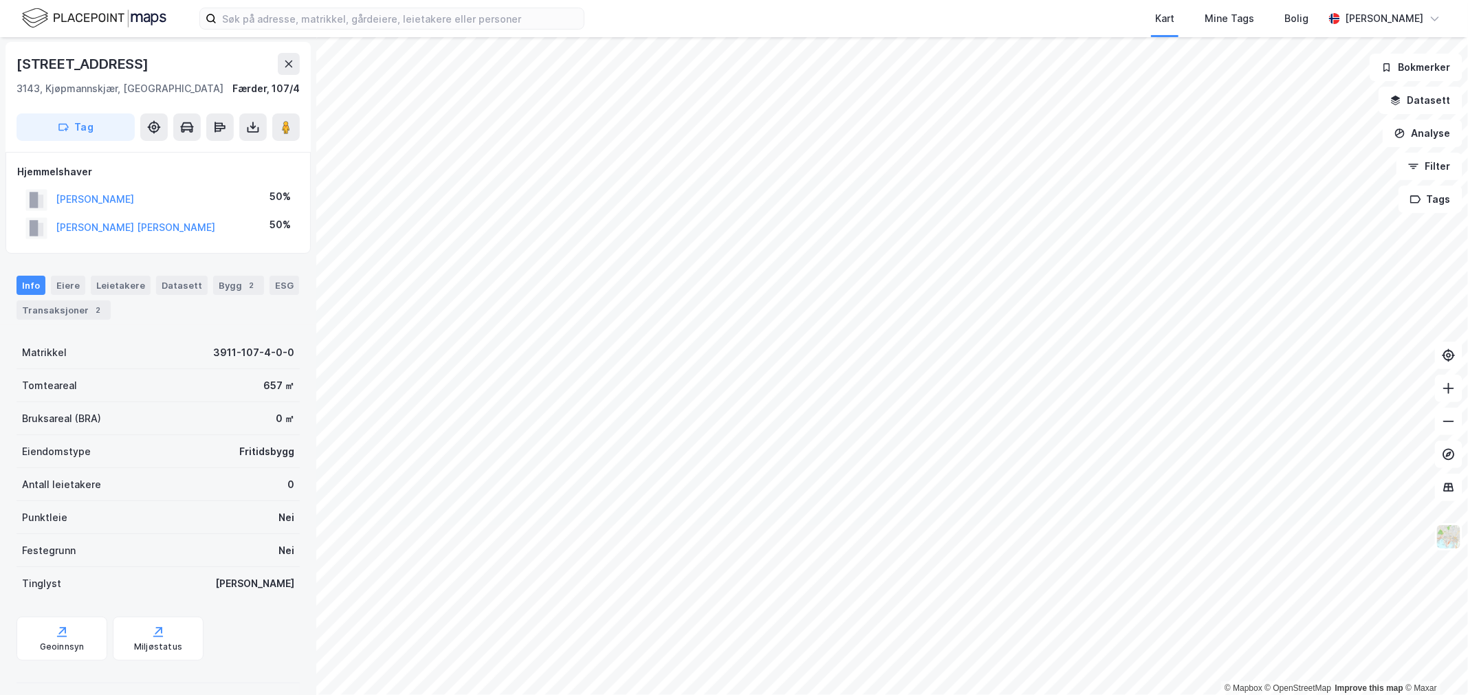
scroll to position [1, 0]
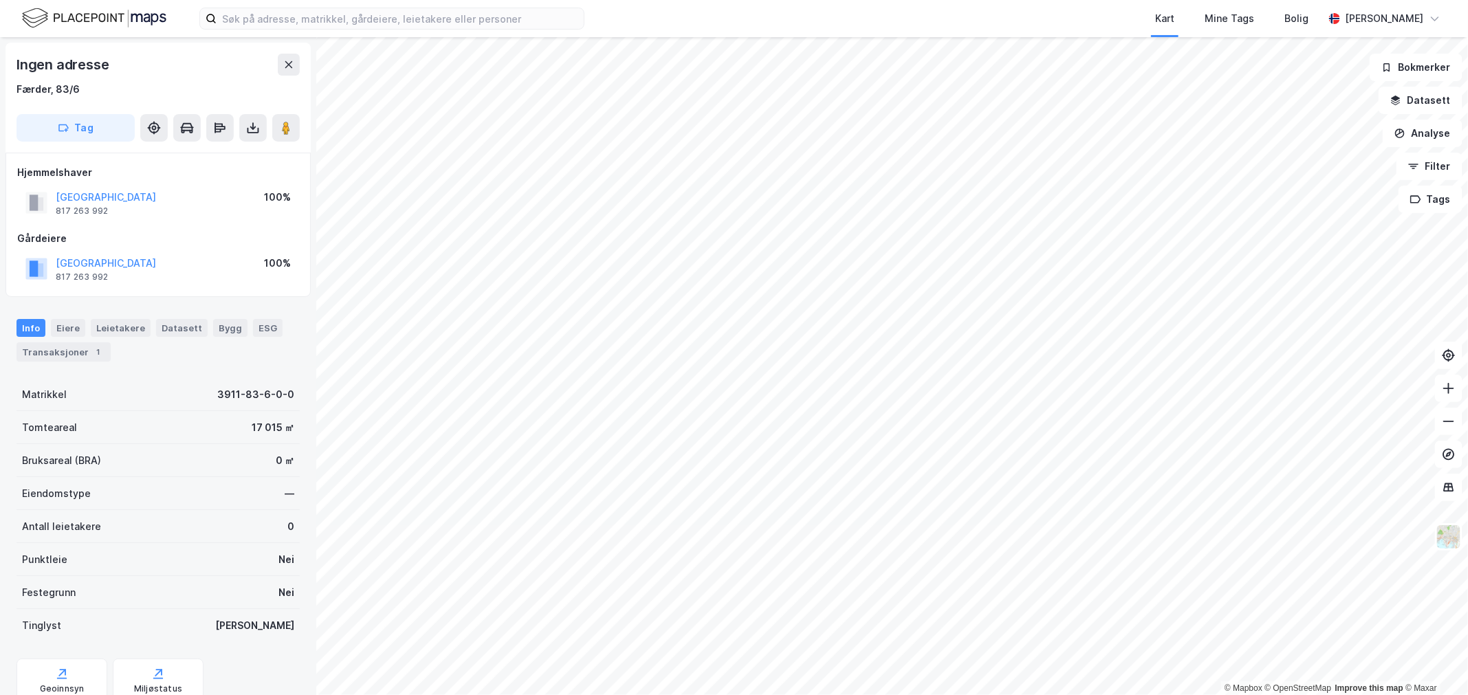
scroll to position [1, 0]
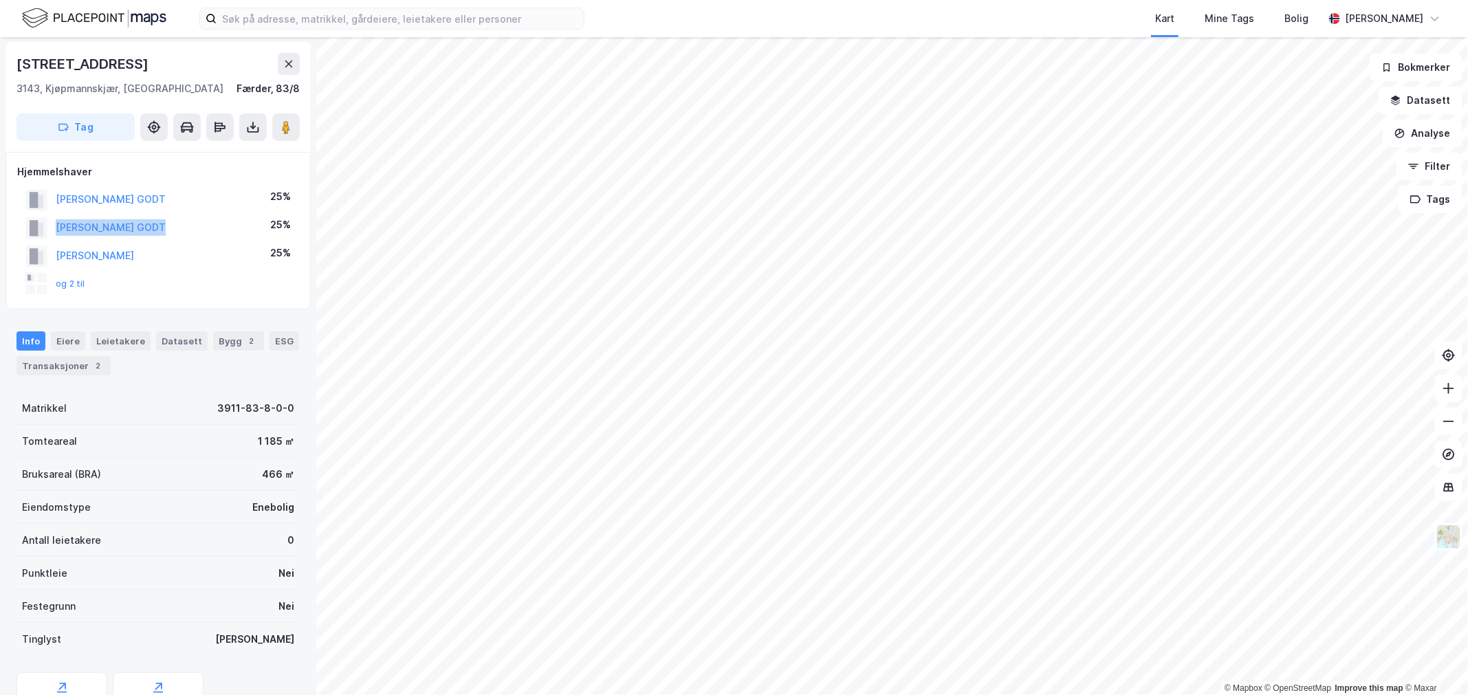
drag, startPoint x: 180, startPoint y: 231, endPoint x: 48, endPoint y: 232, distance: 132.0
click at [45, 228] on div "DAAE THORLEIF GODT 25%" at bounding box center [158, 228] width 282 height 28
drag, startPoint x: 186, startPoint y: 275, endPoint x: 52, endPoint y: 142, distance: 188.7
click at [52, 142] on div "Sevikveien 23 3143, Kjøpmannskjær, Vestfold Færder, 83/8 Tag Hjemmelshaver DAAE…" at bounding box center [158, 366] width 316 height 658
click at [224, 177] on div "Hjemmelshaver" at bounding box center [158, 172] width 282 height 17
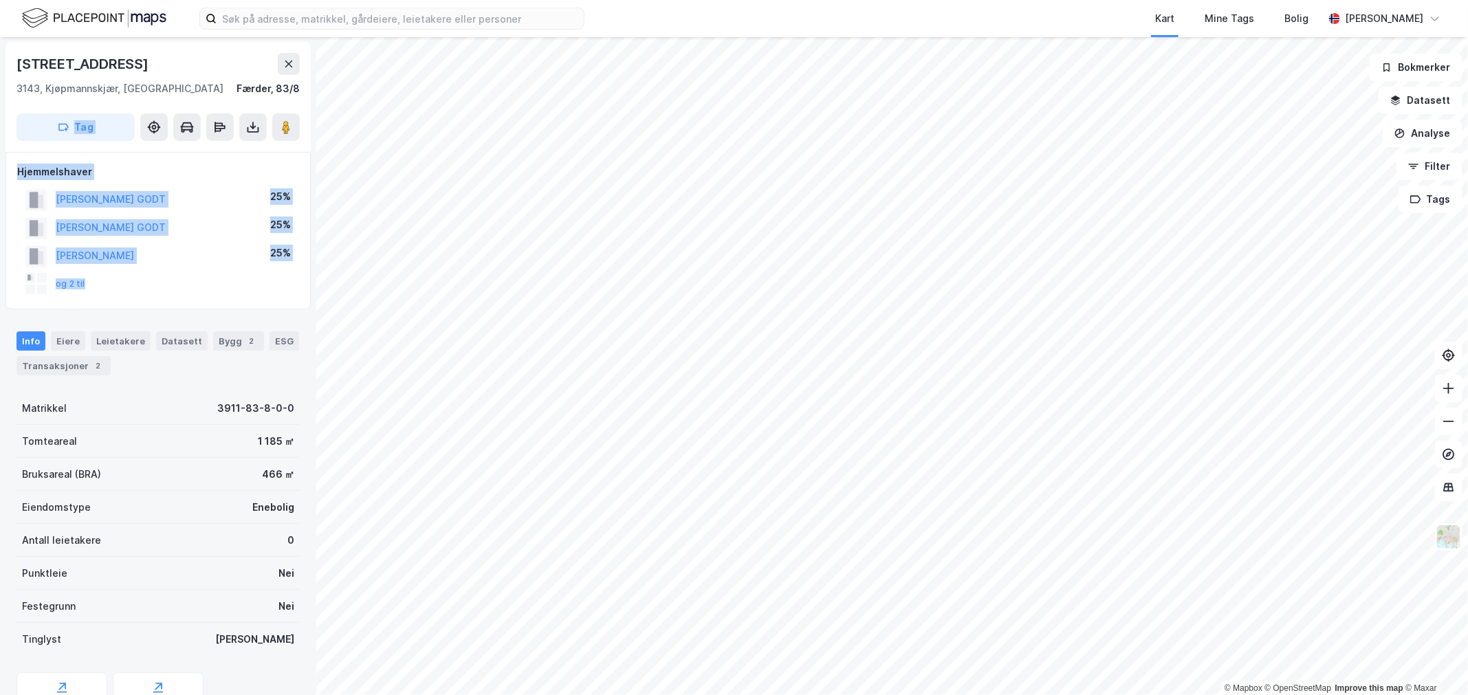
scroll to position [1, 0]
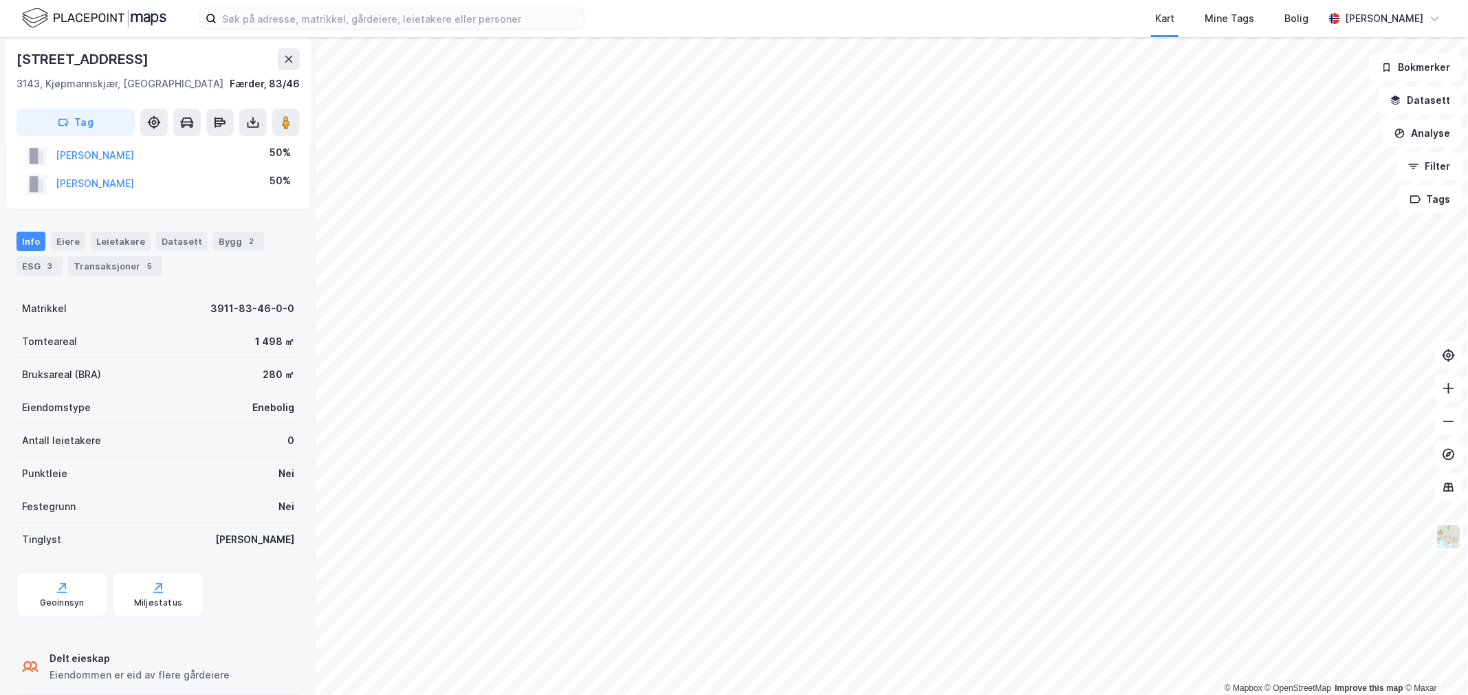
scroll to position [66, 0]
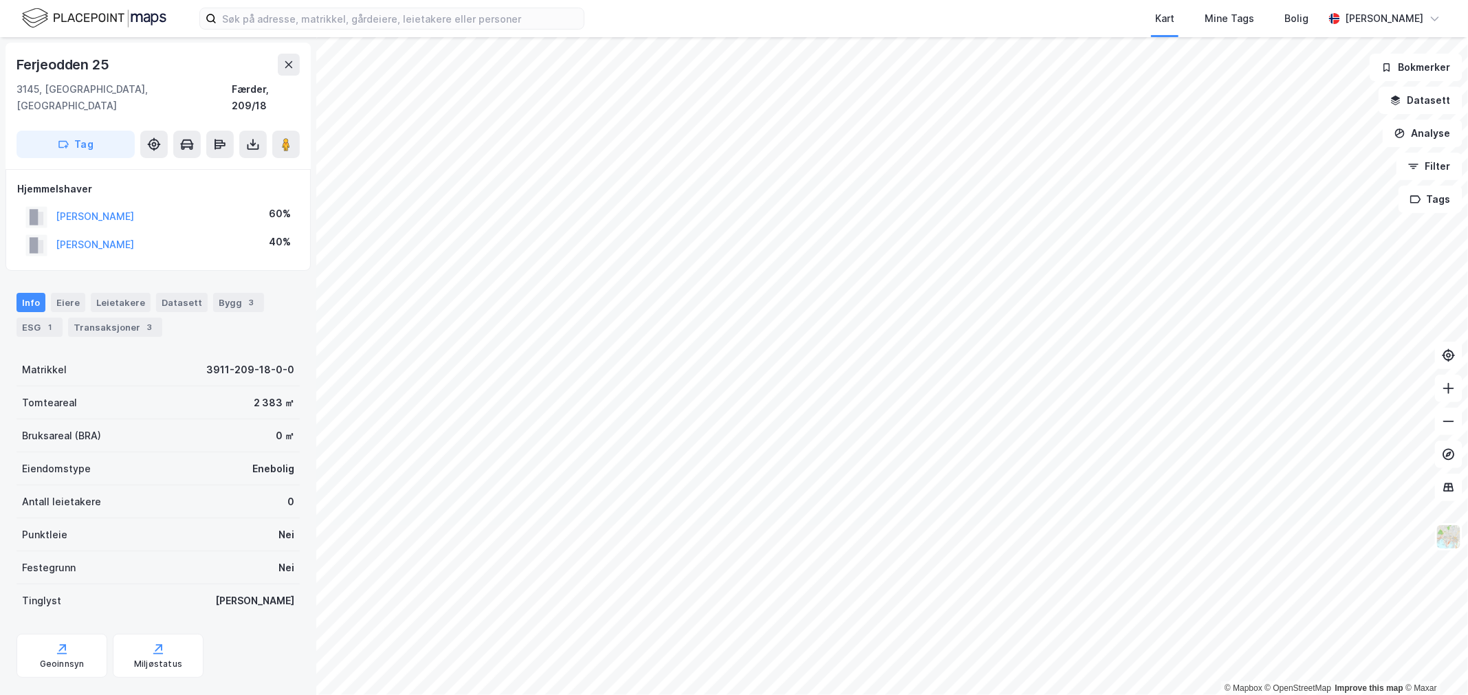
scroll to position [1, 0]
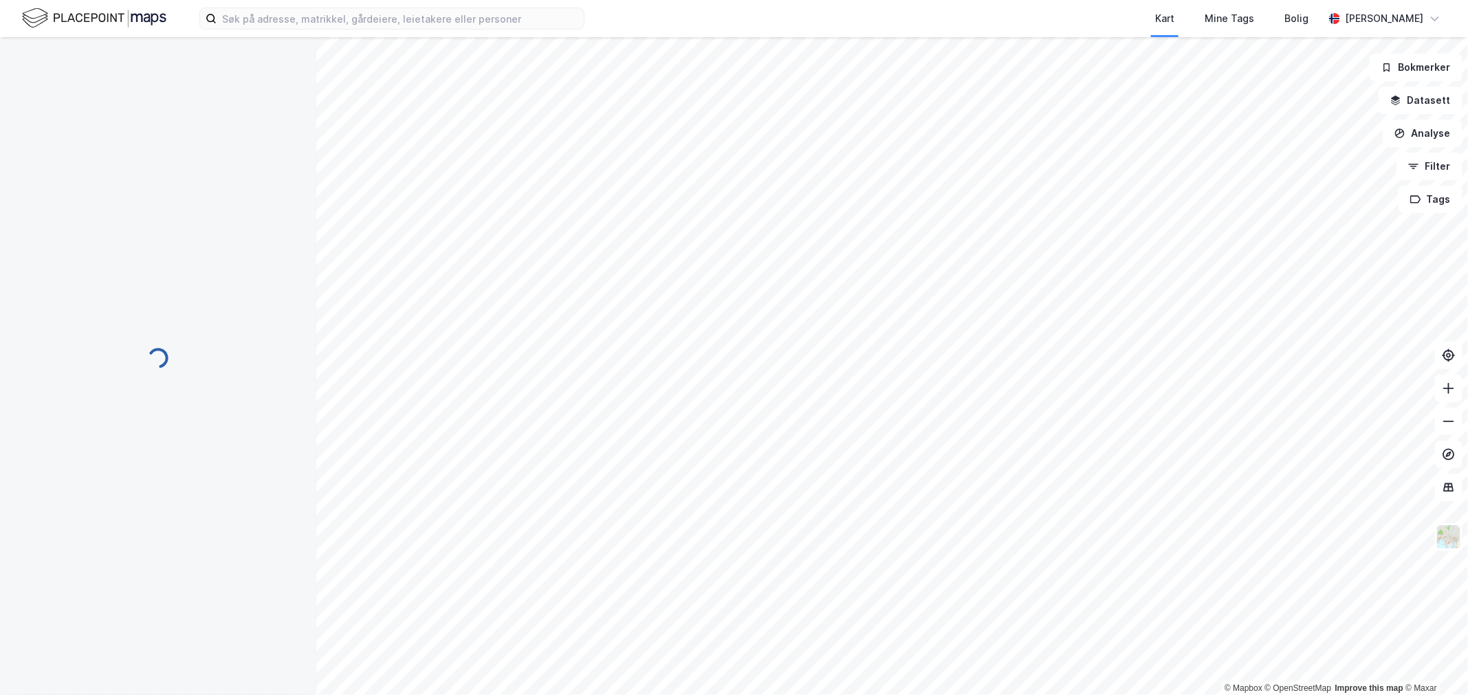
scroll to position [1, 0]
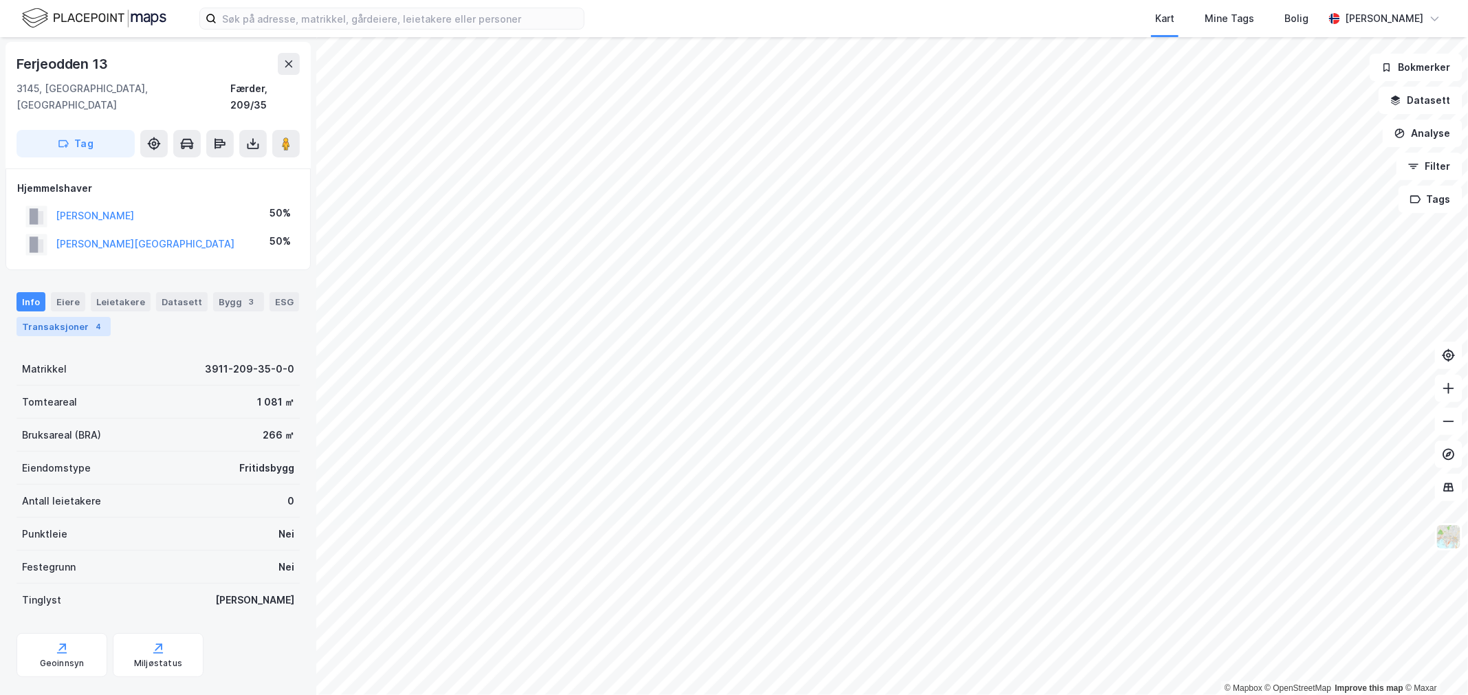
click at [85, 317] on div "Transaksjoner 4" at bounding box center [64, 326] width 94 height 19
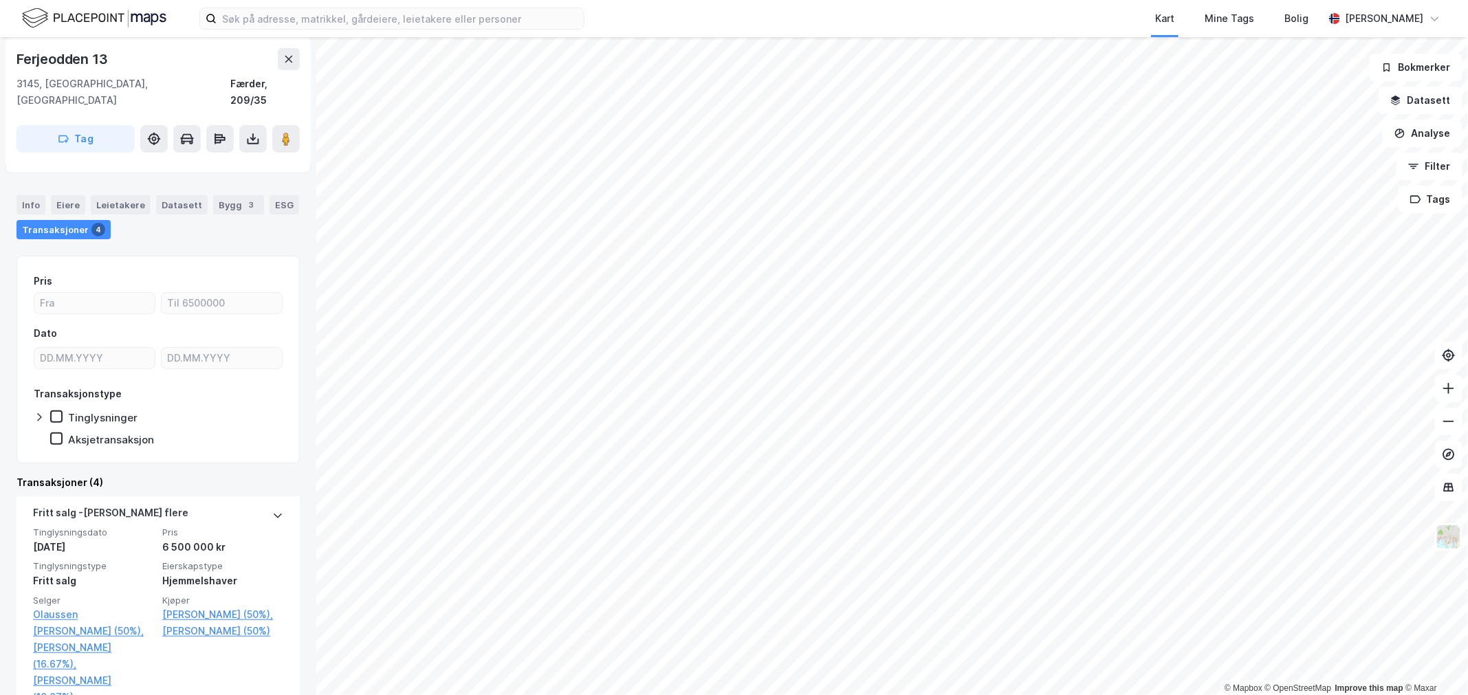
scroll to position [229, 0]
